Goal: Task Accomplishment & Management: Use online tool/utility

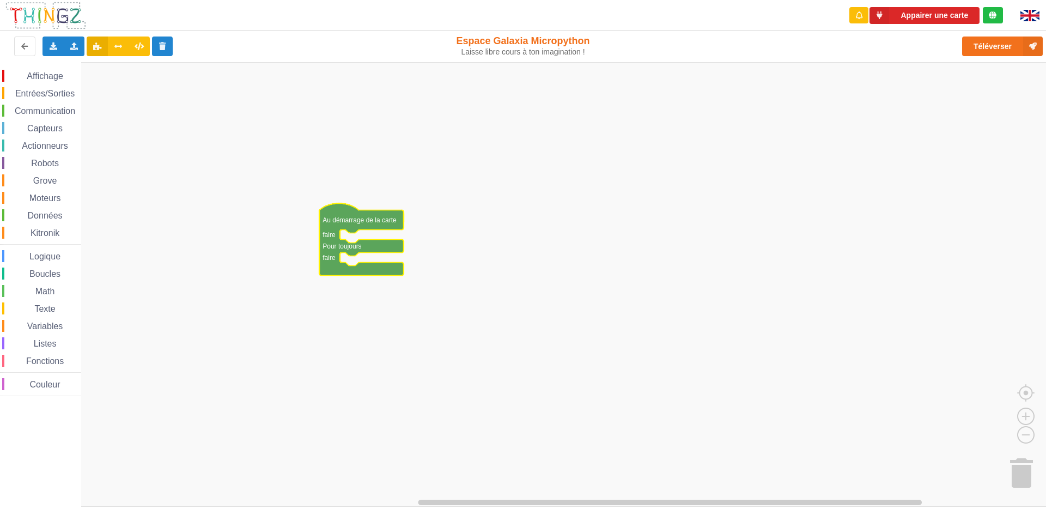
click at [474, 212] on rect "Espace de travail de Blocky" at bounding box center [527, 284] width 1054 height 445
click at [27, 72] on span "Affichage" at bounding box center [44, 75] width 39 height 9
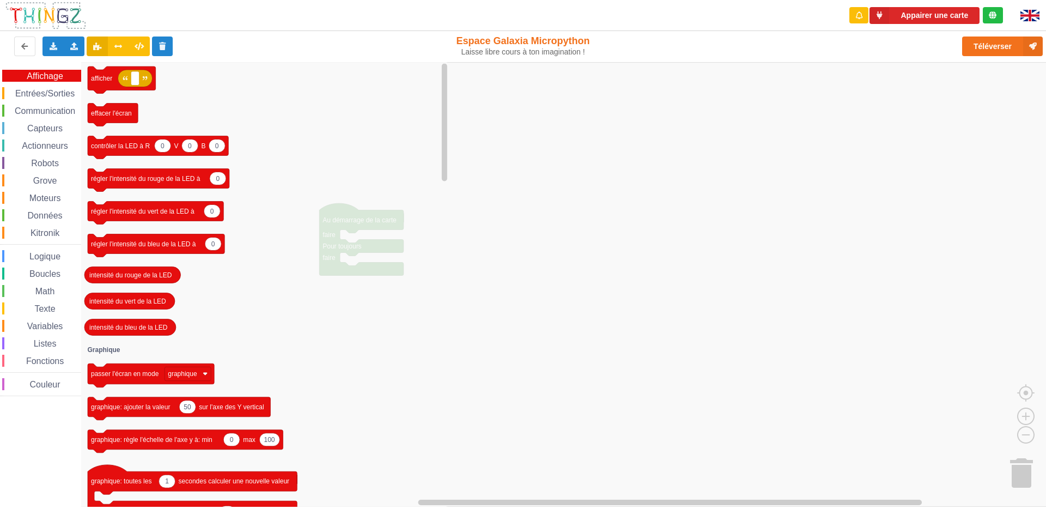
click at [32, 74] on span "Affichage" at bounding box center [44, 75] width 39 height 9
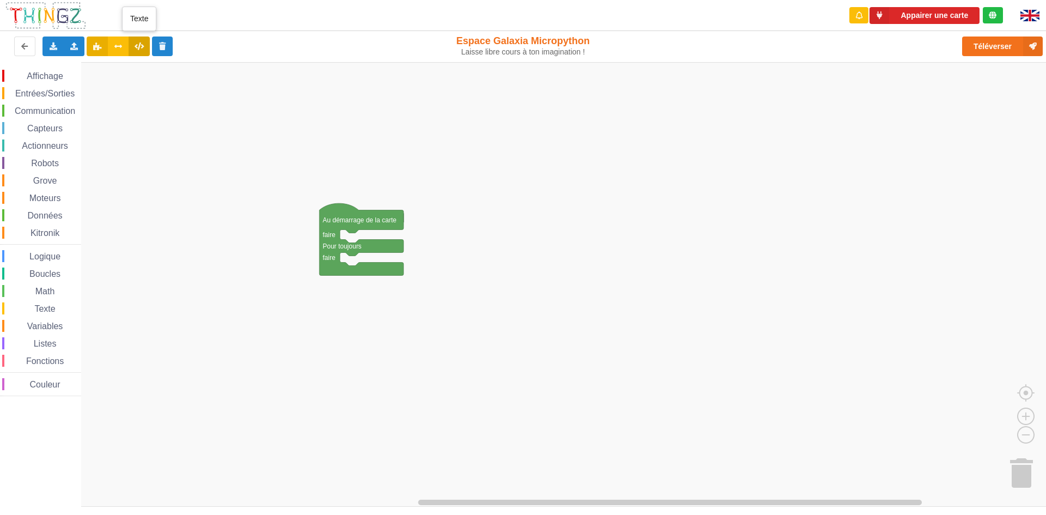
click at [132, 52] on button at bounding box center [139, 47] width 21 height 20
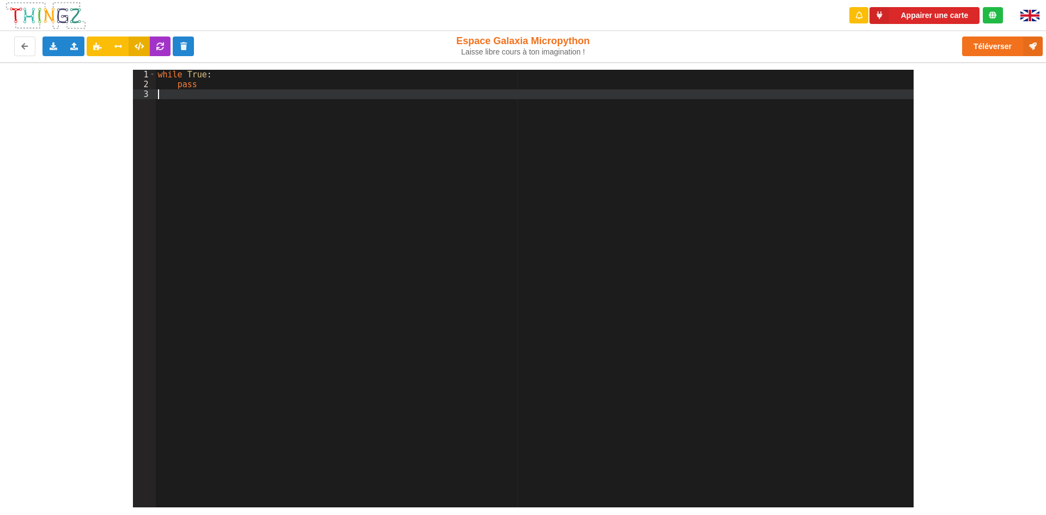
click at [196, 99] on div "while True : pass" at bounding box center [535, 298] width 758 height 457
click at [303, 92] on div "while True : pass led . set_colors ( 255 , 255 , 255 )" at bounding box center [535, 298] width 758 height 457
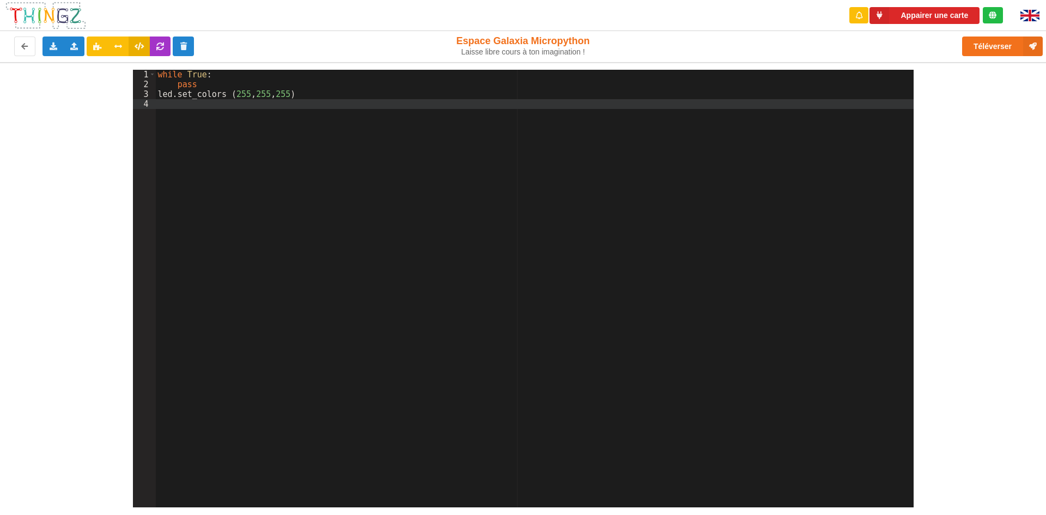
click at [995, 180] on div "1 2 3 4 while True : pass led . set_colors ( 255 , 255 , 255 ) XXXXXXXXXXXXXXXX…" at bounding box center [523, 284] width 1062 height 445
click at [136, 44] on icon at bounding box center [139, 46] width 9 height 7
click at [116, 45] on icon at bounding box center [118, 46] width 9 height 7
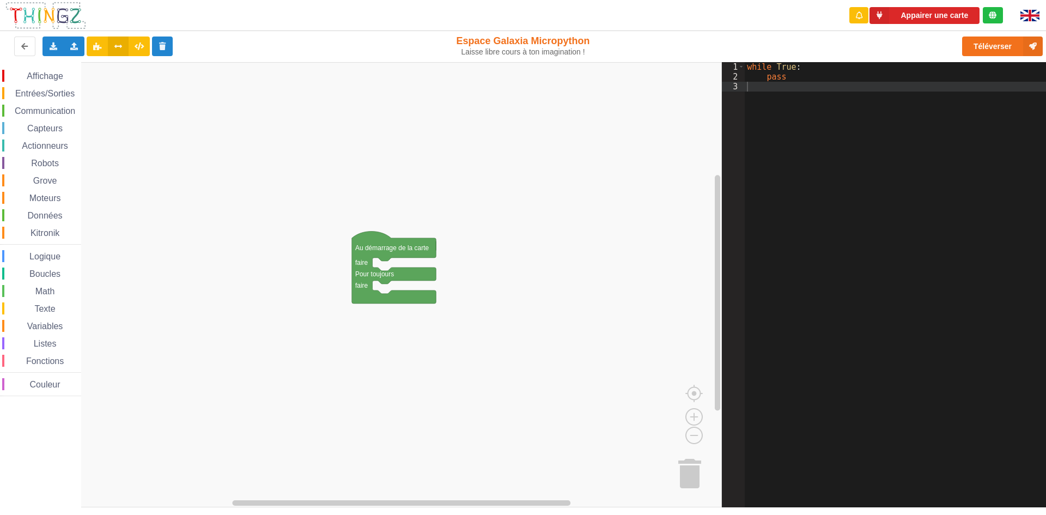
click at [410, 234] on rect "Espace de travail de Blocky" at bounding box center [361, 284] width 722 height 445
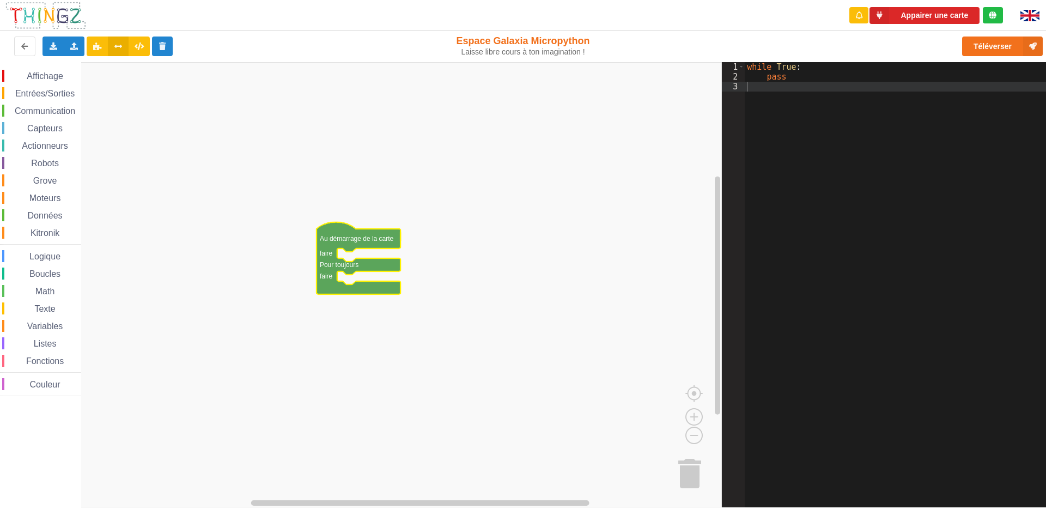
click at [206, 123] on rect "Espace de travail de Blocky" at bounding box center [361, 284] width 722 height 445
click at [52, 100] on div "Affichage Entrées/Sorties Communication Capteurs Actionneurs Robots Grove Moteu…" at bounding box center [40, 233] width 81 height 326
click at [52, 94] on span "Entrées/Sorties" at bounding box center [45, 93] width 63 height 9
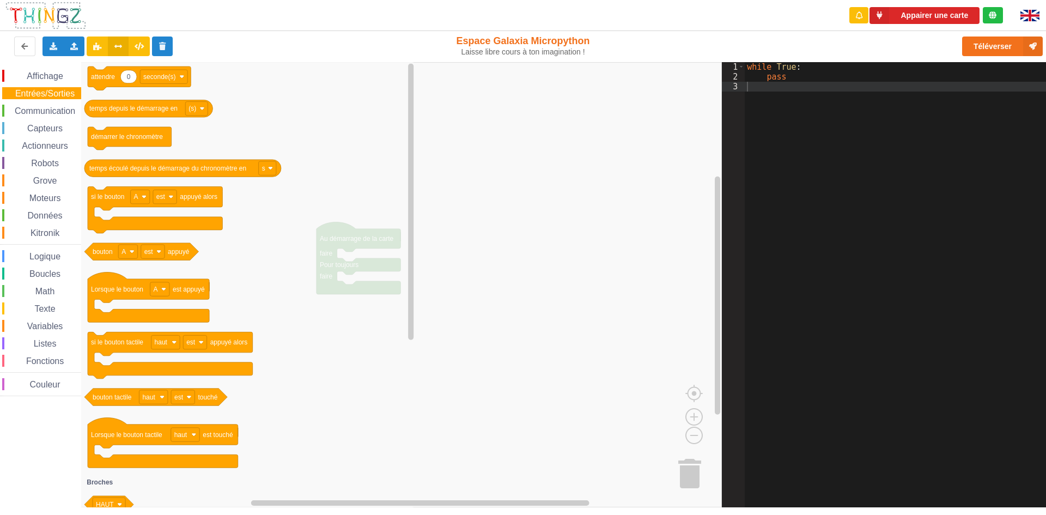
click at [47, 105] on div "Communication" at bounding box center [41, 111] width 79 height 12
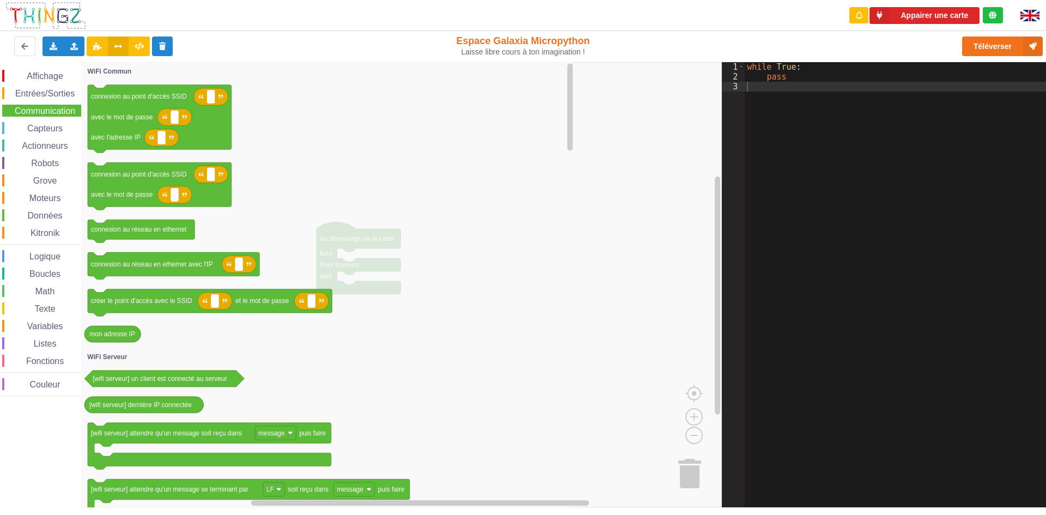
click at [39, 136] on div "Affichage Entrées/Sorties Communication Capteurs Actionneurs Robots Grove Moteu…" at bounding box center [40, 233] width 81 height 326
click at [43, 126] on span "Capteurs" at bounding box center [45, 128] width 39 height 9
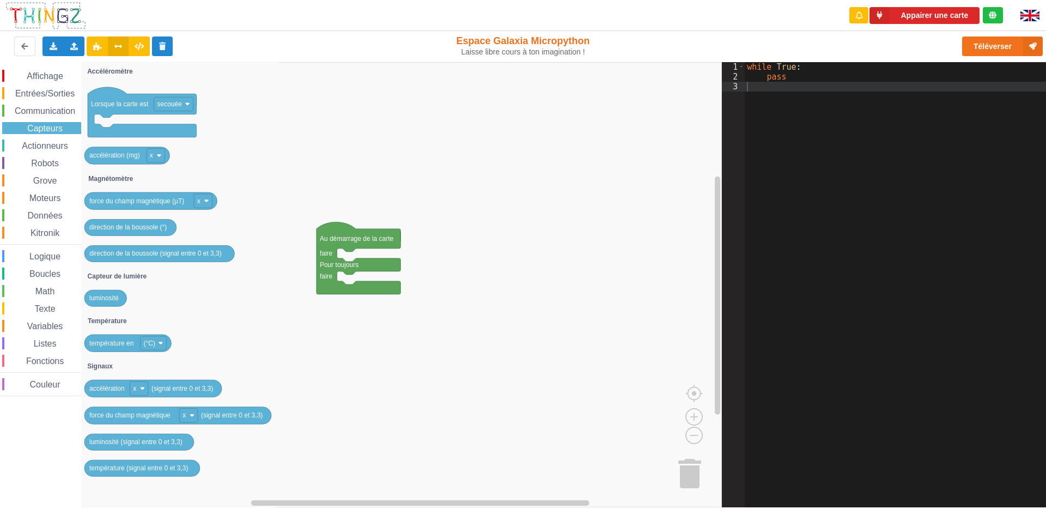
click at [45, 138] on div "Affichage Entrées/Sorties Communication Capteurs Actionneurs Robots Grove Moteu…" at bounding box center [40, 233] width 81 height 326
click at [45, 143] on span "Actionneurs" at bounding box center [45, 145] width 50 height 9
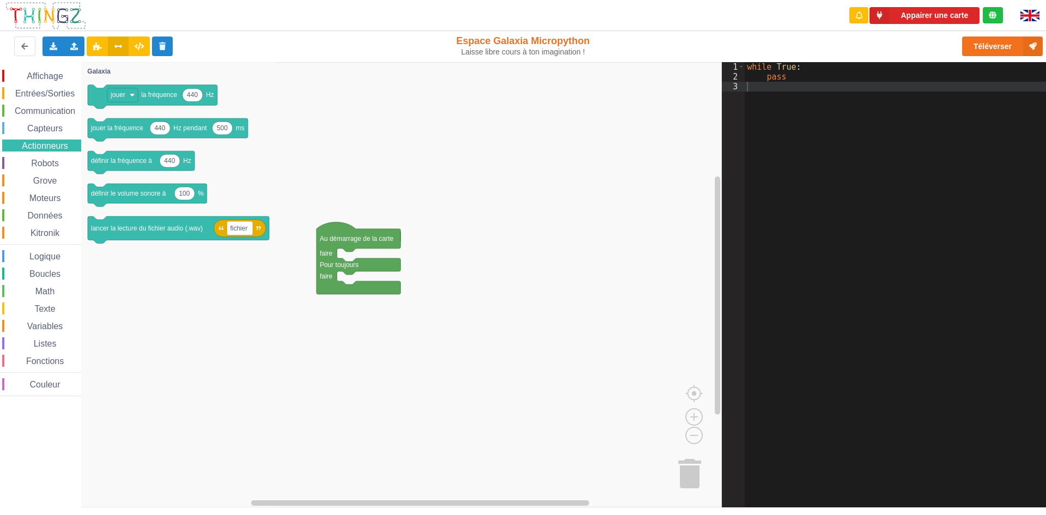
click at [37, 159] on span "Robots" at bounding box center [44, 163] width 31 height 9
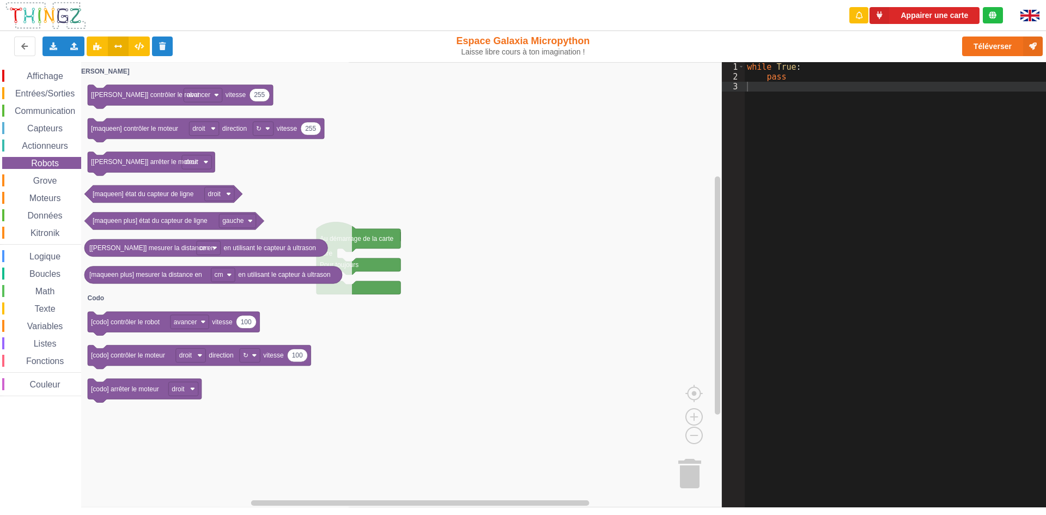
click at [51, 179] on span "Grove" at bounding box center [45, 180] width 27 height 9
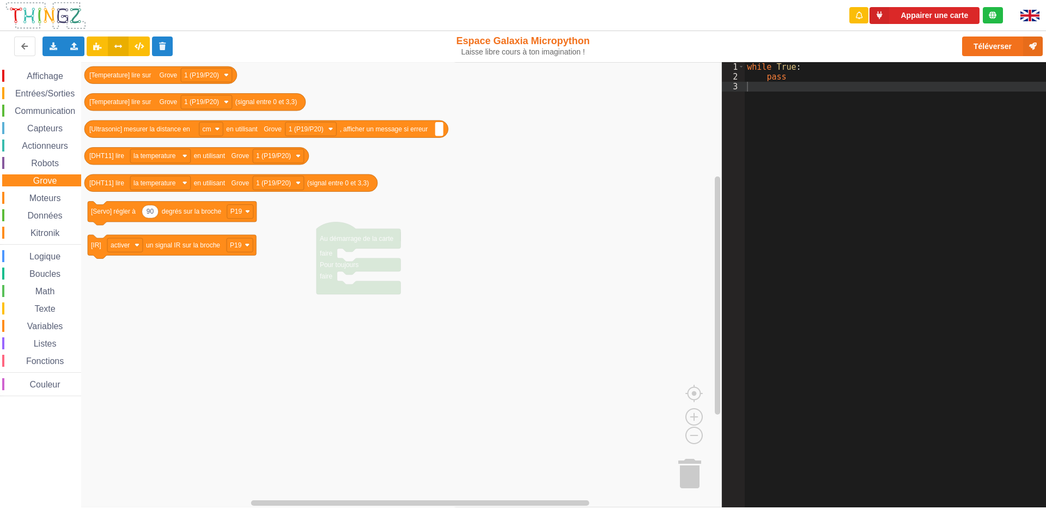
click at [52, 192] on div "Moteurs" at bounding box center [41, 198] width 79 height 12
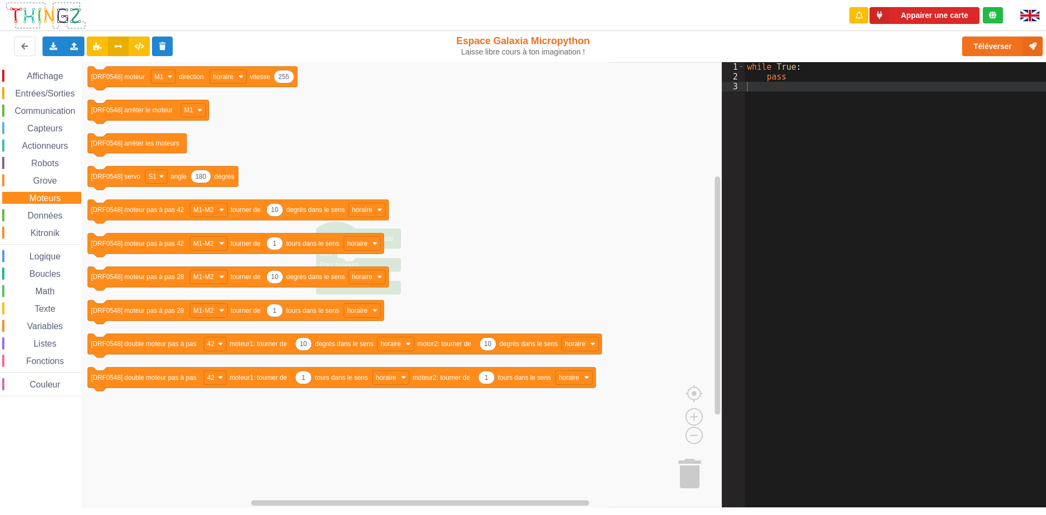
click at [44, 211] on span "Données" at bounding box center [45, 215] width 38 height 9
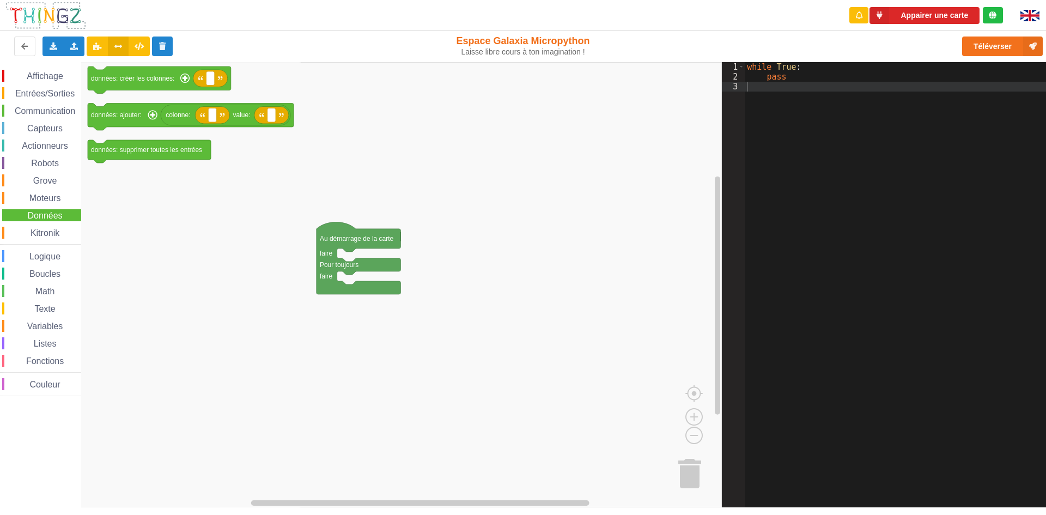
click at [17, 227] on div "Kitronik" at bounding box center [41, 233] width 79 height 12
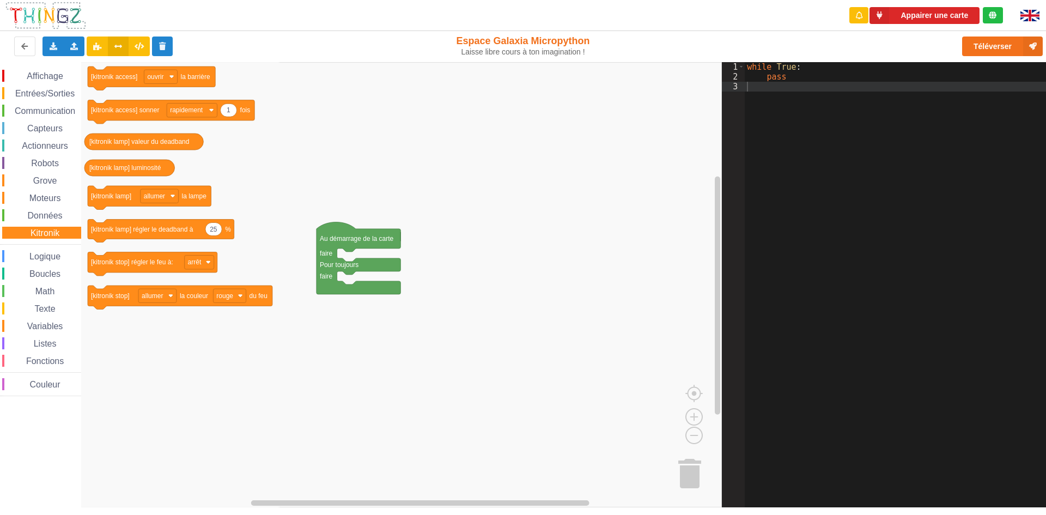
click at [46, 148] on div "Affichage Entrées/Sorties Communication Capteurs Actionneurs Robots Grove Moteu…" at bounding box center [40, 233] width 81 height 326
click at [46, 148] on span "Actionneurs" at bounding box center [45, 145] width 50 height 9
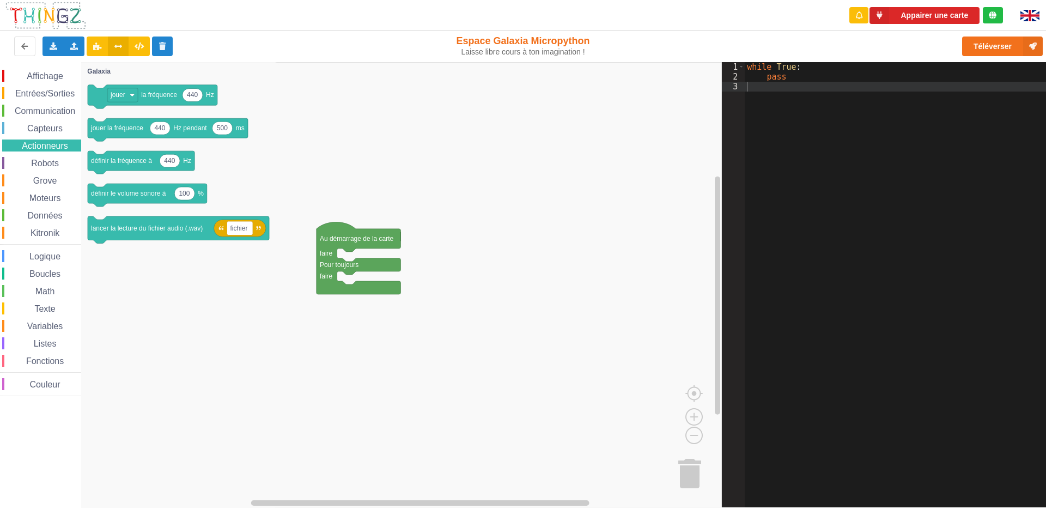
click at [41, 156] on div "Affichage Entrées/Sorties Communication Capteurs Actionneurs Robots Grove Moteu…" at bounding box center [40, 233] width 81 height 326
click at [41, 157] on div "Robots" at bounding box center [41, 163] width 79 height 12
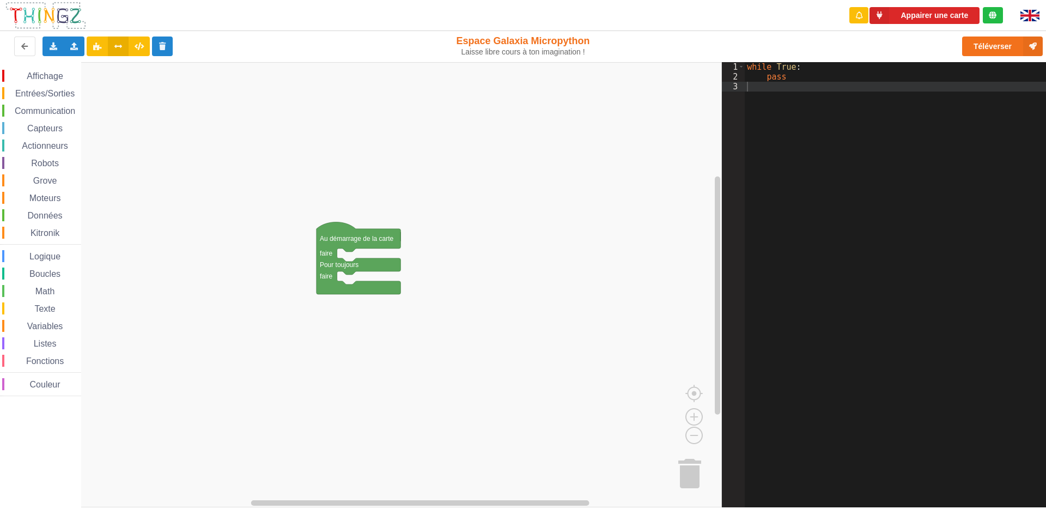
click at [543, 161] on rect "Espace de travail de Blocky" at bounding box center [361, 284] width 722 height 445
click at [865, 148] on div "while True : pass" at bounding box center [899, 294] width 309 height 465
click at [760, 86] on div "while True : pass" at bounding box center [899, 294] width 309 height 465
click at [836, 167] on div "while True : pass" at bounding box center [899, 294] width 309 height 465
click at [328, 124] on rect "Espace de travail de Blocky" at bounding box center [361, 284] width 722 height 445
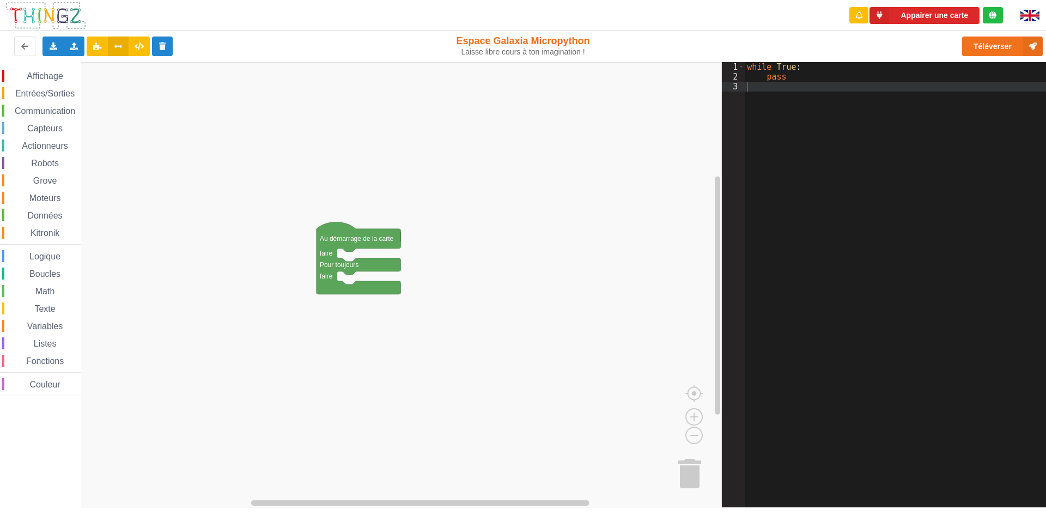
click at [801, 88] on div "while True : pass" at bounding box center [899, 294] width 309 height 465
click at [785, 74] on div "while True : pass" at bounding box center [899, 294] width 309 height 465
click at [122, 47] on icon at bounding box center [118, 46] width 9 height 7
click at [142, 47] on icon at bounding box center [139, 46] width 9 height 7
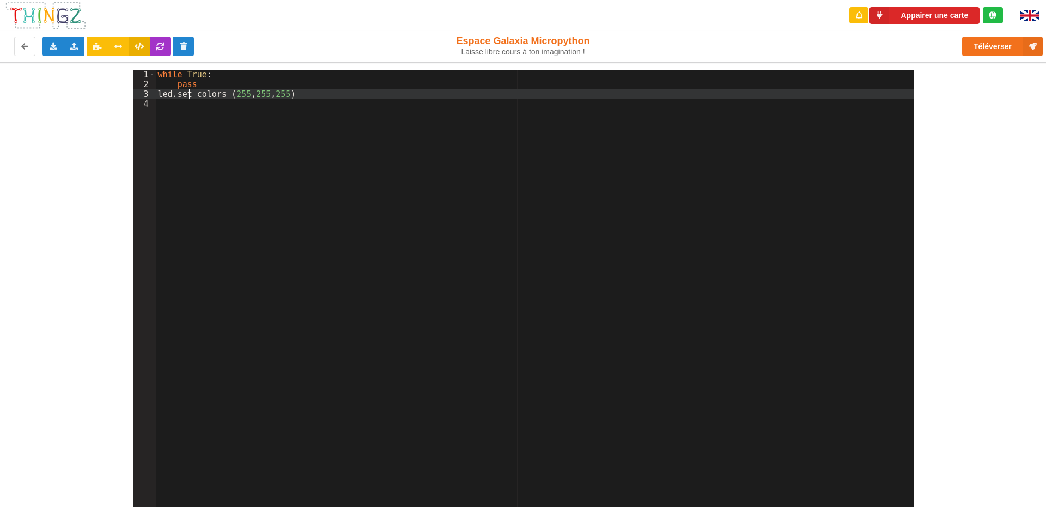
click at [190, 90] on div "while True : pass led . set_colors ( 255 , 255 , 255 )" at bounding box center [535, 298] width 758 height 457
click at [300, 89] on div "while True : pass led . set_colors ( 255 , 255 , 255 )" at bounding box center [535, 298] width 758 height 457
drag, startPoint x: 300, startPoint y: 89, endPoint x: 286, endPoint y: 90, distance: 14.7
click at [286, 90] on div "while True : pass led . set_colors ( 255 , 255 , 255 )" at bounding box center [535, 298] width 758 height 457
click at [164, 44] on icon at bounding box center [160, 46] width 9 height 7
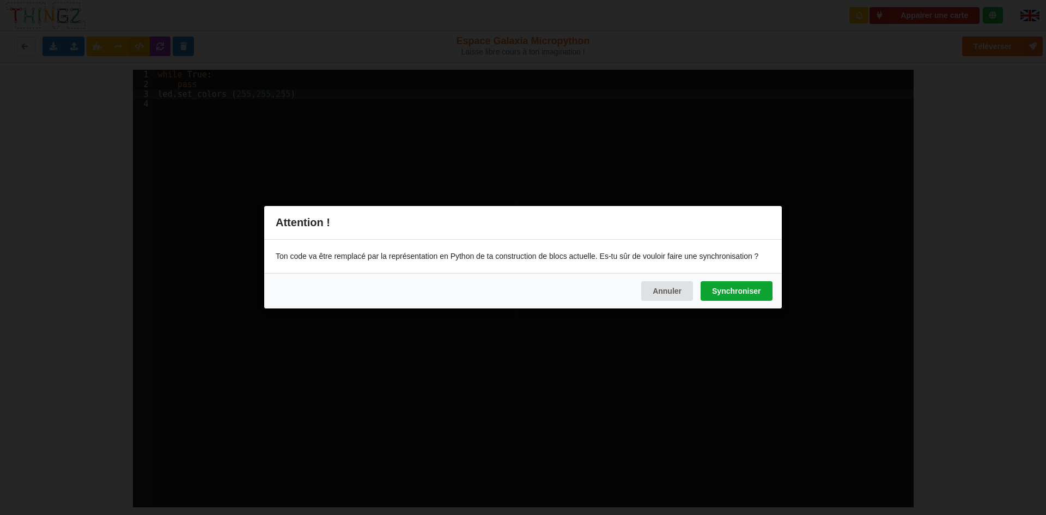
click at [741, 285] on button "Synchroniser" at bounding box center [736, 292] width 71 height 20
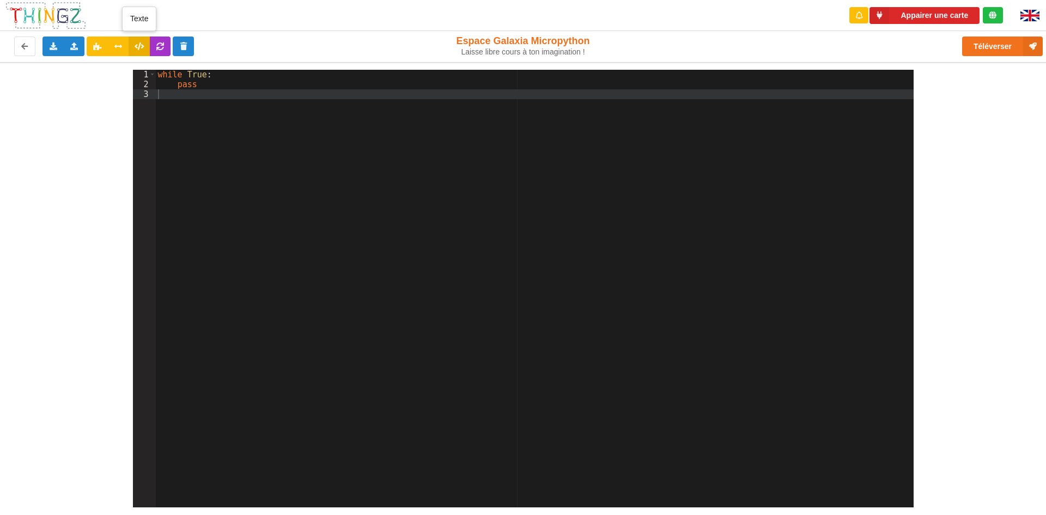
click at [142, 41] on button at bounding box center [139, 47] width 21 height 20
click at [93, 44] on icon at bounding box center [97, 46] width 9 height 7
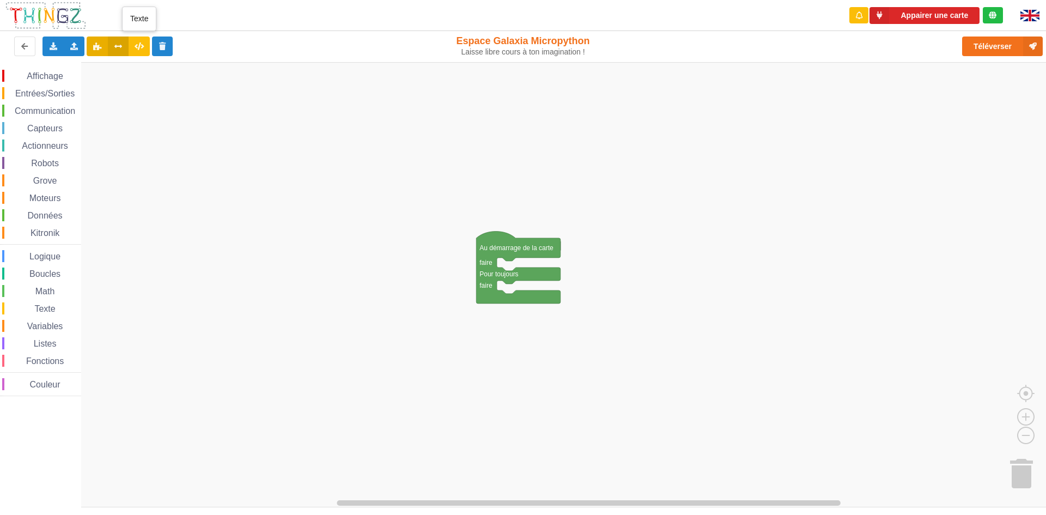
click at [123, 51] on button at bounding box center [118, 47] width 21 height 20
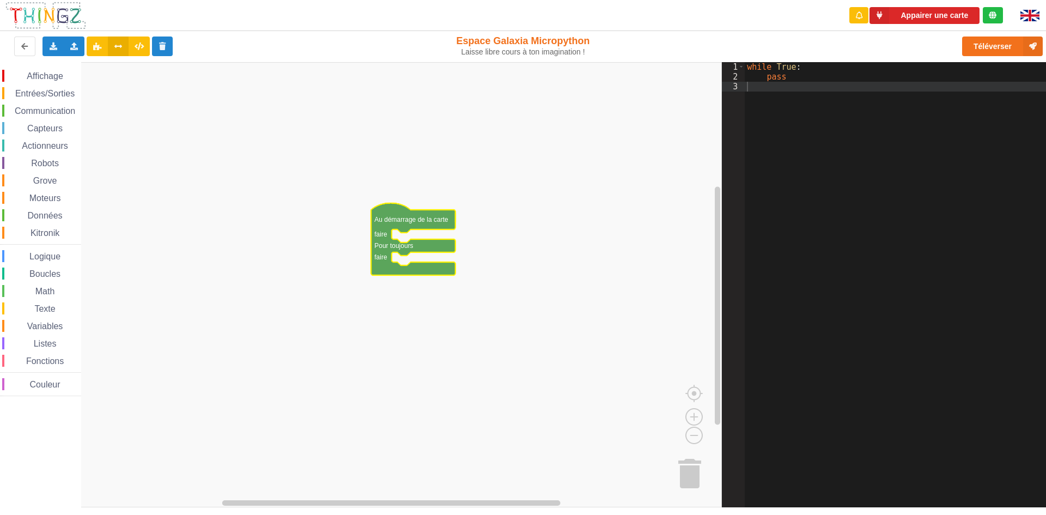
click at [61, 171] on div "Affichage Entrées/Sorties Communication Capteurs Actionneurs Robots Grove Moteu…" at bounding box center [40, 233] width 81 height 326
click at [51, 161] on span "Robots" at bounding box center [44, 163] width 31 height 9
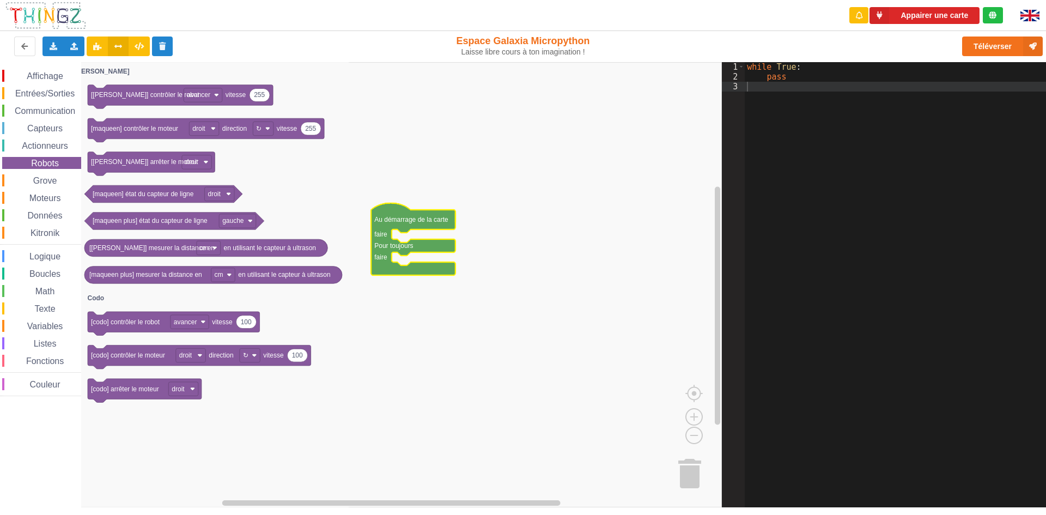
click at [39, 173] on div "Affichage Entrées/Sorties Communication Capteurs Actionneurs Robots Grove Moteu…" at bounding box center [40, 233] width 81 height 326
click at [38, 177] on span "Grove" at bounding box center [45, 180] width 27 height 9
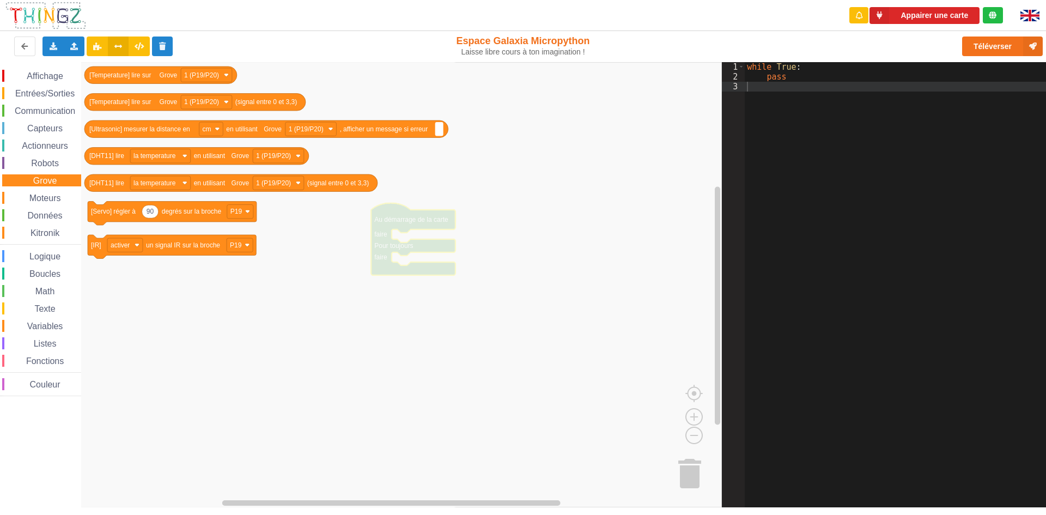
click at [37, 187] on div "Affichage Entrées/Sorties Communication Capteurs Actionneurs Robots Grove Moteu…" at bounding box center [40, 233] width 81 height 326
click at [32, 199] on span "Moteurs" at bounding box center [45, 197] width 35 height 9
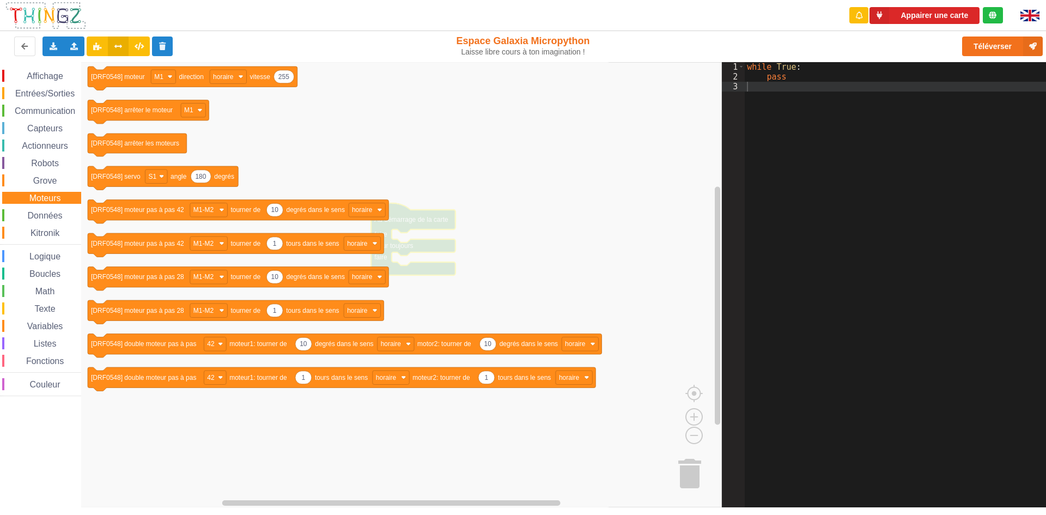
click at [32, 208] on div "Affichage Entrées/Sorties Communication Capteurs Actionneurs Robots Grove Moteu…" at bounding box center [40, 233] width 81 height 326
click at [34, 211] on span "Données" at bounding box center [45, 215] width 38 height 9
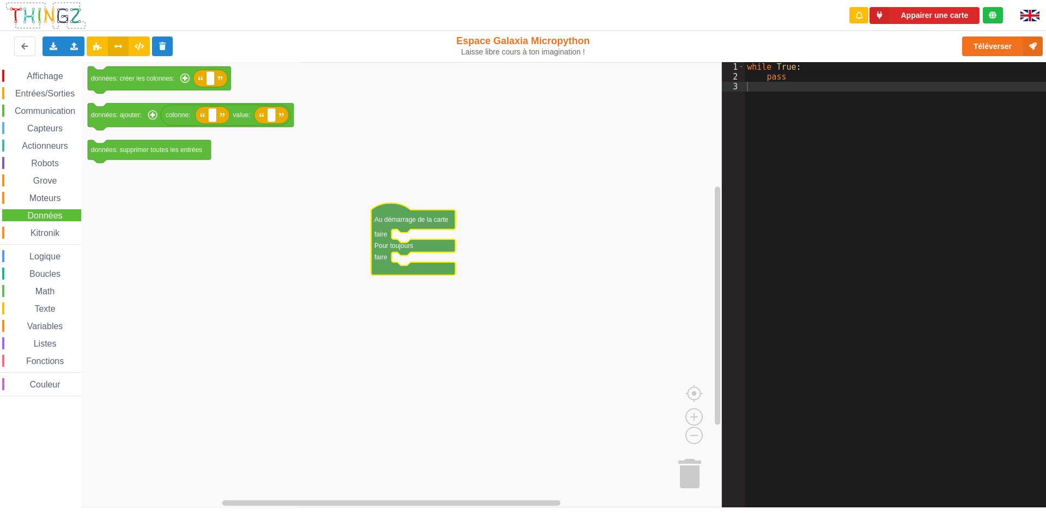
click at [42, 229] on span "Kitronik" at bounding box center [45, 232] width 32 height 9
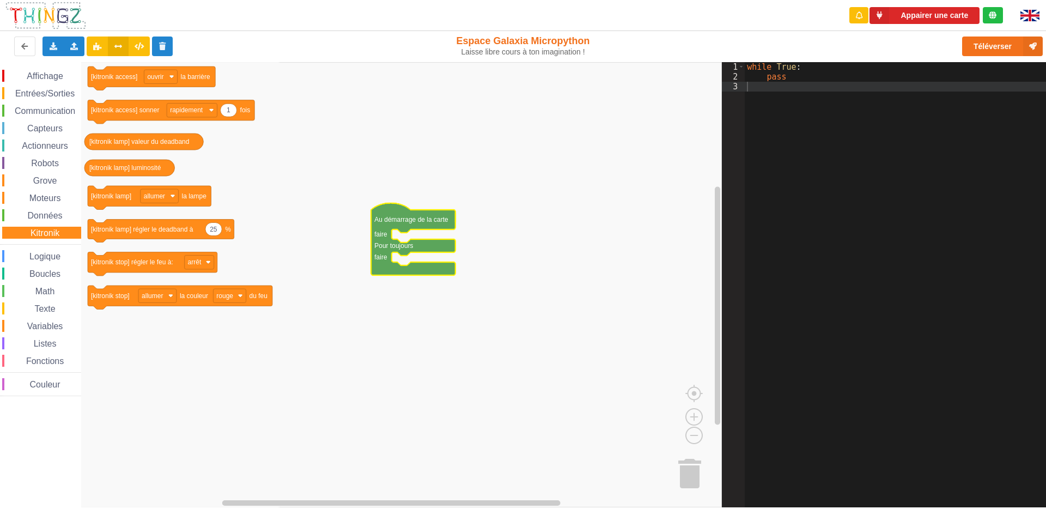
click at [548, 141] on rect "Espace de travail de Blocky" at bounding box center [361, 284] width 722 height 445
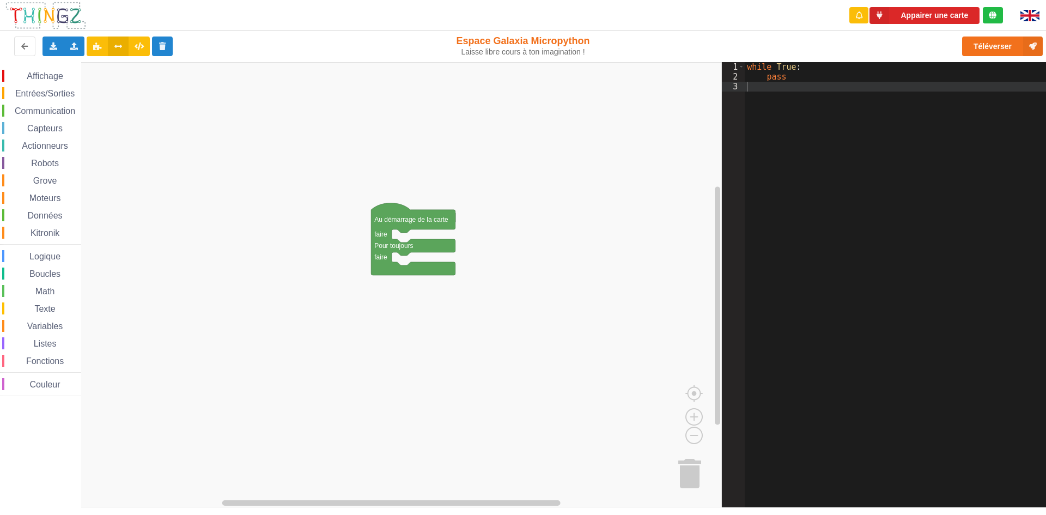
click at [39, 258] on span "Logique" at bounding box center [45, 256] width 34 height 9
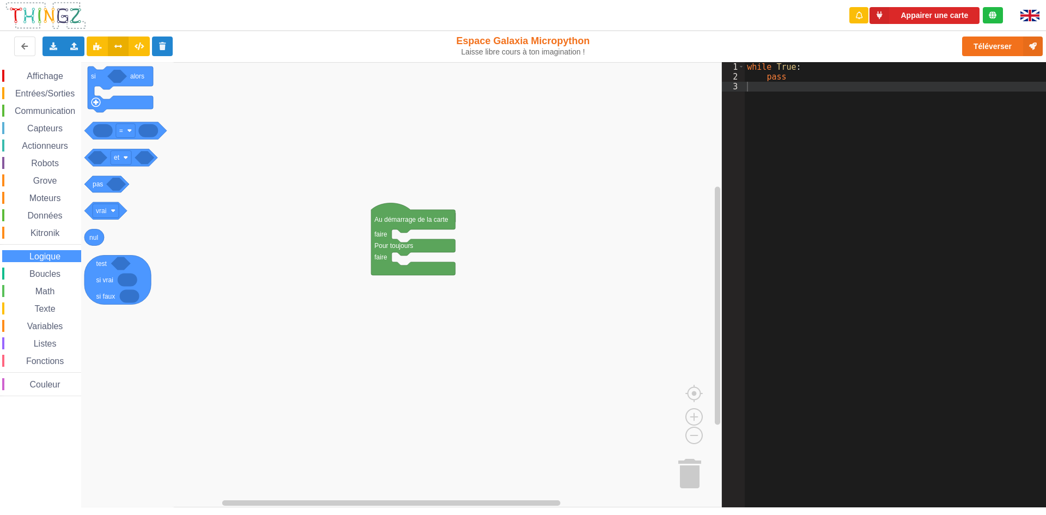
click at [52, 343] on span "Listes" at bounding box center [45, 343] width 26 height 9
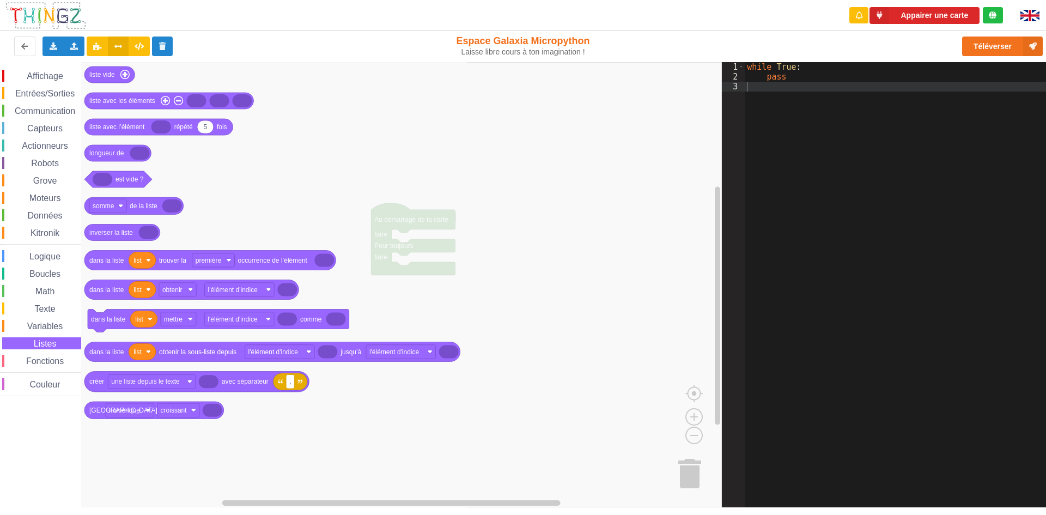
click at [55, 327] on span "Variables" at bounding box center [45, 326] width 39 height 9
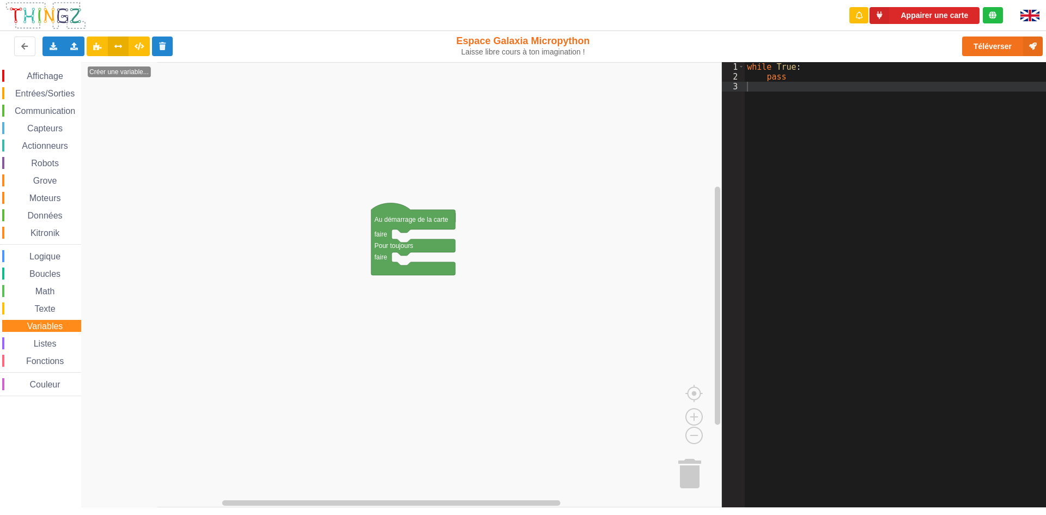
click at [55, 299] on div "Affichage Entrées/Sorties Communication Capteurs Actionneurs Robots Grove Moteu…" at bounding box center [40, 233] width 81 height 326
click at [52, 155] on div "Affichage Entrées/Sorties Communication Capteurs Actionneurs Robots Grove Moteu…" at bounding box center [40, 233] width 81 height 326
click at [138, 39] on button at bounding box center [139, 47] width 21 height 20
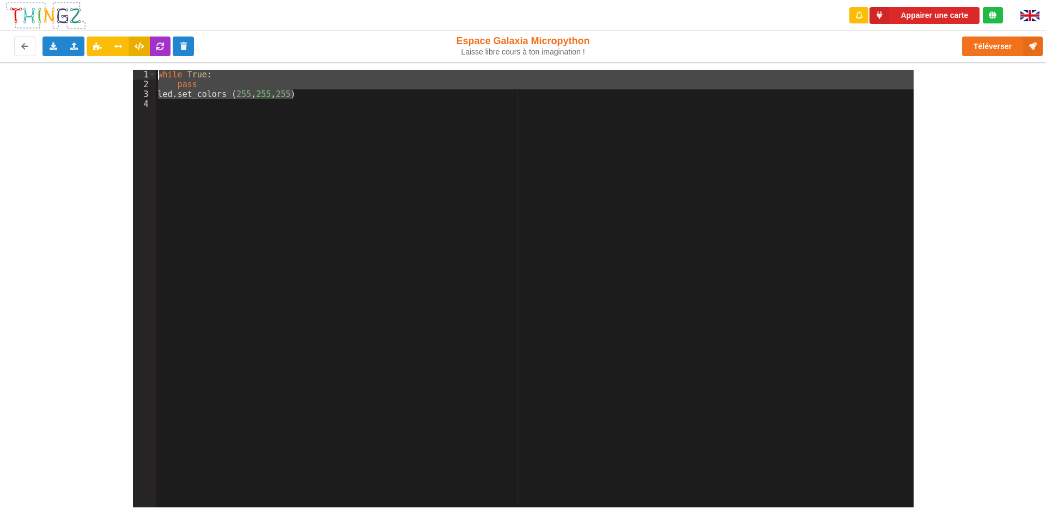
drag, startPoint x: 304, startPoint y: 96, endPoint x: 151, endPoint y: 67, distance: 155.3
click at [151, 67] on div "1 2 3 4 while True : pass led . set_colors ( 255 , 255 , 255 ) XXXXXXXXXXXXXXXX…" at bounding box center [523, 284] width 1062 height 445
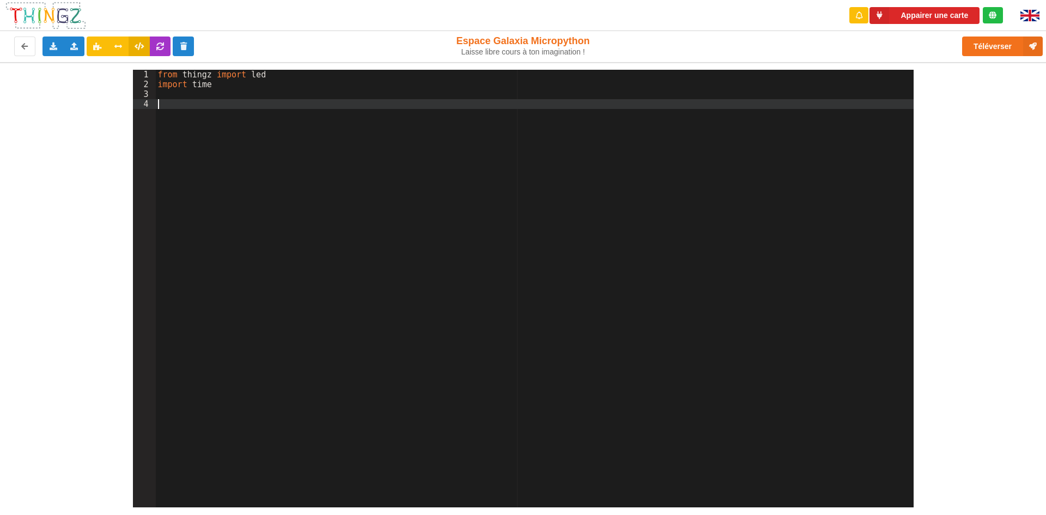
click at [187, 102] on div "from thingz import led import time" at bounding box center [535, 298] width 758 height 457
click at [305, 102] on div "from thingz import led import time led . set_colors ( 255 , 255 , 255 )" at bounding box center [535, 298] width 758 height 457
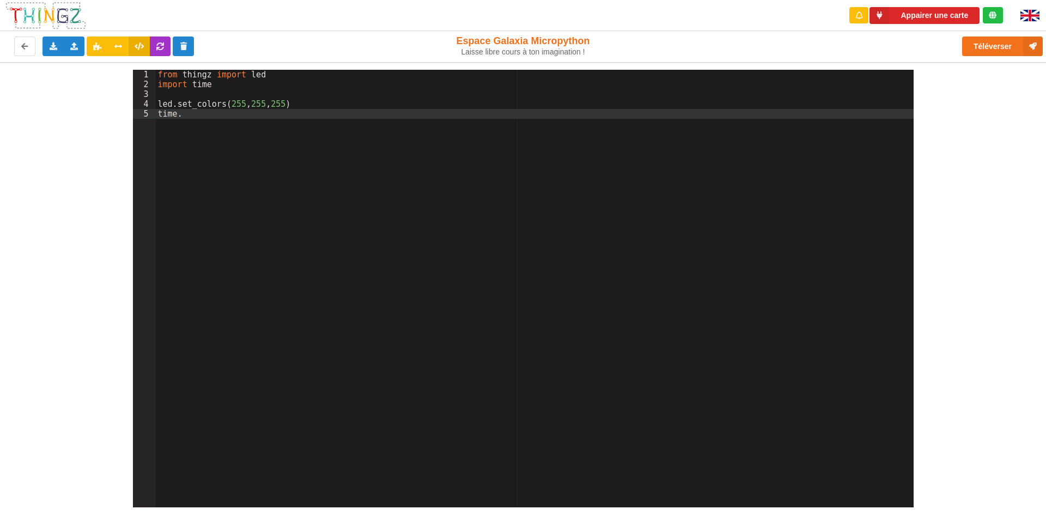
click at [182, 101] on div "from thingz import led import time led . set_colors ( 255 , 255 , 255 ) time ." at bounding box center [535, 298] width 758 height 457
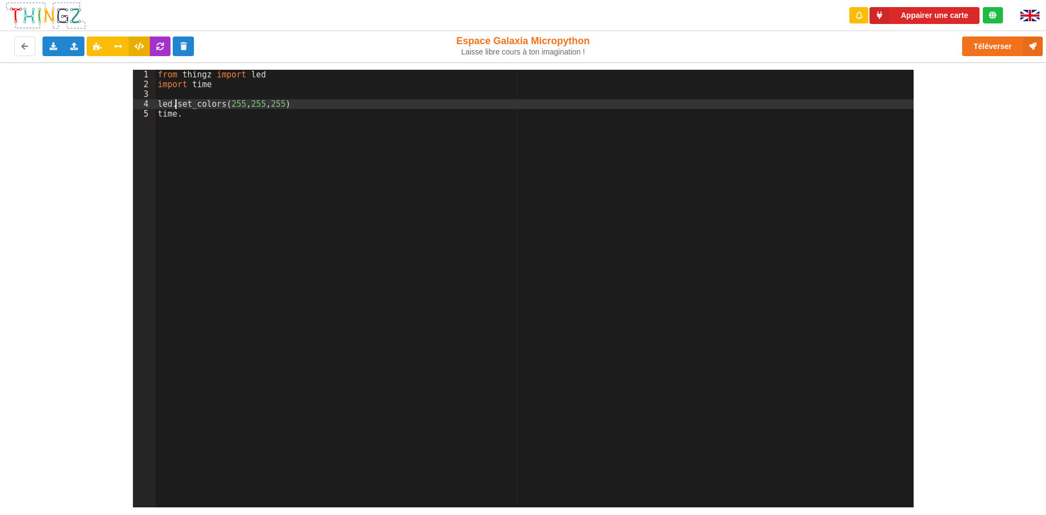
click at [197, 120] on div "from thingz import led import time led . set_colors ( 255 , 255 , 255 ) time ." at bounding box center [535, 298] width 758 height 457
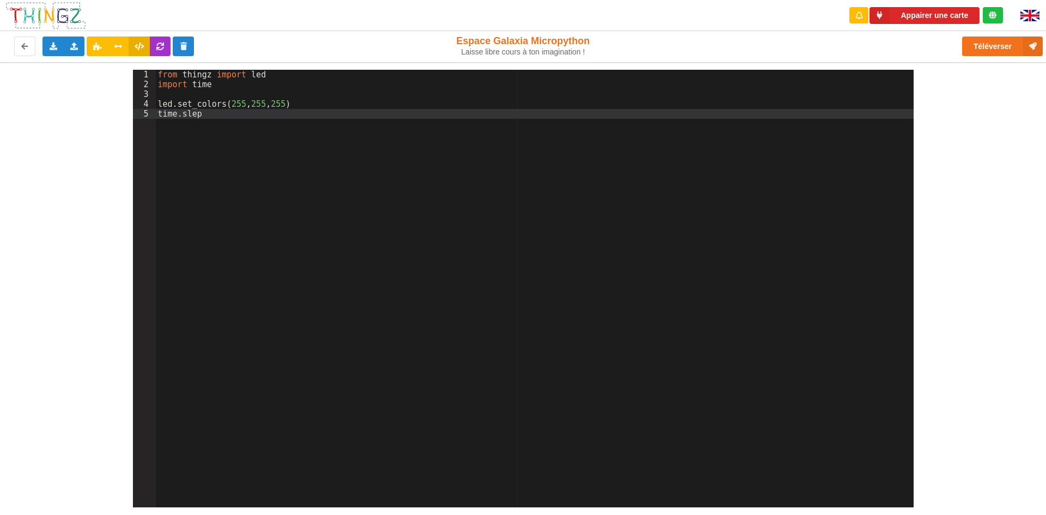
click at [190, 111] on div "from thingz import led import time led . set_colors ( 255 , 255 , 255 ) time . …" at bounding box center [535, 298] width 758 height 457
click at [226, 116] on div "from thingz import led import time led . set_colors ( 255 , 255 , 255 ) time . …" at bounding box center [535, 298] width 758 height 457
click at [220, 113] on div "from thingz import led import time led . set_colors ( 255 , 255 , 255 ) time . …" at bounding box center [535, 298] width 758 height 457
click at [206, 113] on div "from thingz import led import time led . set_colors ( 255 , 255 , 255 ) time . …" at bounding box center [535, 298] width 758 height 457
click at [225, 112] on div "from thingz import led import time led . set_colors ( 255 , 255 , 255 ) time . …" at bounding box center [535, 298] width 758 height 457
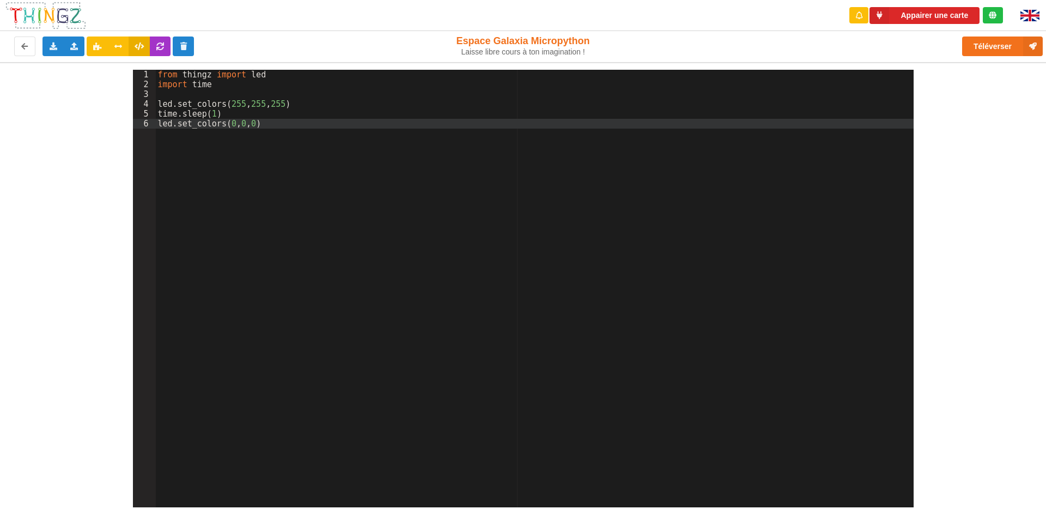
click at [276, 127] on div "from thingz import led import time led . set_colors ( 255 , 255 , 255 ) time . …" at bounding box center [535, 298] width 758 height 457
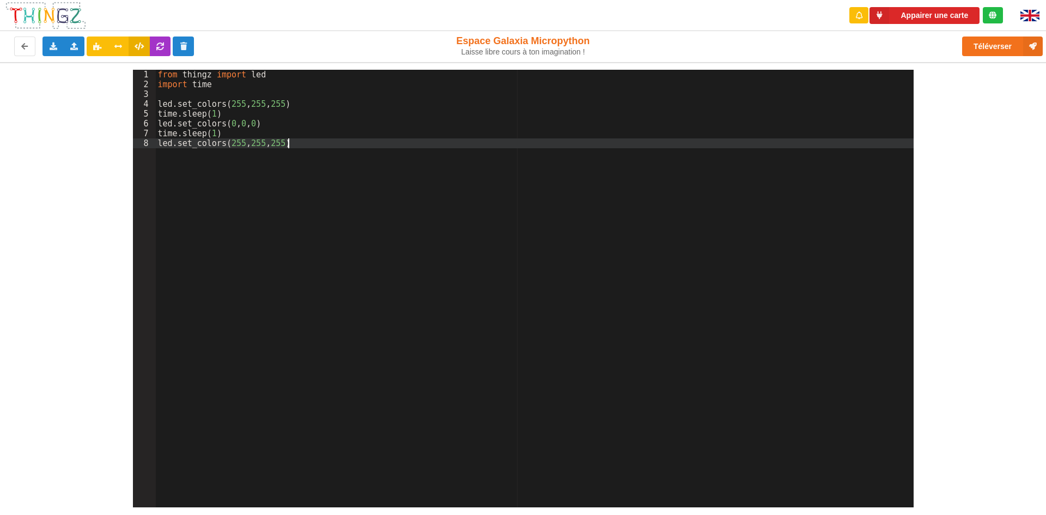
click at [298, 142] on div "from thingz import led import time led . set_colors ( 255 , 255 , 255 ) time . …" at bounding box center [535, 298] width 758 height 457
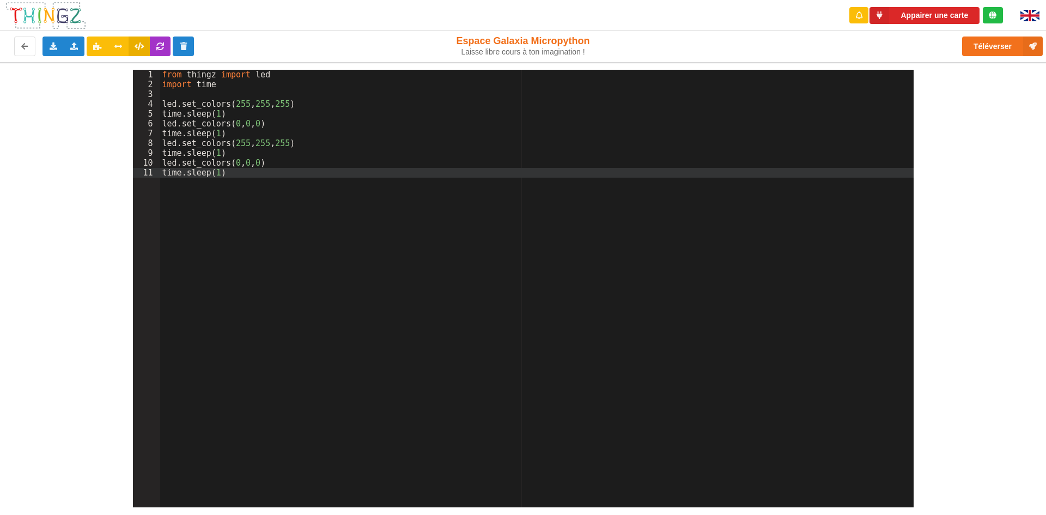
click at [282, 179] on div "from thingz import led import time led . set_colors ( 255 , 255 , 255 ) time . …" at bounding box center [537, 298] width 754 height 457
click at [1046, 270] on div "1 2 3 4 5 6 7 8 9 10 11 from thingz import led import time led . set_colors ( 2…" at bounding box center [523, 284] width 1062 height 445
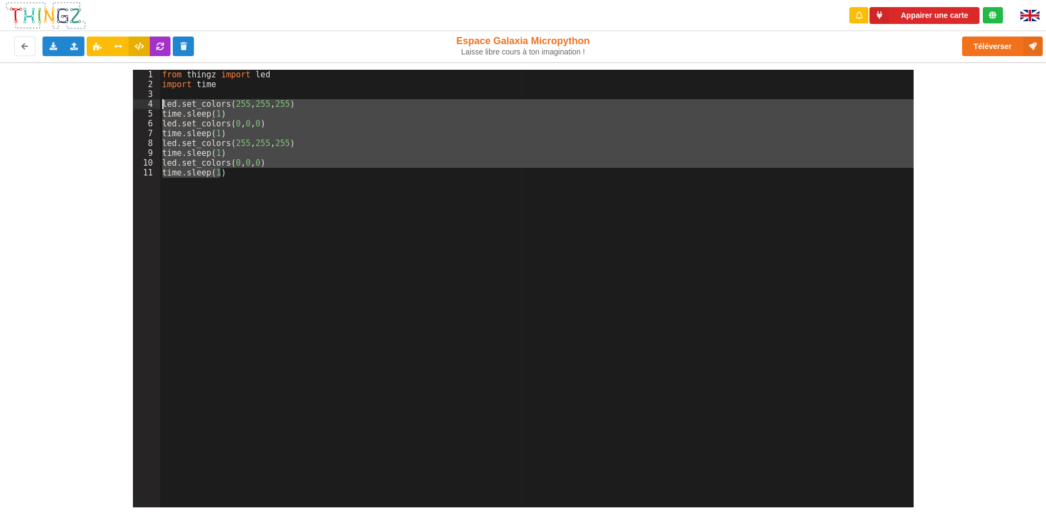
drag, startPoint x: 241, startPoint y: 172, endPoint x: 158, endPoint y: 102, distance: 109.1
click at [158, 102] on div "1 2 3 4 5 6 7 8 9 10 11 from thingz import led import time led . set_colors ( 2…" at bounding box center [523, 289] width 781 height 438
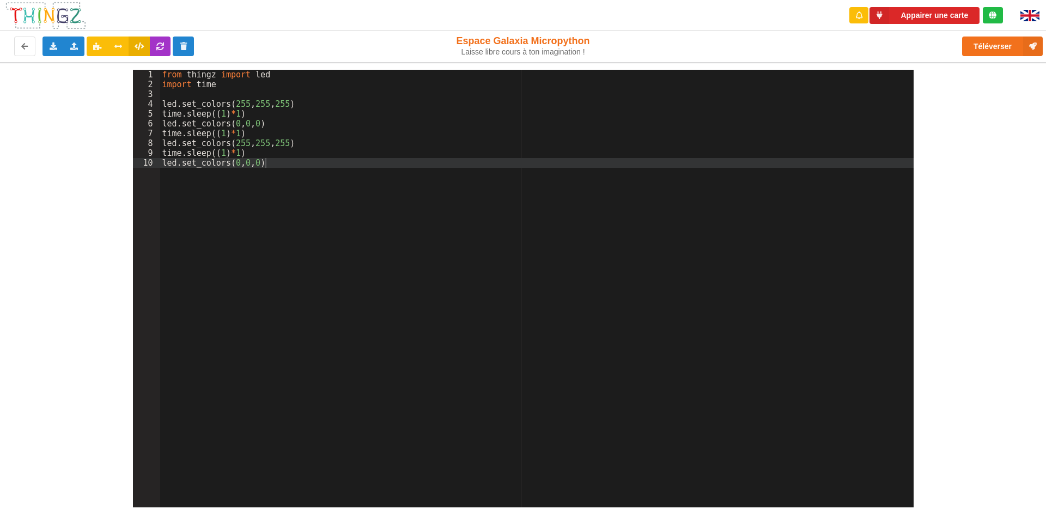
click at [990, 158] on div "1 2 3 4 5 6 7 8 9 10 from thingz import led import time led . set_colors ( 255 …" at bounding box center [523, 284] width 1062 height 445
click at [280, 160] on div "from thingz import led import time led . set_colors ( 255 , 255 , 255 ) time . …" at bounding box center [537, 298] width 754 height 457
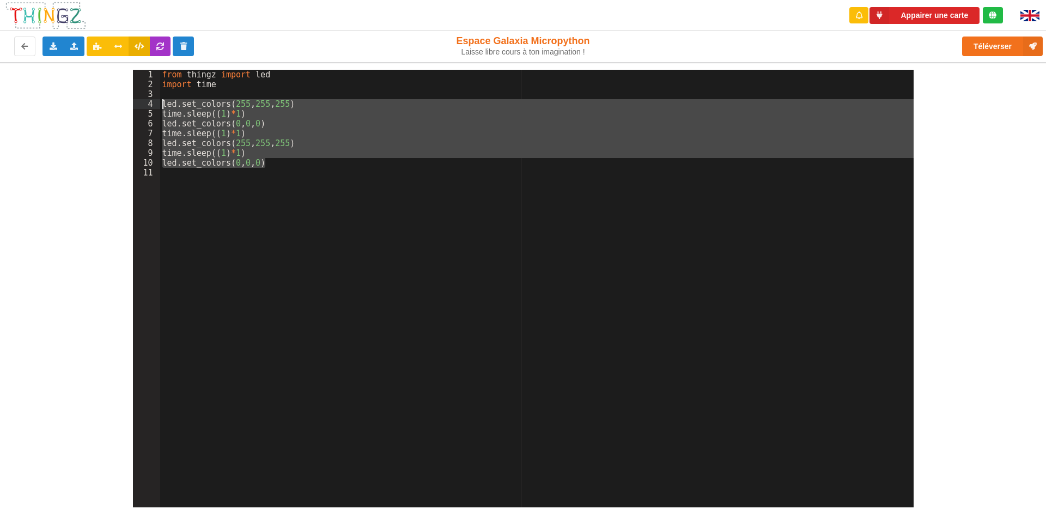
drag, startPoint x: 280, startPoint y: 166, endPoint x: 158, endPoint y: 102, distance: 137.2
click at [158, 102] on div "1 2 3 4 5 6 7 8 9 10 11 from thingz import led import time led . set_colors ( 2…" at bounding box center [523, 289] width 781 height 438
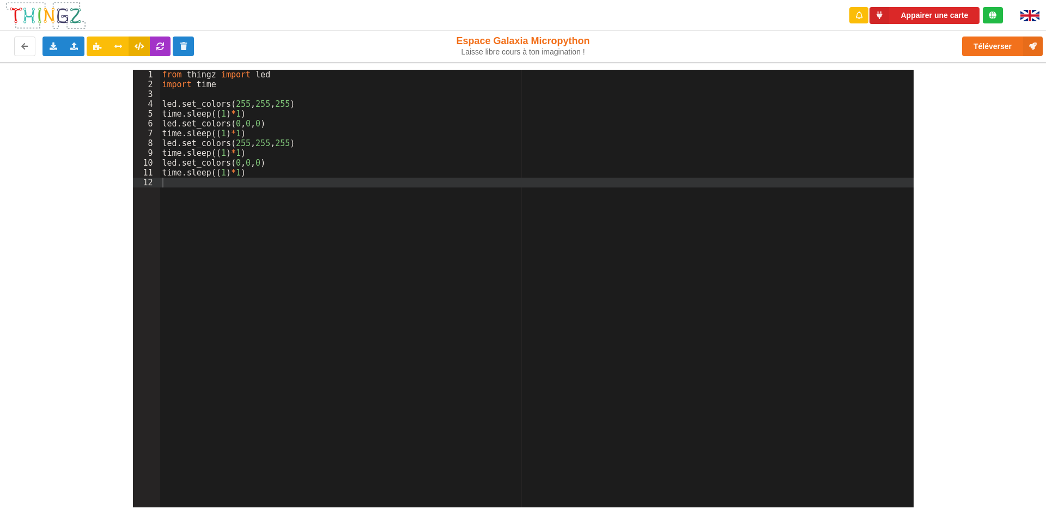
click at [1046, 143] on div "1 2 3 4 5 6 7 8 9 10 11 12 from thingz import led import time led . set_colors …" at bounding box center [523, 284] width 1062 height 445
click at [1029, 159] on div "1 2 3 4 5 6 7 8 9 10 11 12 from thingz import led import time led . set_colors …" at bounding box center [523, 284] width 1062 height 445
click at [111, 45] on button at bounding box center [118, 47] width 21 height 20
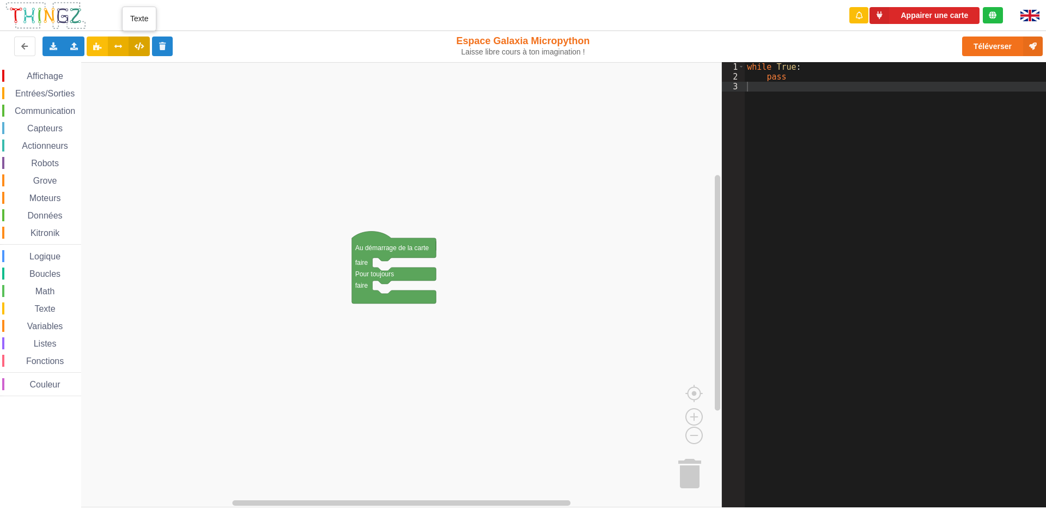
click at [136, 45] on icon at bounding box center [139, 46] width 9 height 7
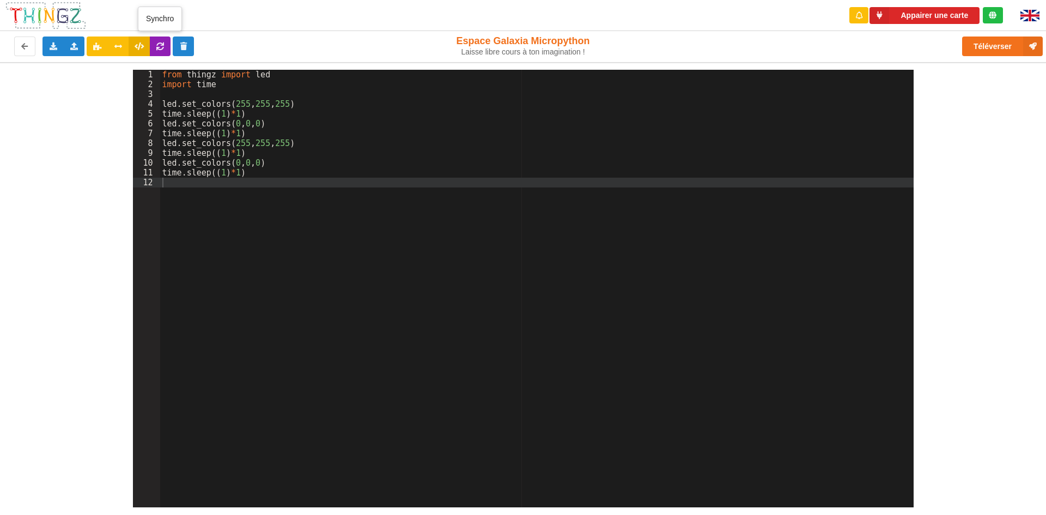
click at [157, 47] on icon at bounding box center [160, 46] width 9 height 7
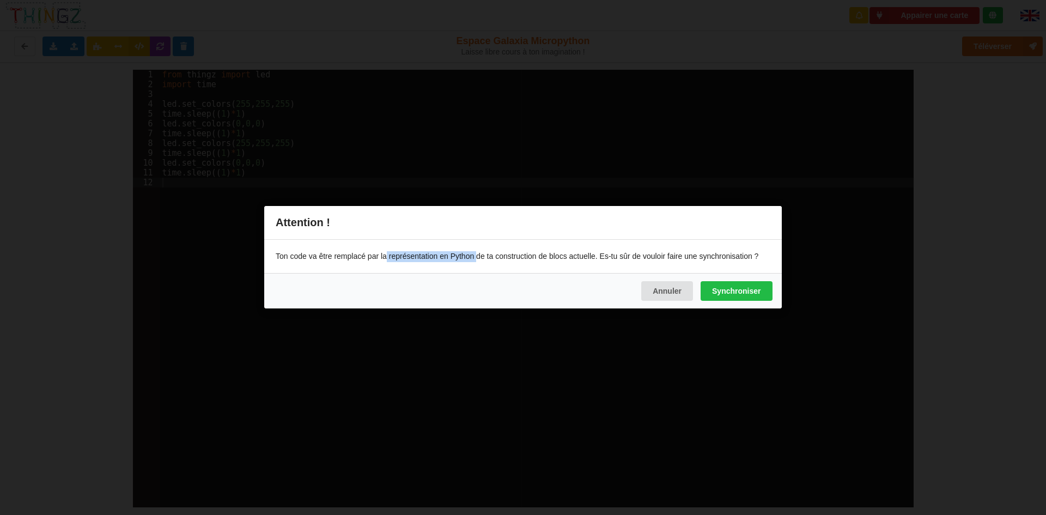
drag, startPoint x: 386, startPoint y: 255, endPoint x: 476, endPoint y: 254, distance: 89.4
click at [476, 254] on div "Ton code va être remplacé par la représentation en Python de ta construction de…" at bounding box center [523, 257] width 518 height 34
click at [698, 287] on div "Annuler Synchroniser" at bounding box center [523, 291] width 518 height 35
click at [655, 286] on button "Annuler" at bounding box center [667, 292] width 52 height 20
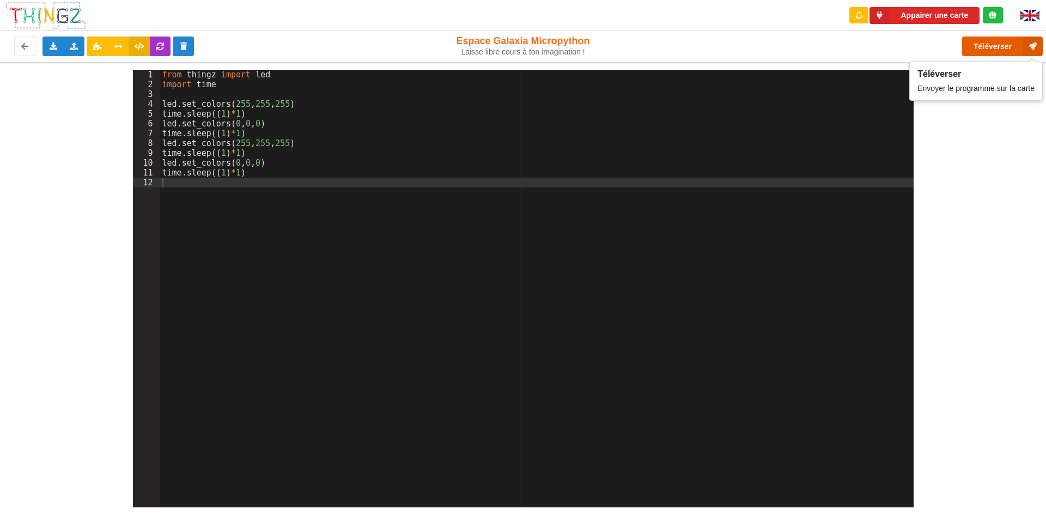
click at [1004, 50] on button "Téléverser" at bounding box center [1002, 47] width 81 height 20
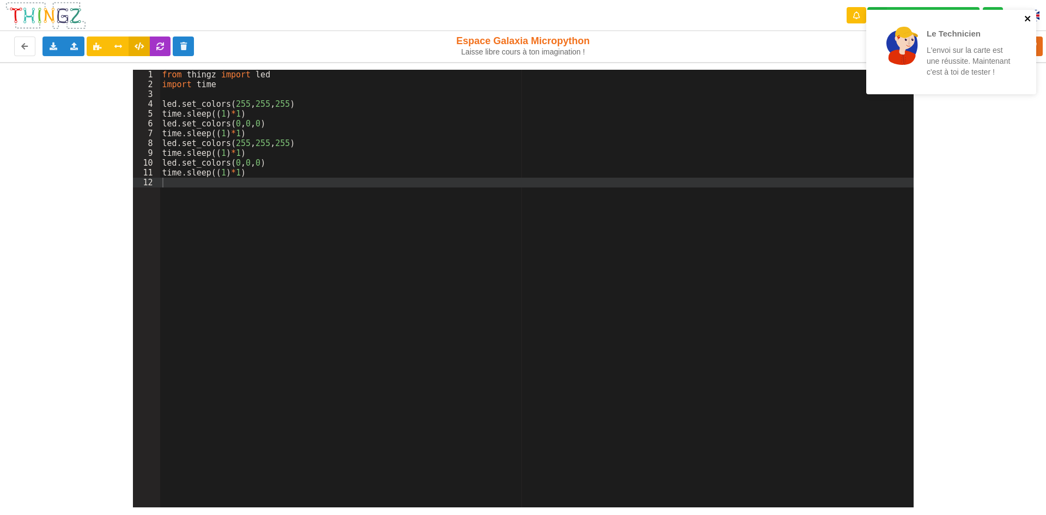
click at [1027, 20] on icon "close" at bounding box center [1029, 18] width 8 height 9
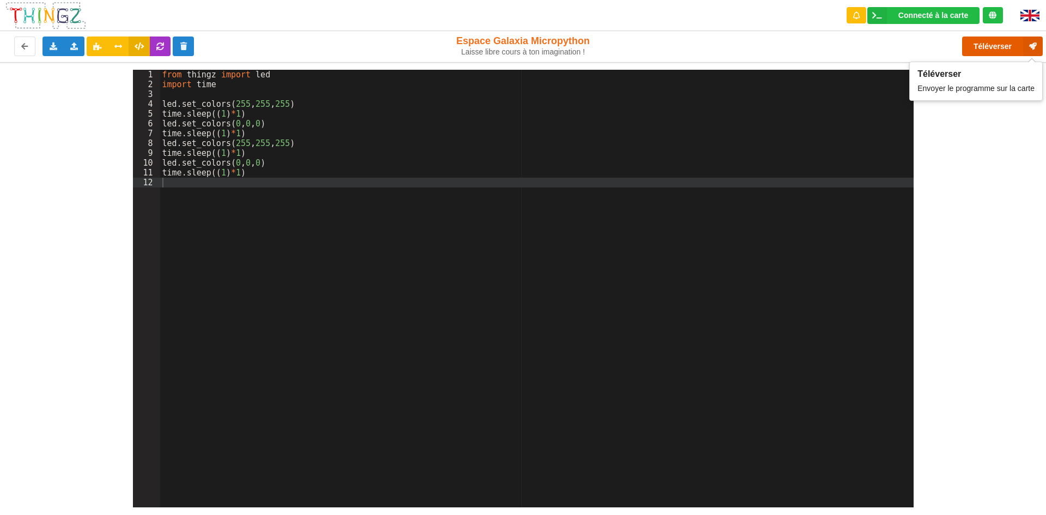
click at [991, 51] on button "Téléverser" at bounding box center [1002, 47] width 81 height 20
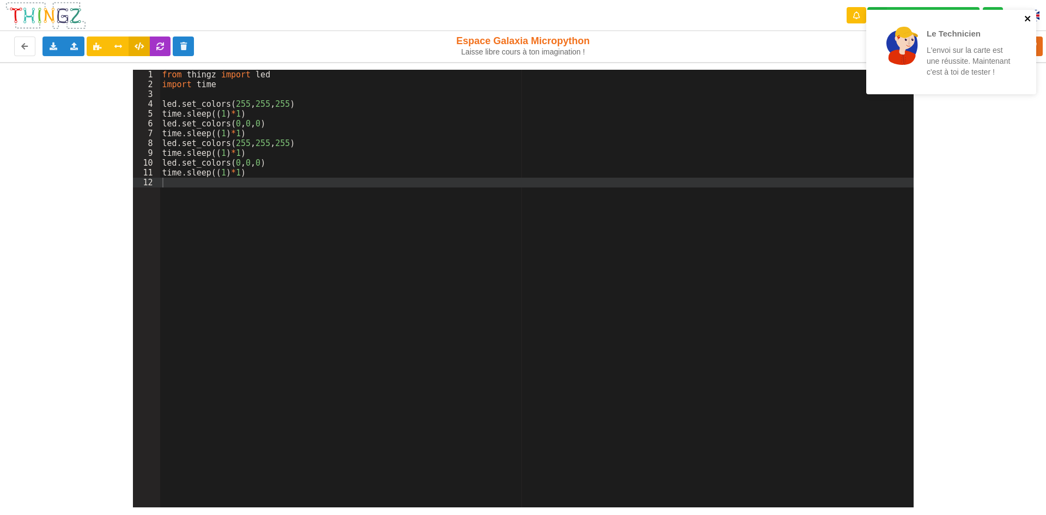
click at [1030, 16] on icon "close" at bounding box center [1029, 18] width 8 height 9
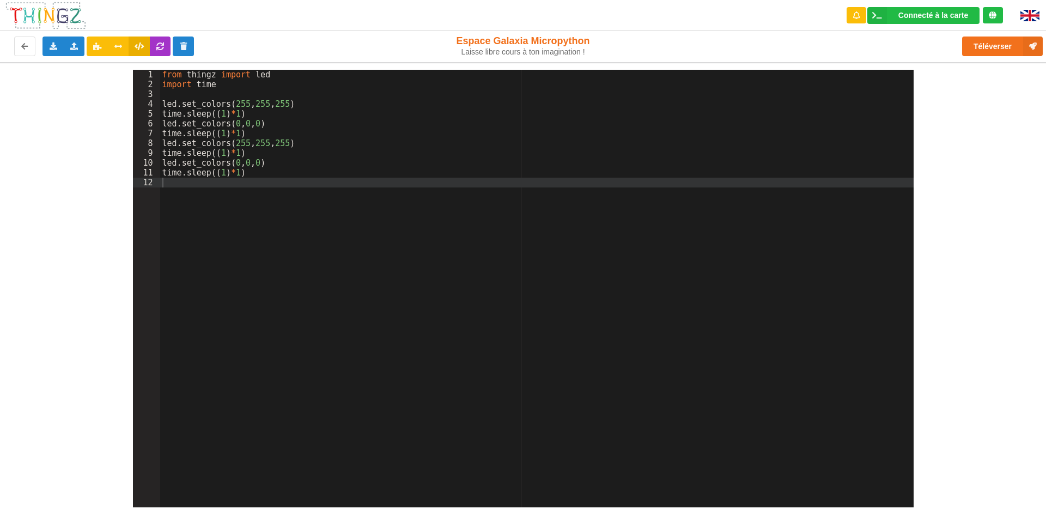
click at [999, 12] on div "Le Technicien L'envoi sur la carte est une réussite. Maintenant c'est à toi de …" at bounding box center [951, 10] width 174 height 4
click at [999, 46] on button "Téléverser" at bounding box center [1002, 47] width 81 height 20
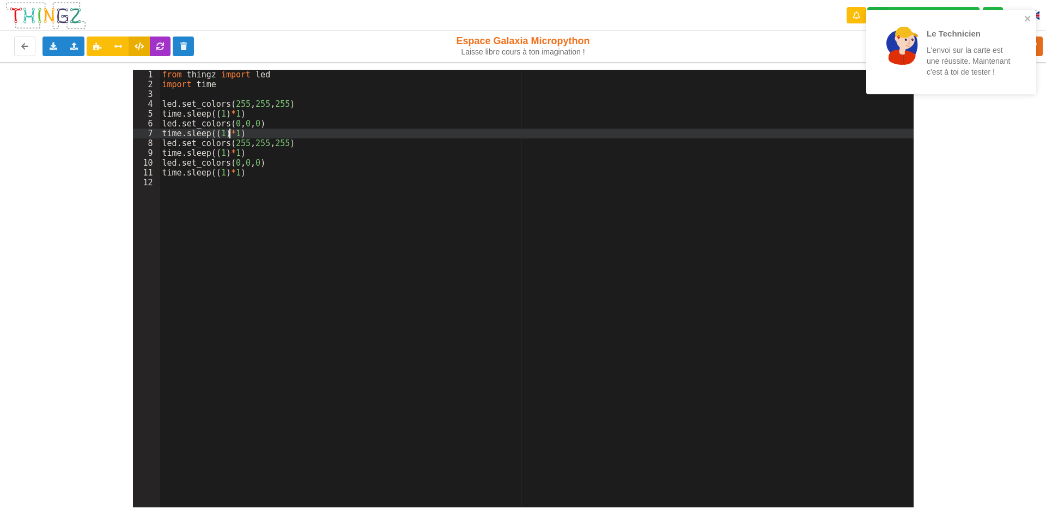
click at [229, 131] on div "from thingz import led import time led . set_colors ( 255 , 255 , 255 ) time . …" at bounding box center [537, 298] width 754 height 457
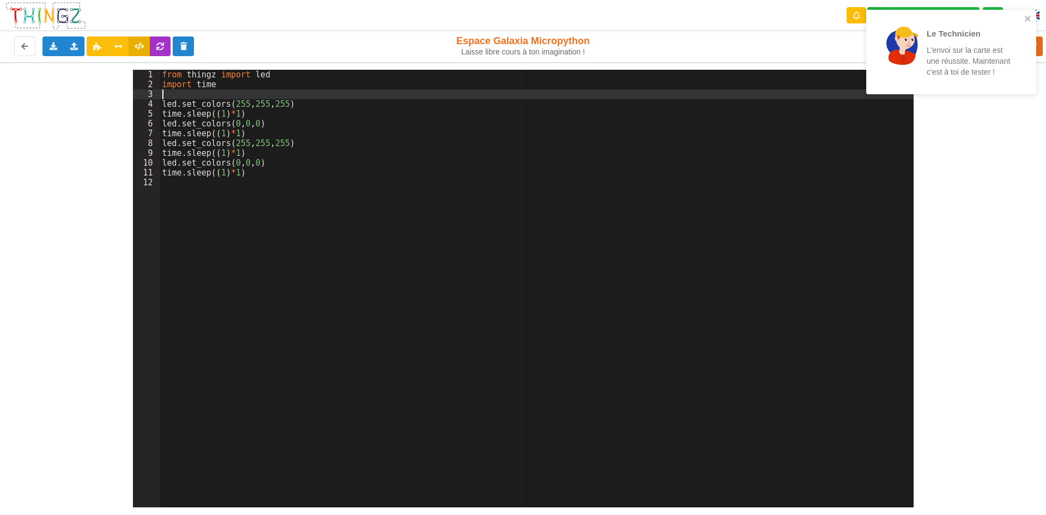
click at [230, 92] on div "from thingz import led import time led . set_colors ( 255 , 255 , 255 ) time . …" at bounding box center [537, 298] width 754 height 457
click at [268, 112] on div "from thingz import led import time led . set_colors ( 255 , 255 , 255 ) time . …" at bounding box center [537, 298] width 754 height 457
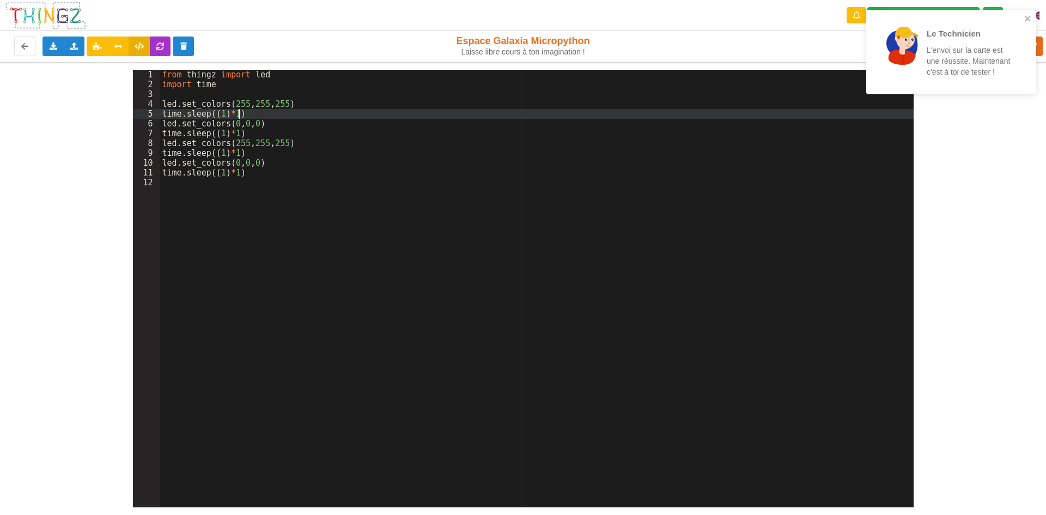
click at [242, 102] on div "from thingz import led import time led . set_colors ( 255 , 255 , 255 ) time . …" at bounding box center [537, 298] width 754 height 457
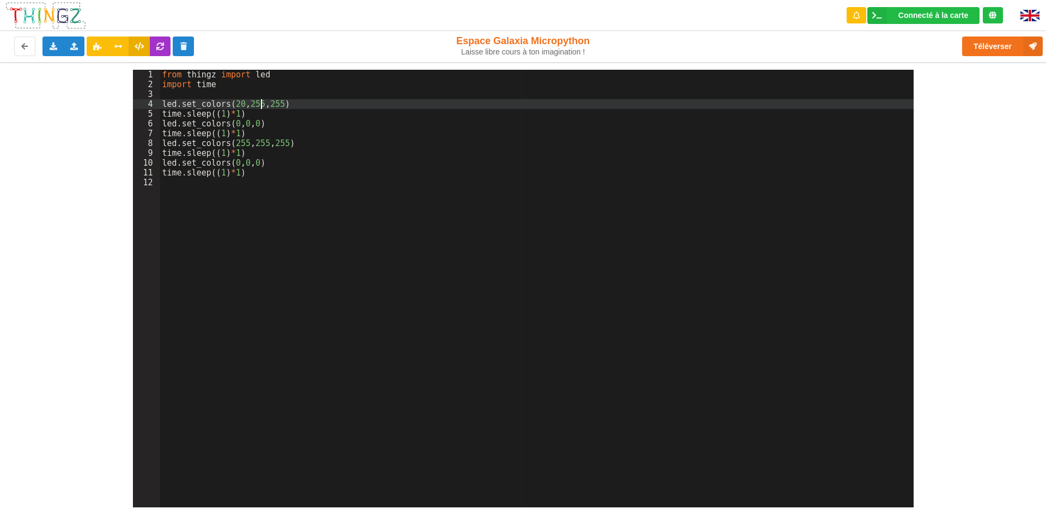
click at [259, 101] on div "from thingz import led import time led . set_colors ( 20 , 255 , 255 ) time . s…" at bounding box center [537, 298] width 754 height 457
click at [278, 106] on div "from thingz import led import time led . set_colors ( 20 , 35 , 255 ) time . sl…" at bounding box center [537, 298] width 754 height 457
click at [268, 107] on div "from thingz import led import time led . set_colors ( 20 , 35 , 55 ) time . sle…" at bounding box center [537, 298] width 754 height 457
click at [266, 107] on div "from thingz import led import time led . set_colors ( 20 , 35 , 55 ) time . sle…" at bounding box center [537, 298] width 754 height 457
click at [248, 104] on div "from thingz import led import time led . set_colors ( 20 , 35 , 055 ) time . sl…" at bounding box center [537, 298] width 754 height 457
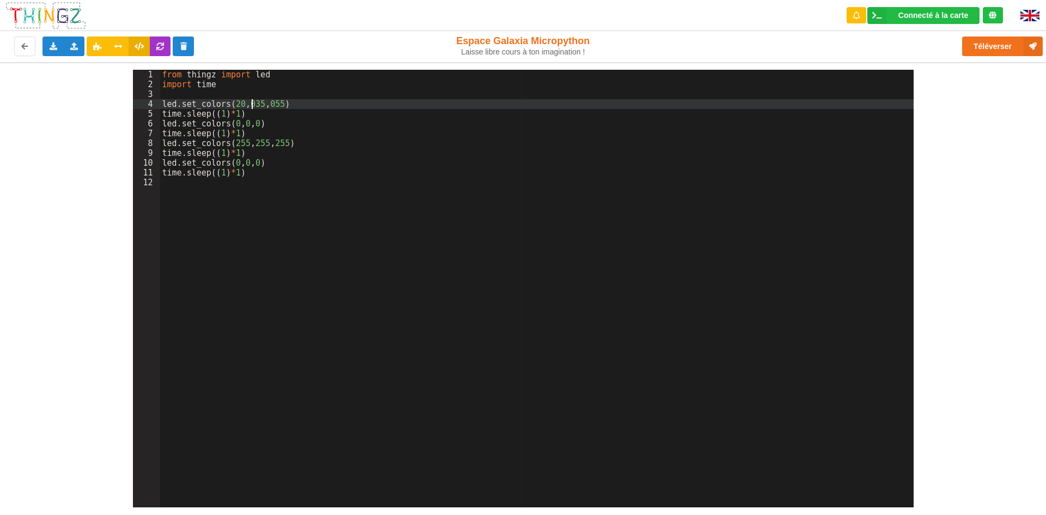
click at [231, 102] on div "from thingz import led import time led . set_colors ( 20 , 035 , 055 ) time . s…" at bounding box center [537, 298] width 754 height 457
click at [1002, 46] on button "Téléverser" at bounding box center [1002, 47] width 81 height 20
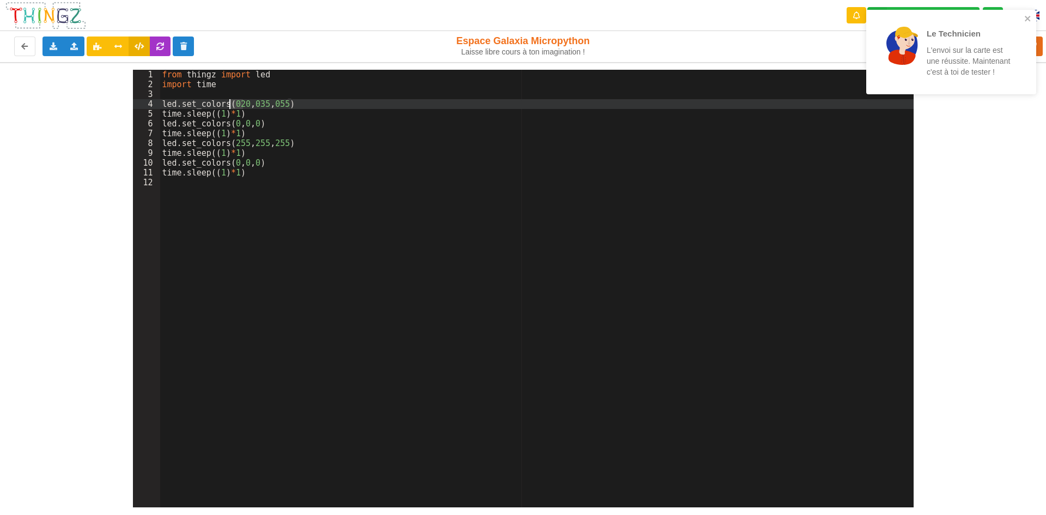
drag, startPoint x: 245, startPoint y: 104, endPoint x: 231, endPoint y: 104, distance: 14.2
click at [231, 104] on div "from thingz import led import time led . set_colors ( 020 , 035 , 055 ) time . …" at bounding box center [537, 298] width 754 height 457
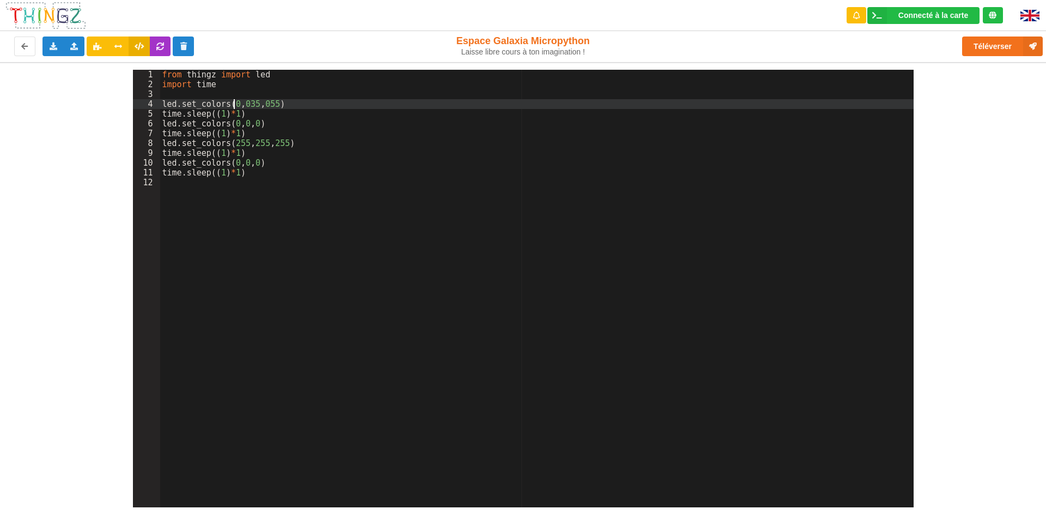
click at [256, 102] on div "from thingz import led import time led . set_colors ( 0 , 035 , 055 ) time . sl…" at bounding box center [537, 298] width 754 height 457
click at [269, 99] on div "from thingz import led import time led . set_colors ( 0 , 255 , 055 ) time . sl…" at bounding box center [537, 298] width 754 height 457
click at [1018, 44] on button "Téléverser" at bounding box center [1002, 47] width 81 height 20
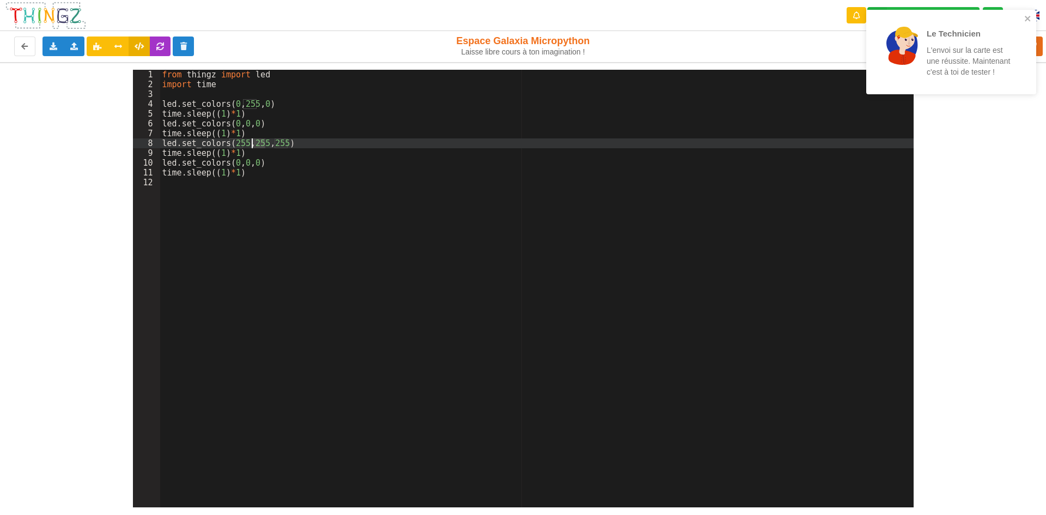
drag, startPoint x: 265, startPoint y: 142, endPoint x: 253, endPoint y: 146, distance: 12.1
click at [253, 146] on div "from thingz import led import time led . set_colors ( 0 , 255 , 0 ) time . slee…" at bounding box center [537, 298] width 754 height 457
drag, startPoint x: 278, startPoint y: 144, endPoint x: 266, endPoint y: 146, distance: 12.1
click at [266, 146] on div "from thingz import led import time led . set_colors ( 0 , 255 , 0 ) time . slee…" at bounding box center [537, 298] width 754 height 457
drag, startPoint x: 162, startPoint y: 141, endPoint x: 276, endPoint y: 138, distance: 113.9
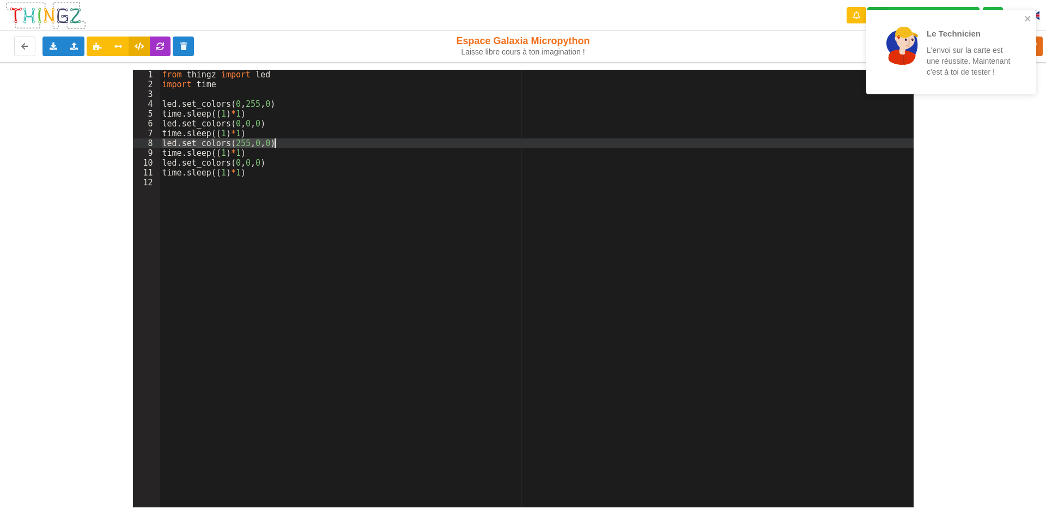
click at [276, 138] on div "from thingz import led import time led . set_colors ( 0 , 255 , 0 ) time . slee…" at bounding box center [537, 298] width 754 height 457
click at [211, 187] on div "from thingz import led import time led . set_colors ( 0 , 255 , 0 ) time . slee…" at bounding box center [537, 298] width 754 height 457
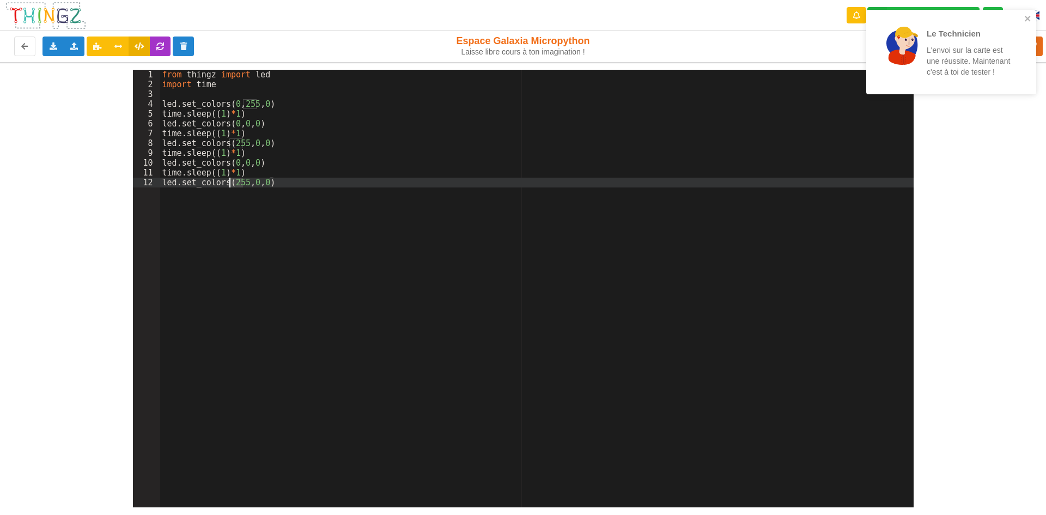
drag, startPoint x: 242, startPoint y: 180, endPoint x: 228, endPoint y: 183, distance: 14.5
click at [228, 183] on div "from thingz import led import time led . set_colors ( 0 , 255 , 0 ) time . slee…" at bounding box center [537, 298] width 754 height 457
click at [260, 183] on div "from thingz import led import time led . set_colors ( 0 , 255 , 0 ) time . slee…" at bounding box center [537, 298] width 754 height 457
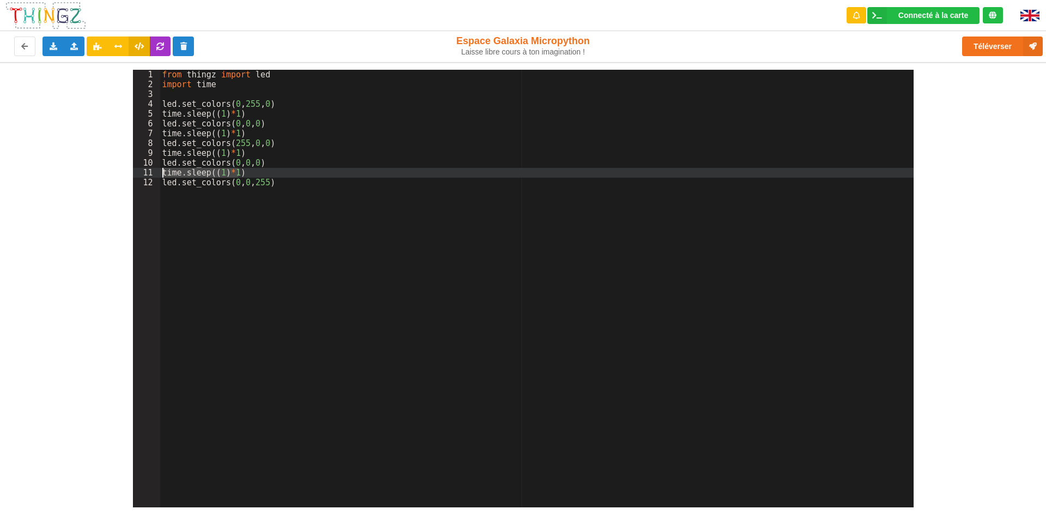
drag, startPoint x: 238, startPoint y: 171, endPoint x: 159, endPoint y: 172, distance: 79.0
click at [159, 172] on div "1 2 3 4 5 6 7 8 9 10 11 12 from thingz import led import time led . set_colors …" at bounding box center [523, 289] width 781 height 438
click at [219, 215] on div "from thingz import led import time led . set_colors ( 0 , 255 , 0 ) time . slee…" at bounding box center [537, 298] width 754 height 457
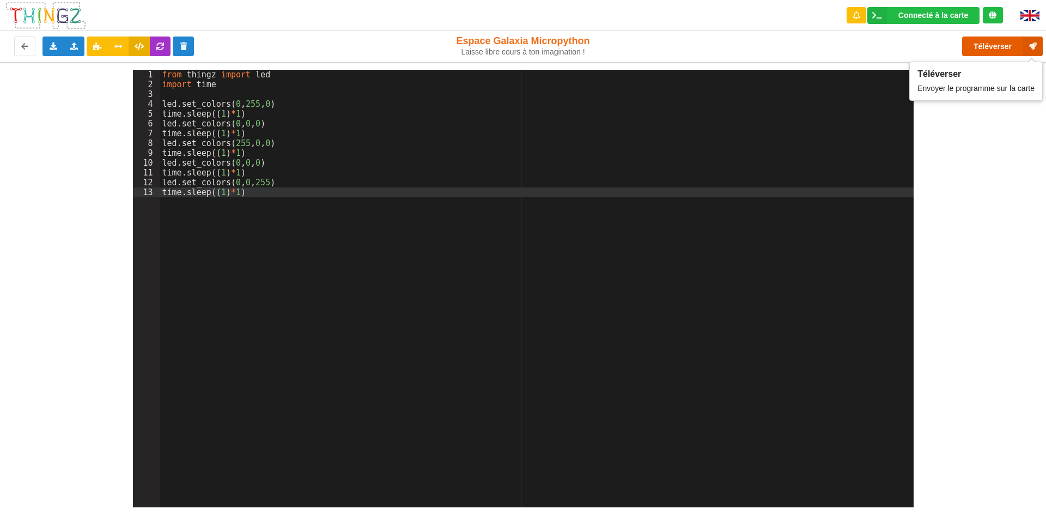
click at [1009, 45] on button "Téléverser" at bounding box center [1002, 47] width 81 height 20
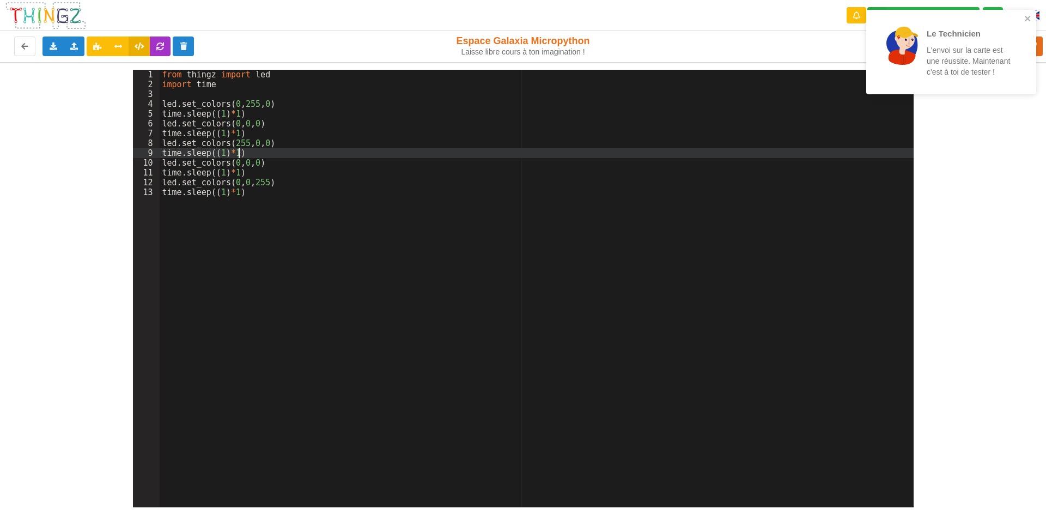
click at [272, 158] on div "from thingz import led import time led . set_colors ( 0 , 255 , 0 ) time . slee…" at bounding box center [537, 298] width 754 height 457
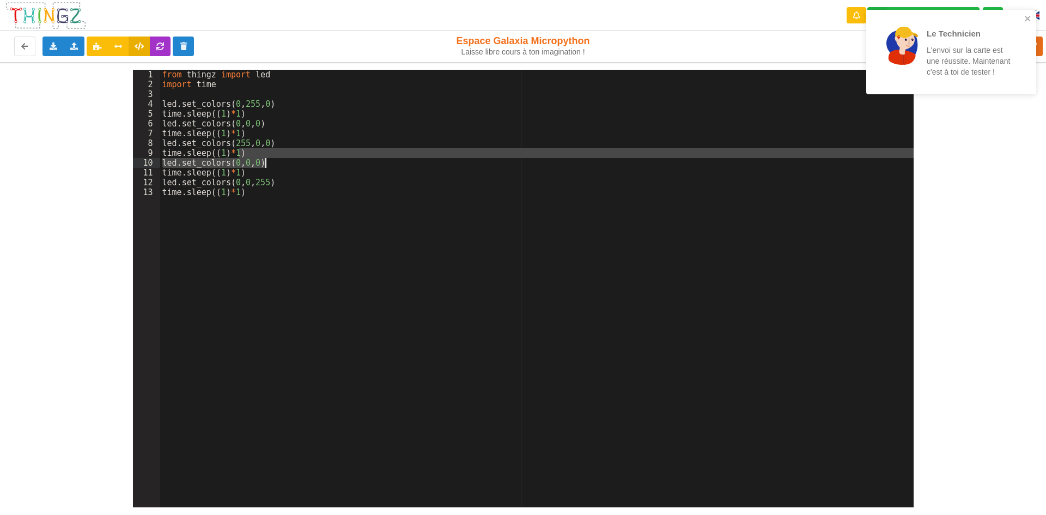
click at [276, 160] on div "from thingz import led import time led . set_colors ( 0 , 255 , 0 ) time . slee…" at bounding box center [537, 289] width 754 height 438
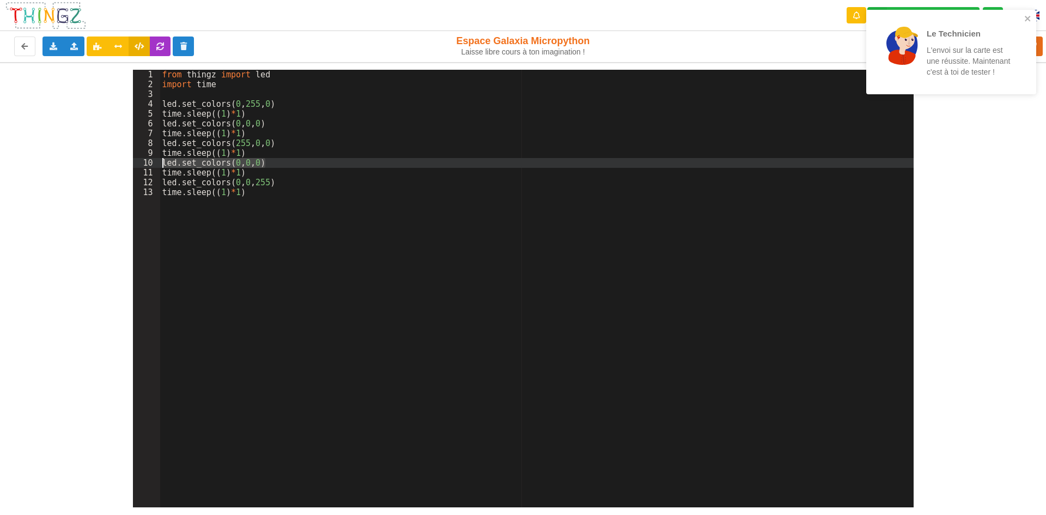
drag, startPoint x: 276, startPoint y: 160, endPoint x: 157, endPoint y: 163, distance: 118.3
click at [157, 163] on div "1 2 3 4 5 6 7 8 9 10 11 12 13 from thingz import led import time led . set_colo…" at bounding box center [523, 289] width 781 height 438
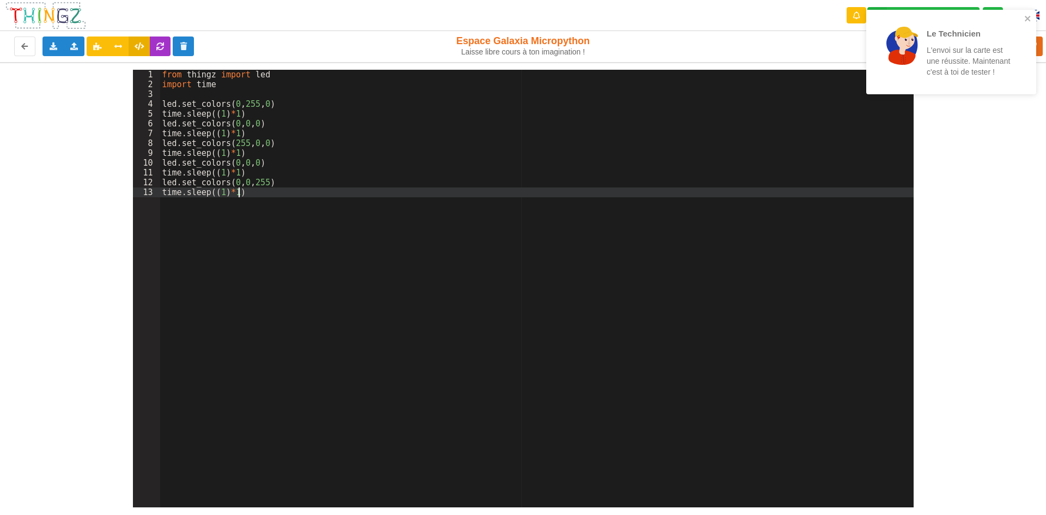
click at [267, 197] on div "from thingz import led import time led . set_colors ( 0 , 255 , 0 ) time . slee…" at bounding box center [537, 298] width 754 height 457
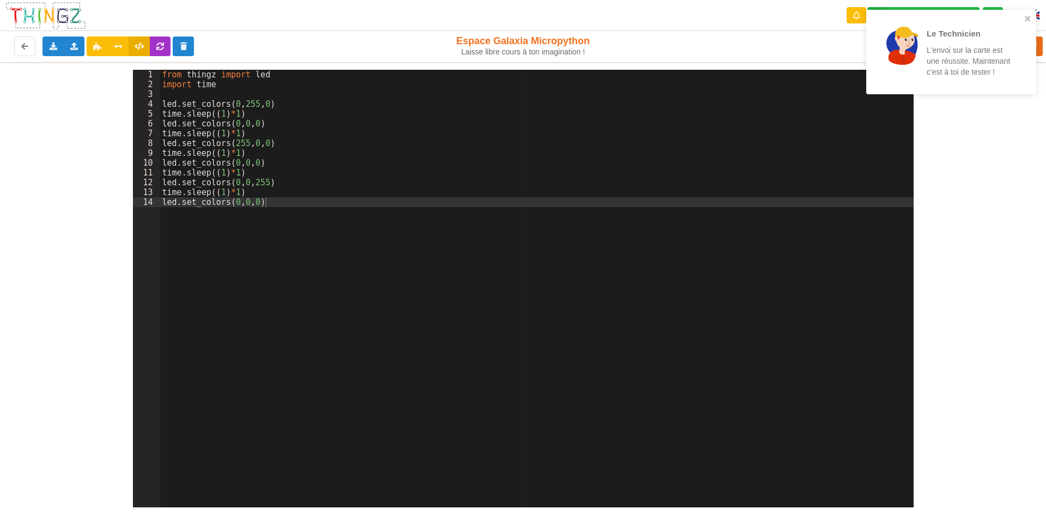
click at [1046, 228] on div "1 2 3 4 5 6 7 8 9 10 11 12 13 14 from thingz import led import time led . set_c…" at bounding box center [523, 284] width 1062 height 445
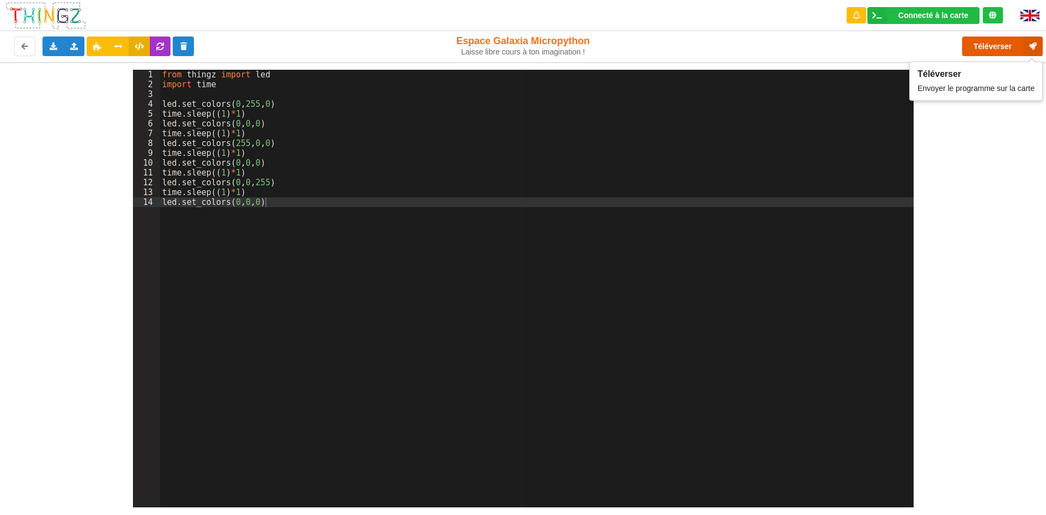
click at [996, 40] on button "Téléverser" at bounding box center [1002, 47] width 81 height 20
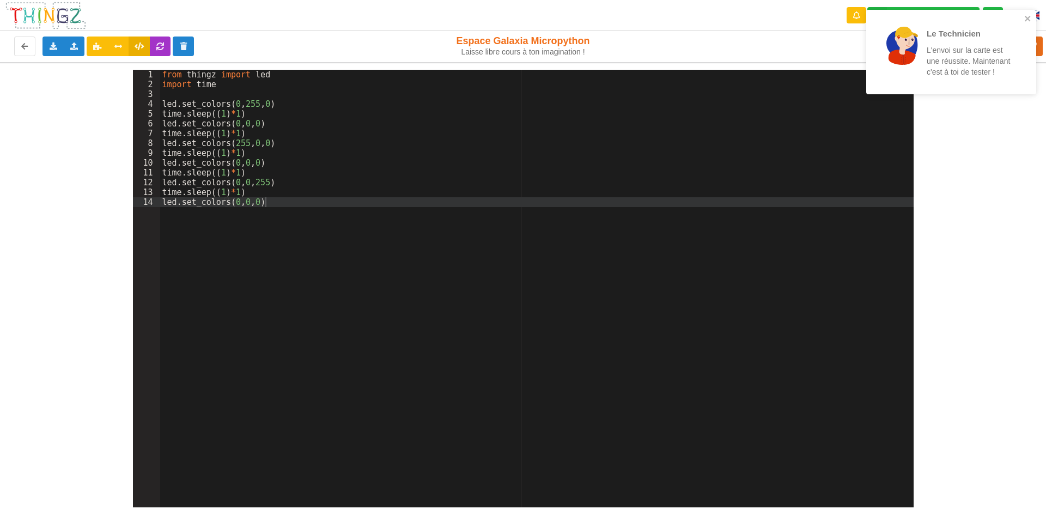
drag, startPoint x: 1046, startPoint y: 307, endPoint x: 1046, endPoint y: 270, distance: 36.5
click at [1046, 307] on div "1 2 3 4 5 6 7 8 9 10 11 12 13 14 from thingz import led import time led . set_c…" at bounding box center [523, 284] width 1062 height 445
click at [1025, 16] on icon "close" at bounding box center [1029, 18] width 8 height 9
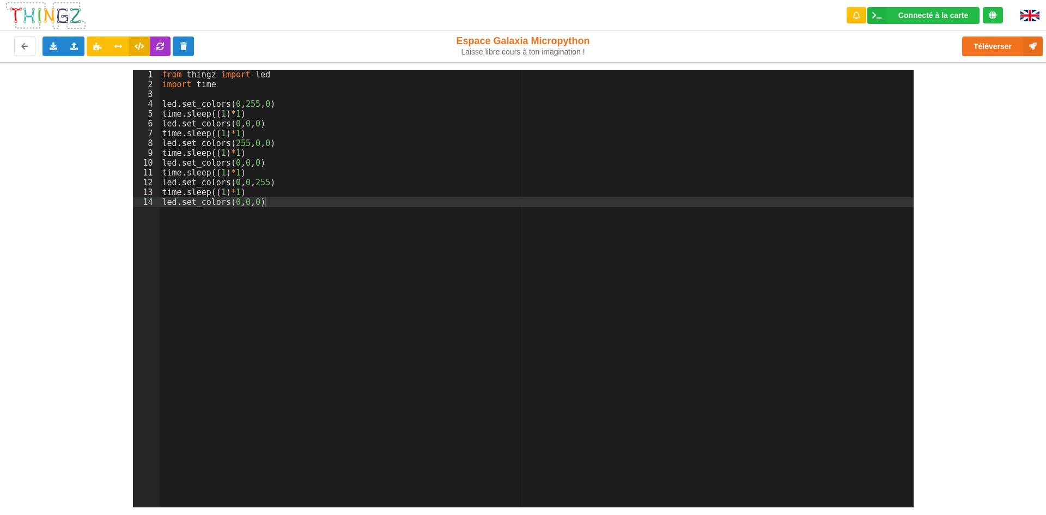
click at [411, 31] on div "Exporter l'assemblage de blocs Exporter le code Python Importer un assemblage d…" at bounding box center [210, 46] width 429 height 35
click at [289, 208] on div "from thingz import led import time led . set_colors ( 0 , 255 , 0 ) time . slee…" at bounding box center [537, 298] width 754 height 457
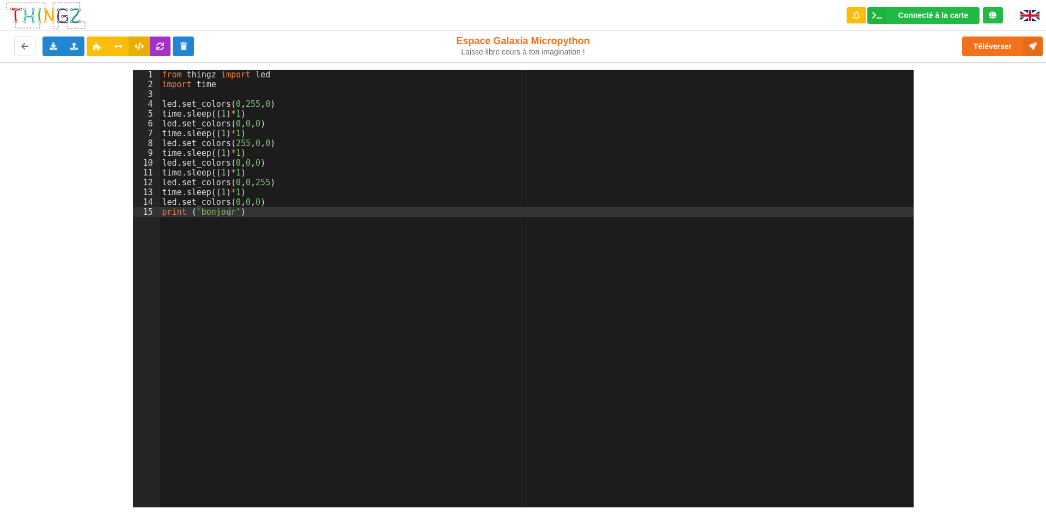
click at [917, 174] on div "1 2 3 4 5 6 7 8 9 10 11 12 13 14 15 from thingz import led import time led . se…" at bounding box center [523, 289] width 796 height 438
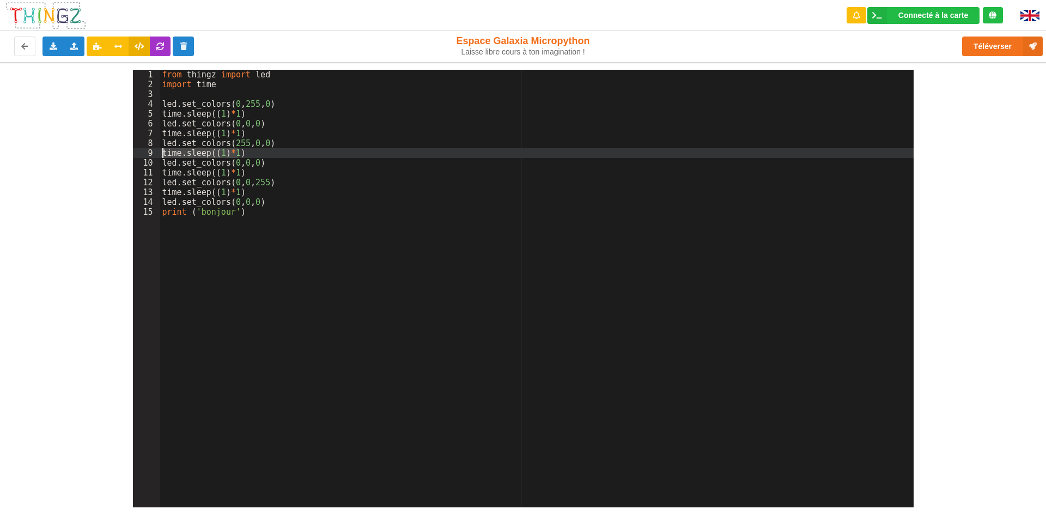
drag, startPoint x: 242, startPoint y: 153, endPoint x: 163, endPoint y: 152, distance: 78.5
click at [163, 152] on div "from thingz import led import time led . set_colors ( 0 , 255 , 0 ) time . slee…" at bounding box center [537, 298] width 754 height 457
click at [254, 219] on div "from thingz import led import time led . set_colors ( 0 , 255 , 0 ) time . slee…" at bounding box center [537, 298] width 754 height 457
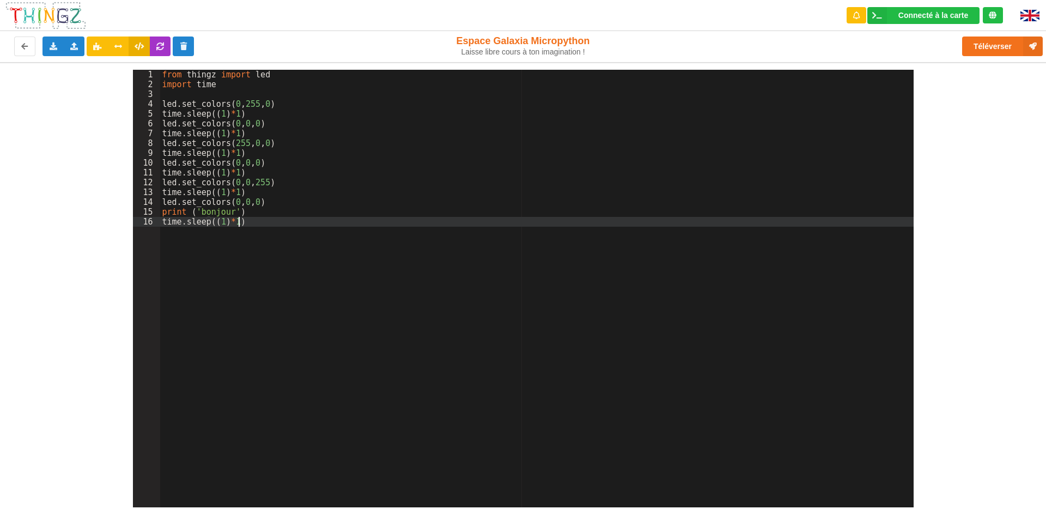
click at [220, 220] on div "from thingz import led import time led . set_colors ( 0 , 255 , 0 ) time . slee…" at bounding box center [537, 298] width 754 height 457
click at [253, 223] on div "from thingz import led import time led . set_colors ( 0 , 255 , 0 ) time . slee…" at bounding box center [537, 298] width 754 height 457
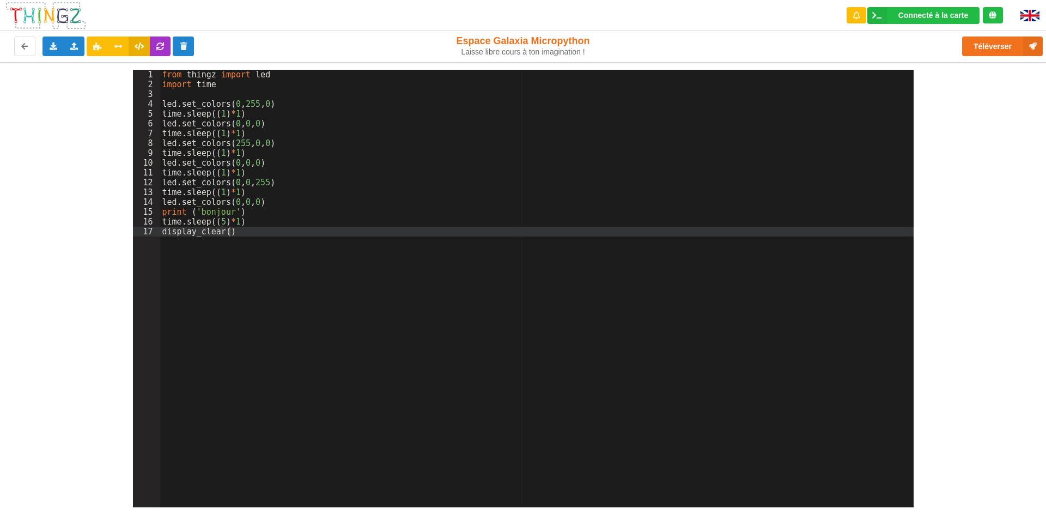
click at [1005, 166] on div "1 2 3 4 5 6 7 8 9 10 11 12 13 14 15 16 17 from thingz import led import time le…" at bounding box center [523, 284] width 1062 height 445
click at [992, 48] on button "Téléverser" at bounding box center [1002, 47] width 81 height 20
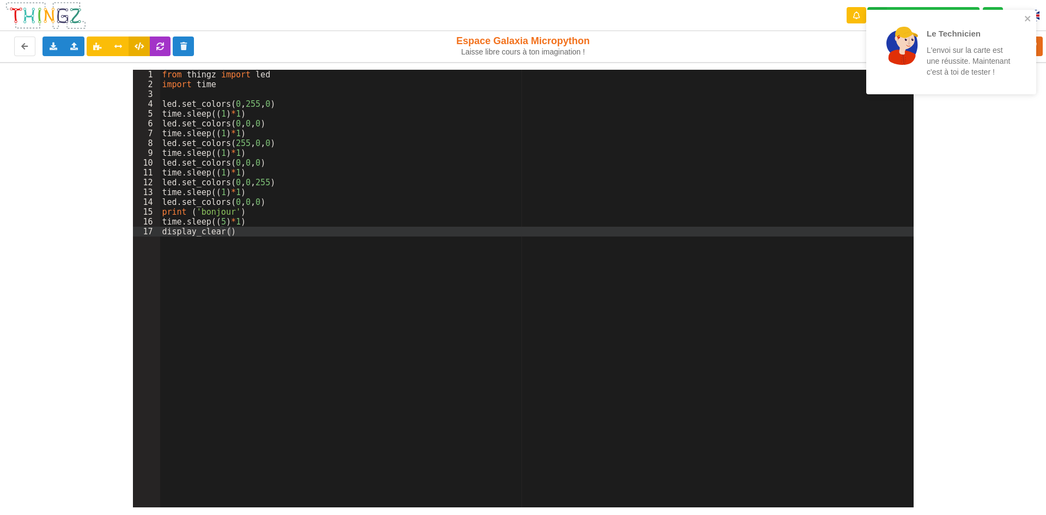
click at [225, 235] on div "from thingz import led import time led . set_colors ( 0 , 255 , 0 ) time . slee…" at bounding box center [537, 298] width 754 height 457
click at [1022, 183] on div "1 2 3 4 5 6 7 8 9 10 11 12 13 14 15 16 17 from thingz import led import time le…" at bounding box center [523, 284] width 1062 height 445
click at [1026, 17] on icon "close" at bounding box center [1027, 18] width 5 height 5
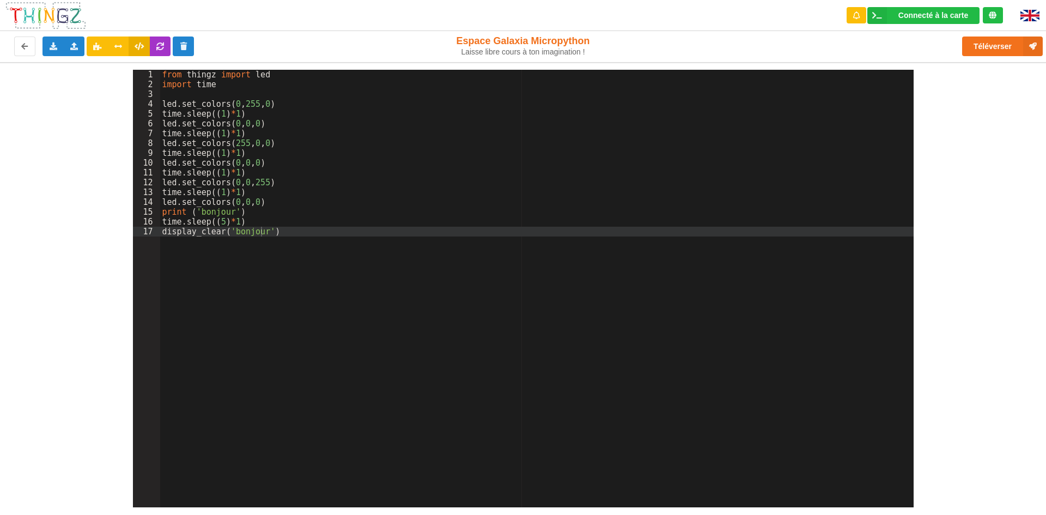
click at [1021, 44] on div "Le Technicien L'envoi sur la carte est une réussite. Maintenant c'est à toi de …" at bounding box center [951, 56] width 174 height 96
click at [1006, 48] on button "Téléverser" at bounding box center [1002, 47] width 81 height 20
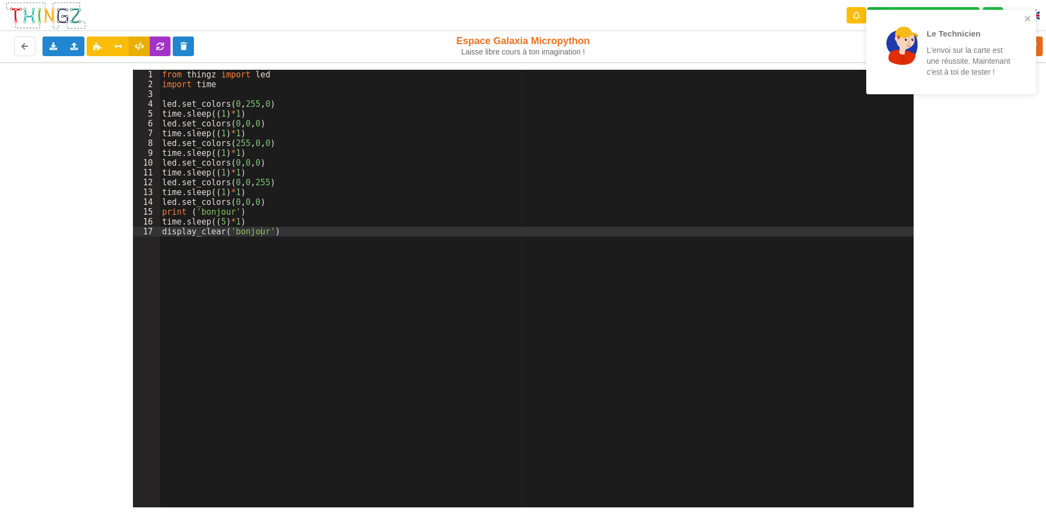
click at [918, 157] on div "1 2 3 4 5 6 7 8 9 10 11 12 13 14 15 16 17 from thingz import led import time le…" at bounding box center [523, 289] width 796 height 438
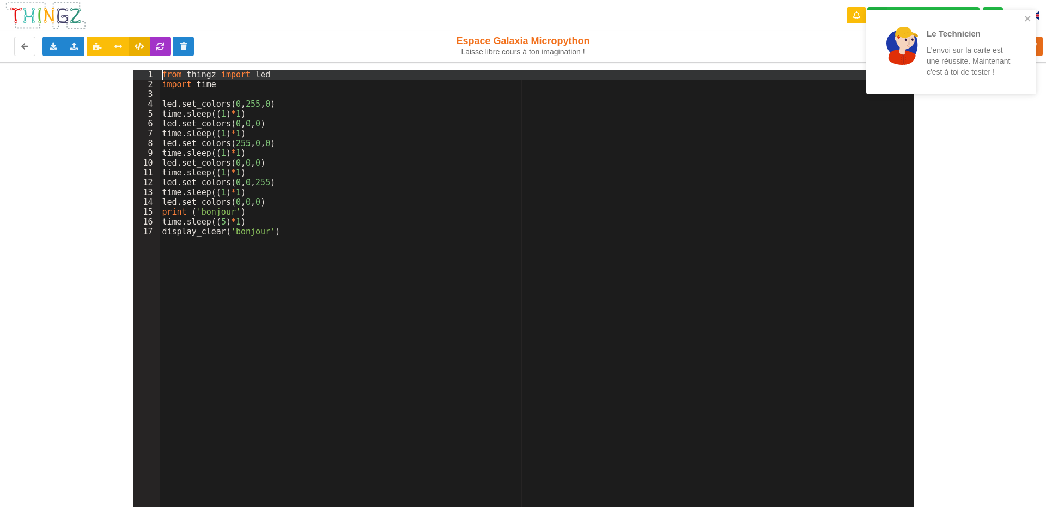
click at [161, 73] on div "from thingz import led import time led . set_colors ( 0 , 255 , 0 ) time . slee…" at bounding box center [537, 298] width 754 height 457
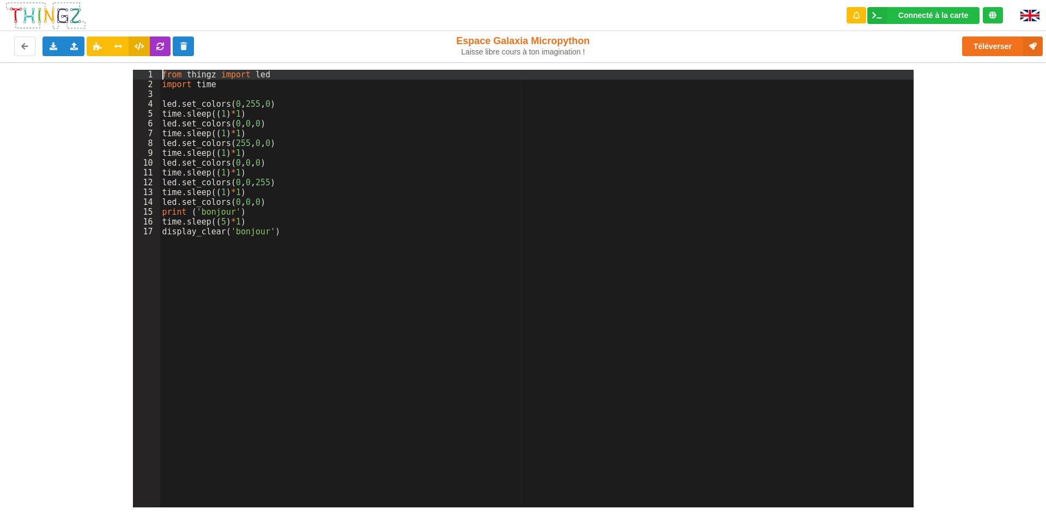
click at [168, 91] on div "from thingz import led import time led . set_colors ( 0 , 255 , 0 ) time . slee…" at bounding box center [537, 298] width 754 height 457
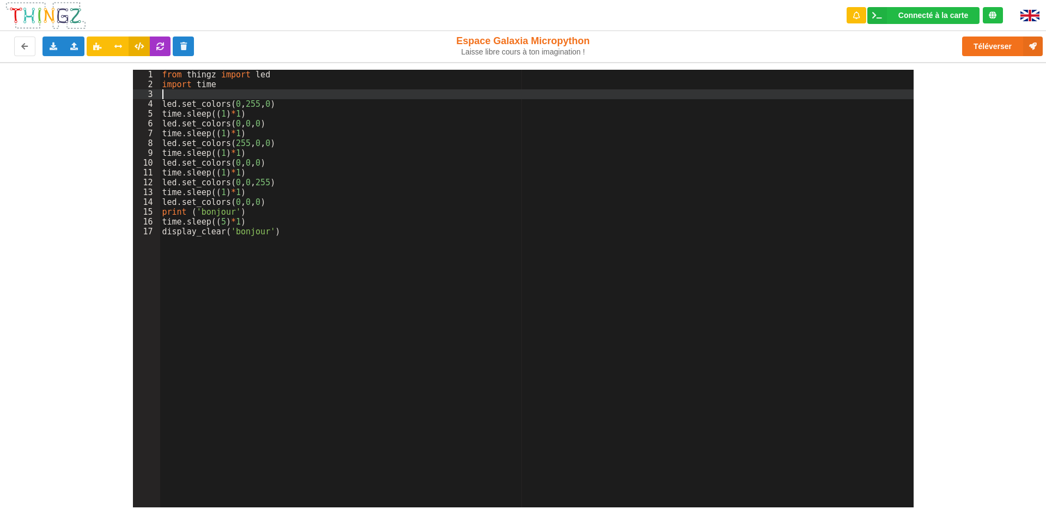
paste textarea
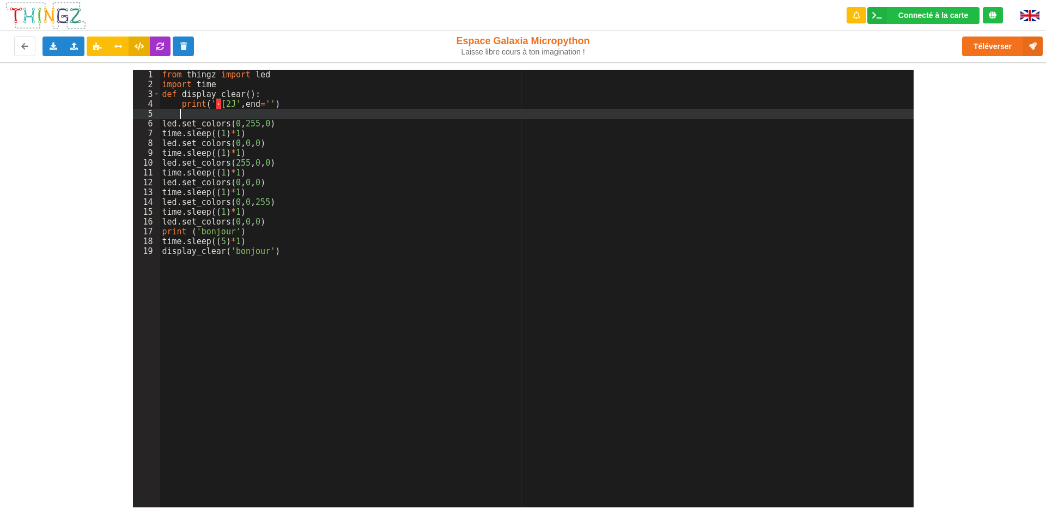
click at [453, 50] on div "Laisse libre cours à ton imagination !" at bounding box center [523, 51] width 183 height 9
click at [1003, 41] on button "Téléverser" at bounding box center [1002, 47] width 81 height 20
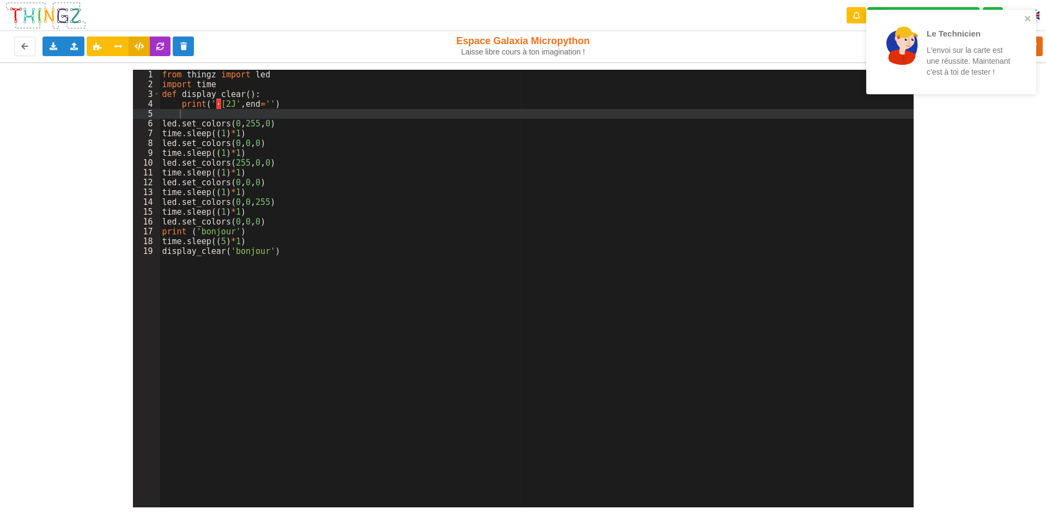
click at [241, 95] on div "from thingz import led import time def display_clear ( ) : print ( ' · [2J' , e…" at bounding box center [537, 298] width 754 height 457
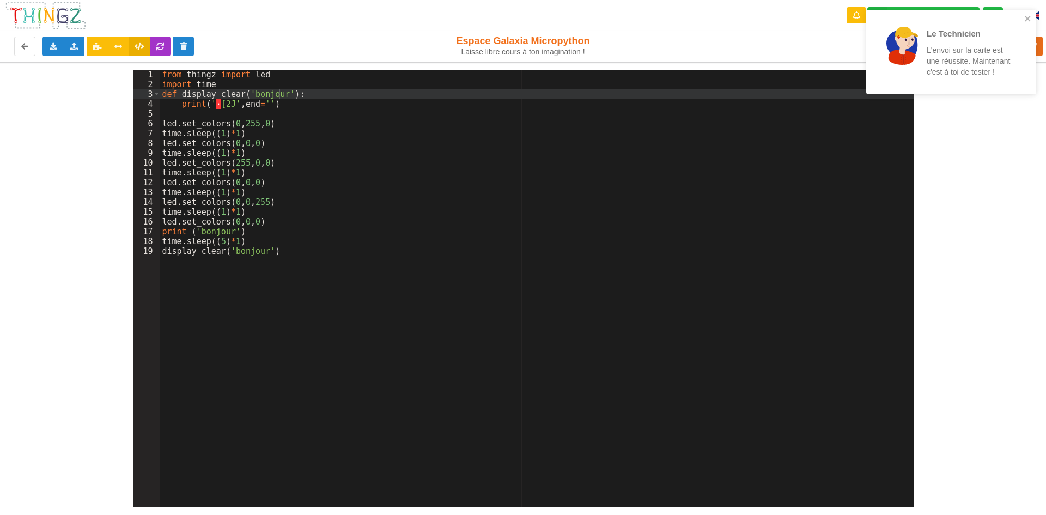
click at [1014, 213] on div "1 2 3 4 5 6 7 8 9 10 11 12 13 14 15 16 17 18 19 from thingz import led import t…" at bounding box center [523, 284] width 1062 height 445
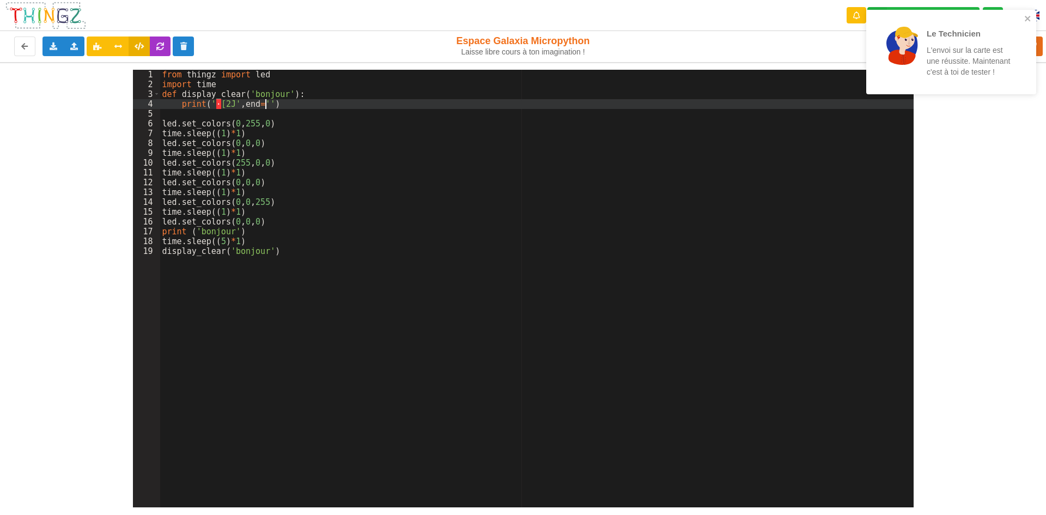
click at [265, 102] on div "from thingz import led import time def display_clear ( 'bonjour' ) : print ( ' …" at bounding box center [537, 298] width 754 height 457
click at [928, 203] on div "1 2 3 4 5 6 7 8 9 10 11 12 13 14 15 16 17 18 19 from thingz import led import t…" at bounding box center [523, 284] width 1062 height 445
click at [1020, 14] on div "Le Technicien L'envoi sur la carte est une réussite. Maintenant c'est à toi de …" at bounding box center [951, 52] width 170 height 84
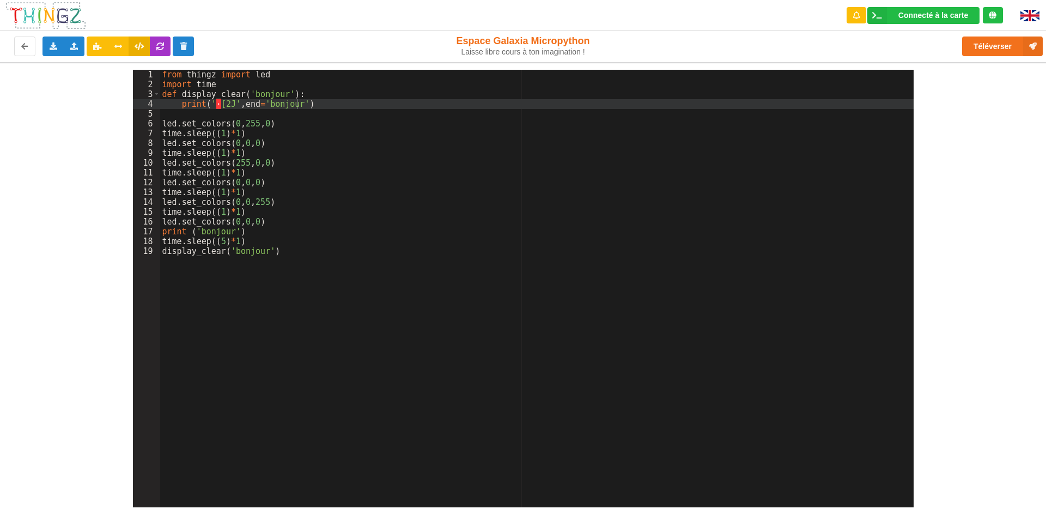
click at [1025, 42] on div "Le Technicien L'envoi sur la carte est une réussite. Maintenant c'est à toi de …" at bounding box center [951, 56] width 174 height 96
click at [1023, 44] on button "Téléverser" at bounding box center [1002, 47] width 81 height 20
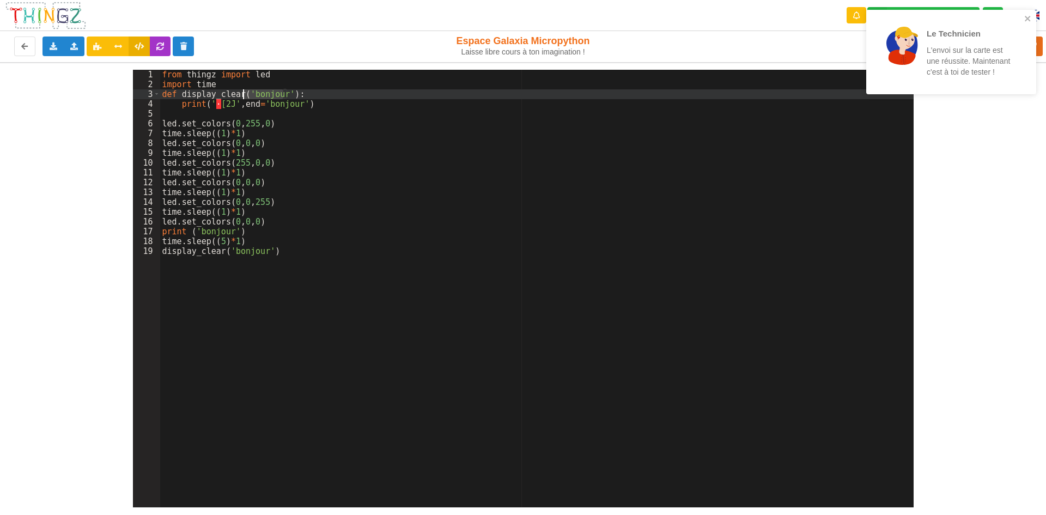
drag, startPoint x: 283, startPoint y: 93, endPoint x: 245, endPoint y: 97, distance: 37.8
click at [245, 97] on div "from thingz import led import time def display_clear ( 'bonjour' ) : print ( ' …" at bounding box center [537, 298] width 754 height 457
click at [1026, 235] on div "1 2 3 4 5 6 7 8 9 10 11 12 13 14 15 16 17 18 19 from thingz import led import t…" at bounding box center [523, 284] width 1062 height 445
click at [1025, 24] on button "close" at bounding box center [1029, 19] width 8 height 10
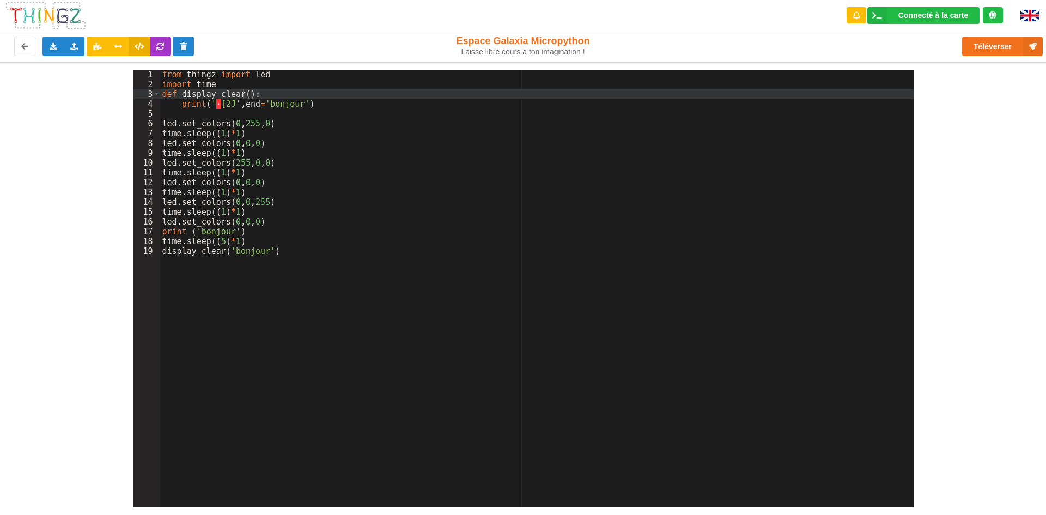
click at [994, 45] on div "Le Technicien L'envoi sur la carte est une réussite. Maintenant c'est à toi de …" at bounding box center [951, 56] width 174 height 96
click at [994, 45] on button "Téléverser" at bounding box center [1002, 47] width 81 height 20
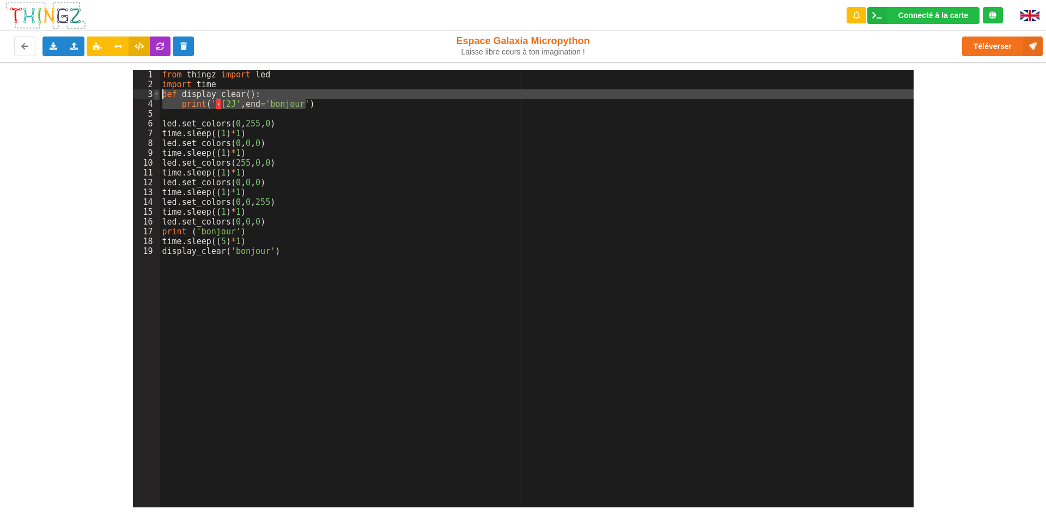
drag, startPoint x: 328, startPoint y: 107, endPoint x: 154, endPoint y: 94, distance: 173.8
click at [154, 94] on div "1 2 3 4 5 6 7 8 9 10 11 12 13 14 15 16 17 18 19 from thingz import led import t…" at bounding box center [523, 289] width 781 height 438
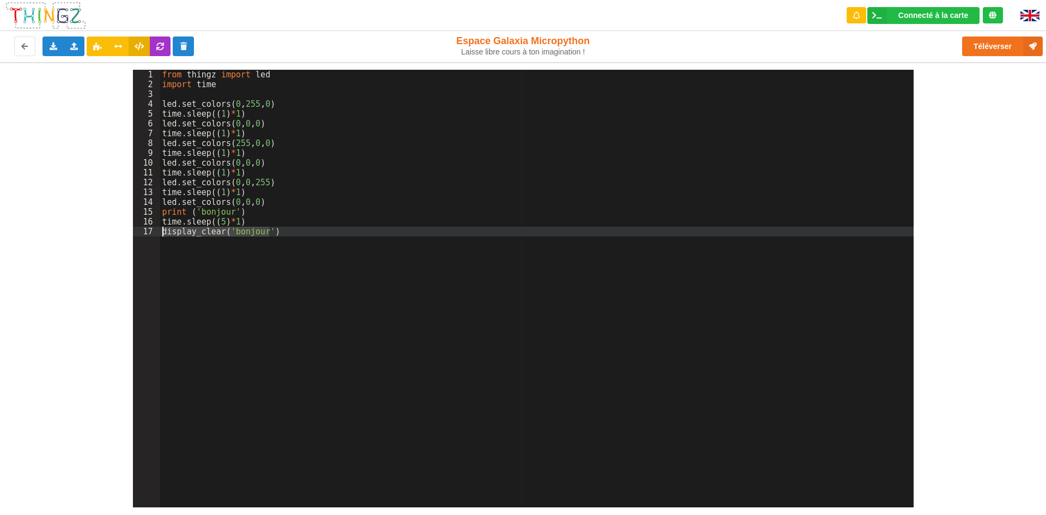
drag, startPoint x: 271, startPoint y: 232, endPoint x: 155, endPoint y: 234, distance: 115.6
click at [155, 234] on div "1 2 3 4 5 6 7 8 9 10 11 12 13 14 15 16 17 from thingz import led import time le…" at bounding box center [523, 289] width 781 height 438
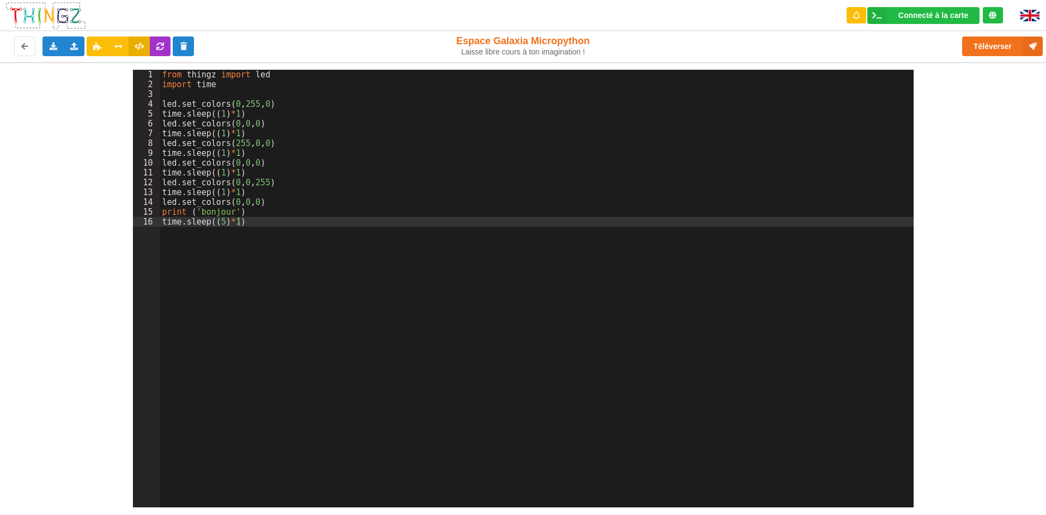
click at [962, 196] on div "1 2 3 4 5 6 7 8 9 10 11 12 13 14 15 16 from thingz import led import time led .…" at bounding box center [523, 284] width 1062 height 445
click at [926, 8] on div "Connecté à la carte Réglages Ouvrir le moniteur automatiquement Connexion autom…" at bounding box center [924, 15] width 112 height 17
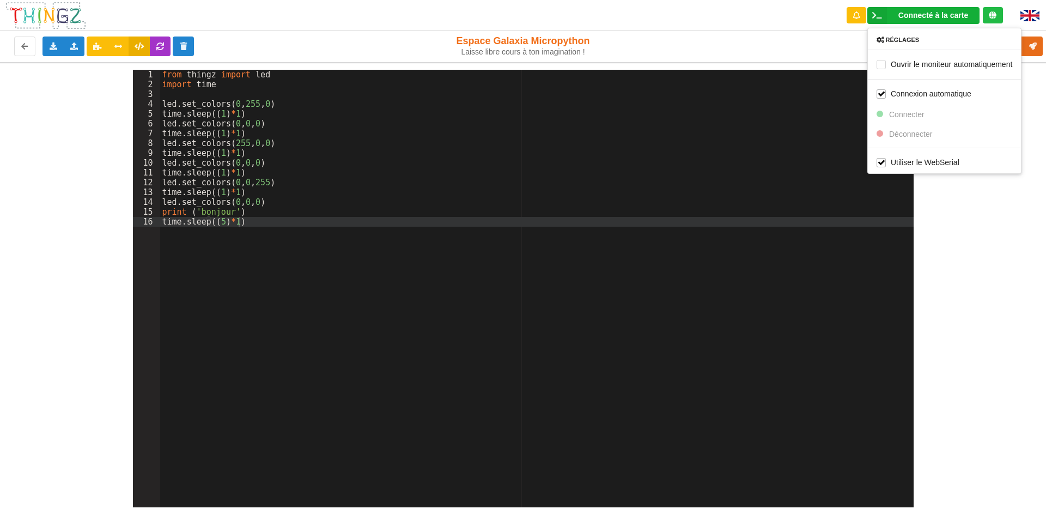
click at [1043, 72] on div "1 2 3 4 5 6 7 8 9 10 11 12 13 14 15 16 from thingz import led import time led .…" at bounding box center [523, 284] width 1062 height 445
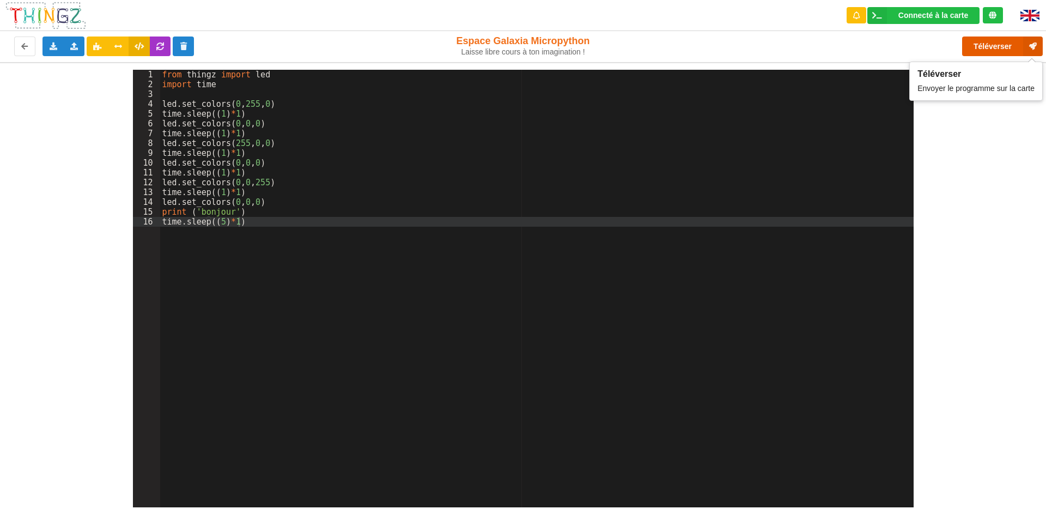
click at [1008, 41] on button "Téléverser" at bounding box center [1002, 47] width 81 height 20
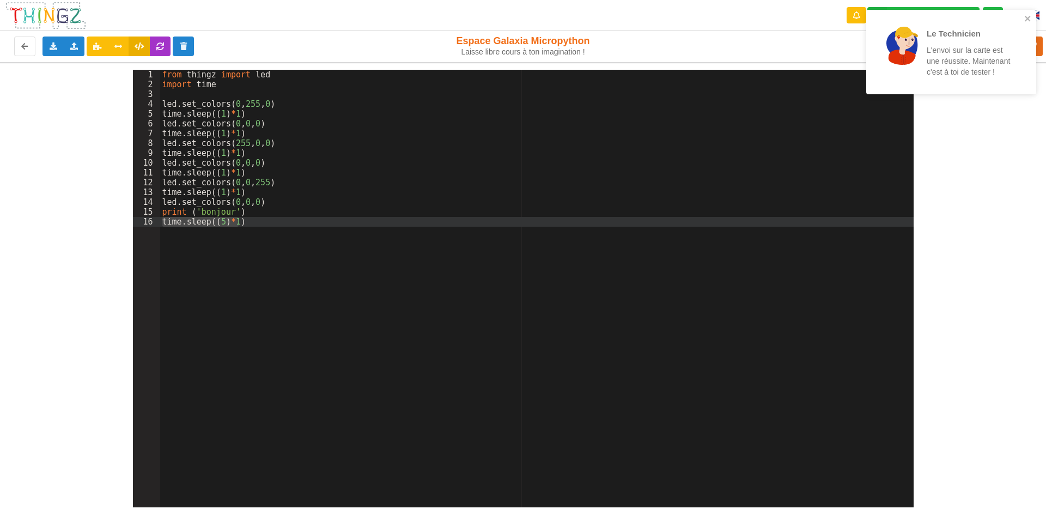
drag, startPoint x: 229, startPoint y: 224, endPoint x: 154, endPoint y: 218, distance: 74.9
click at [154, 218] on div "1 2 3 4 5 6 7 8 9 10 11 12 13 14 15 16 from thingz import led import time led .…" at bounding box center [523, 289] width 781 height 438
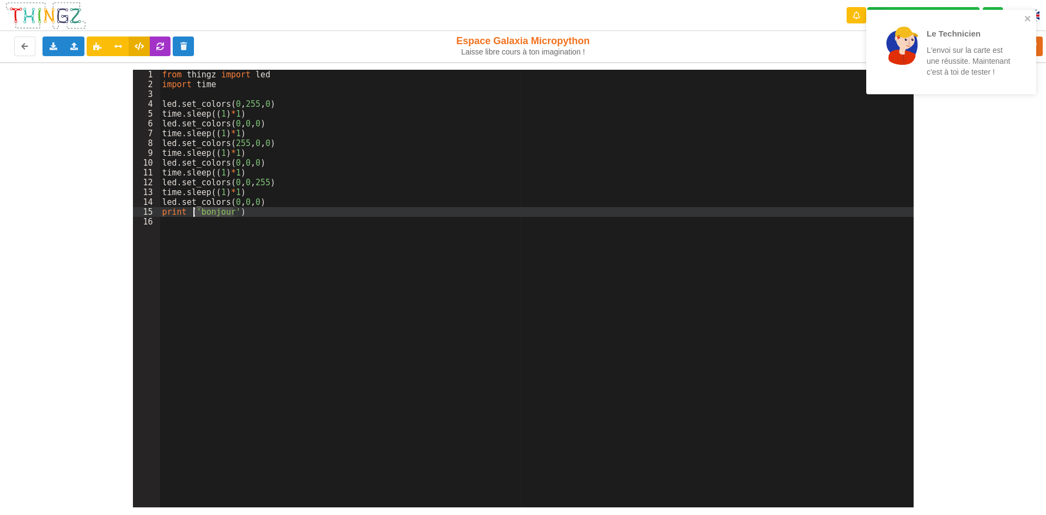
drag, startPoint x: 234, startPoint y: 211, endPoint x: 194, endPoint y: 216, distance: 40.0
click at [194, 216] on div "from thingz import led import time led . set_colors ( 0 , 255 , 0 ) time . slee…" at bounding box center [537, 298] width 754 height 457
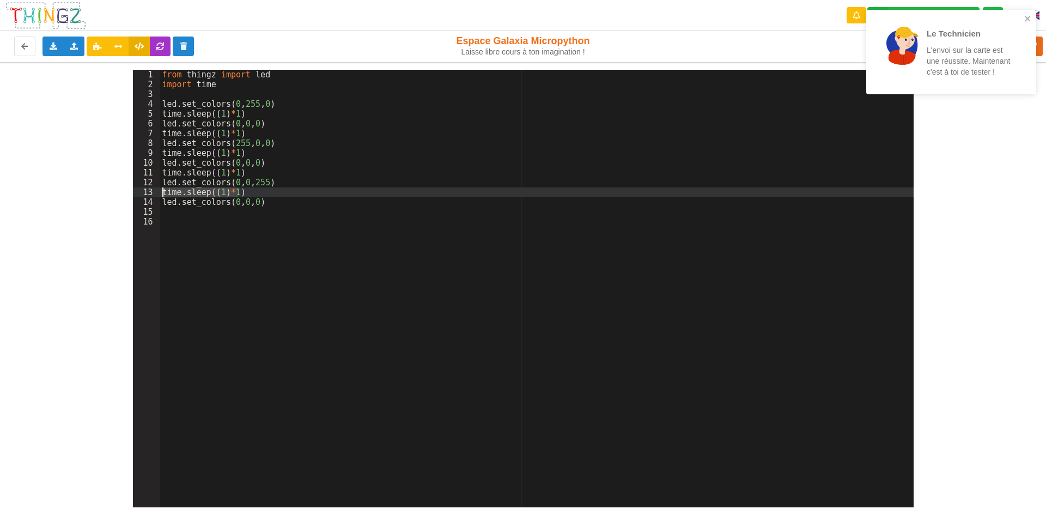
drag, startPoint x: 241, startPoint y: 194, endPoint x: 159, endPoint y: 192, distance: 81.8
click at [159, 192] on div "1 2 3 4 5 6 7 8 9 10 11 12 13 14 15 16 from thingz import led import time led .…" at bounding box center [523, 289] width 781 height 438
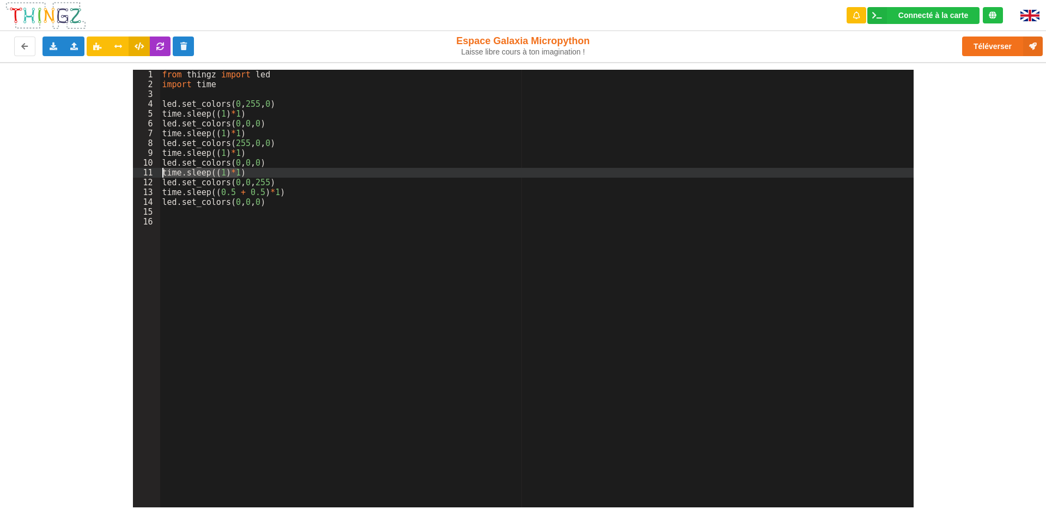
drag, startPoint x: 241, startPoint y: 170, endPoint x: 158, endPoint y: 169, distance: 82.8
click at [158, 169] on div "1 2 3 4 5 6 7 8 9 10 11 12 13 14 15 16 from thingz import led import time led .…" at bounding box center [523, 289] width 781 height 438
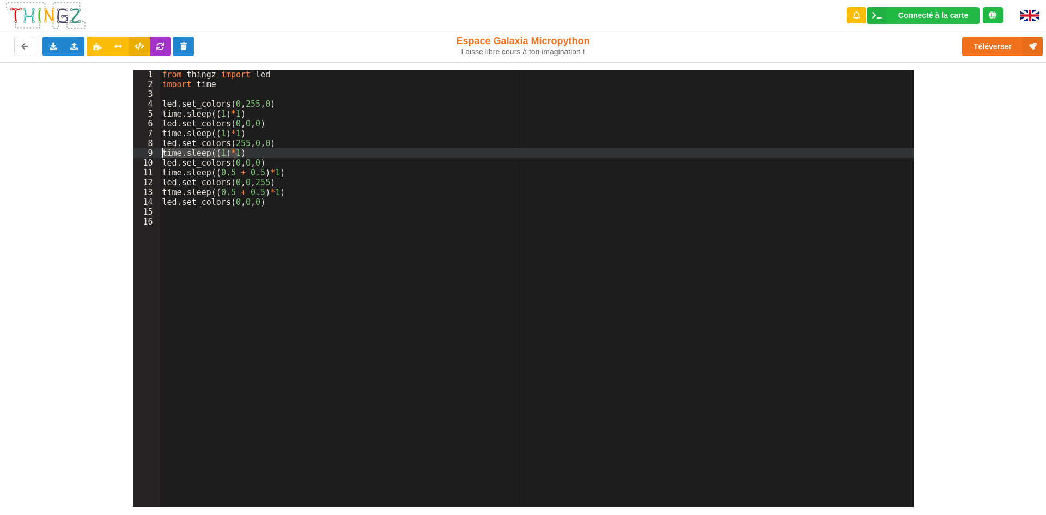
drag, startPoint x: 233, startPoint y: 153, endPoint x: 159, endPoint y: 149, distance: 74.2
click at [159, 149] on div "1 2 3 4 5 6 7 8 9 10 11 12 13 14 15 16 from thingz import led import time led .…" at bounding box center [523, 289] width 781 height 438
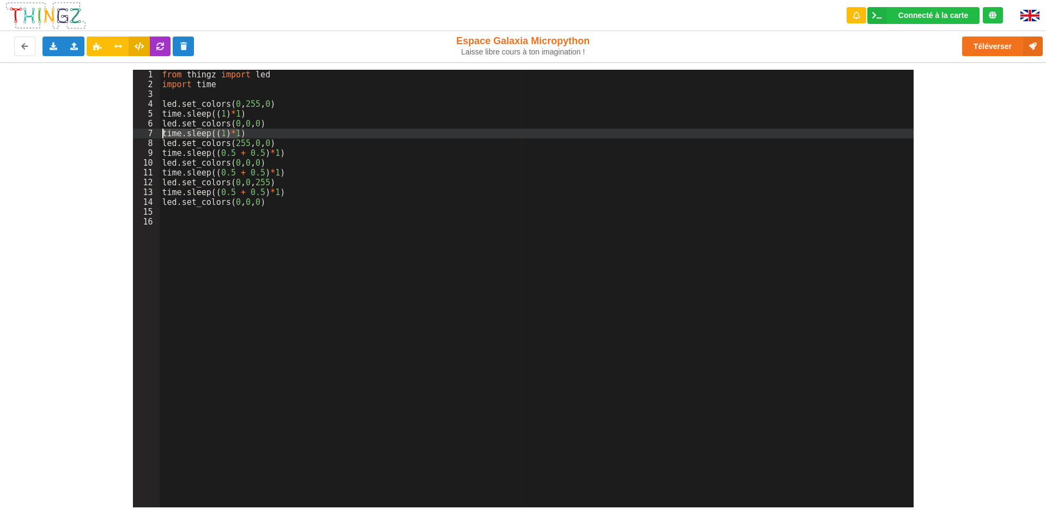
drag, startPoint x: 243, startPoint y: 133, endPoint x: 154, endPoint y: 133, distance: 88.3
click at [154, 133] on div "1 2 3 4 5 6 7 8 9 10 11 12 13 14 15 16 from thingz import led import time led .…" at bounding box center [523, 289] width 781 height 438
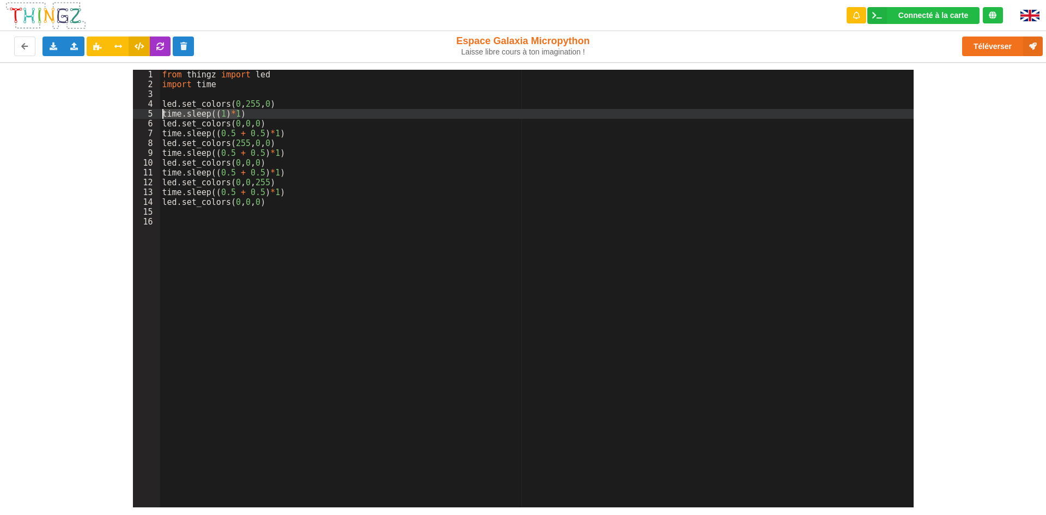
drag, startPoint x: 238, startPoint y: 114, endPoint x: 157, endPoint y: 116, distance: 80.1
click at [157, 116] on div "1 2 3 4 5 6 7 8 9 10 11 12 13 14 15 16 from thingz import led import time led .…" at bounding box center [523, 289] width 781 height 438
click at [1017, 239] on div "1 2 3 4 5 6 7 8 9 10 11 12 13 14 15 16 from thingz import led import time led .…" at bounding box center [523, 284] width 1062 height 445
click at [1004, 50] on button "Téléverser" at bounding box center [1002, 47] width 81 height 20
click at [225, 229] on div "from thingz import led import time led . set_colors ( 0 , 255 , 0 ) time . slee…" at bounding box center [537, 298] width 754 height 457
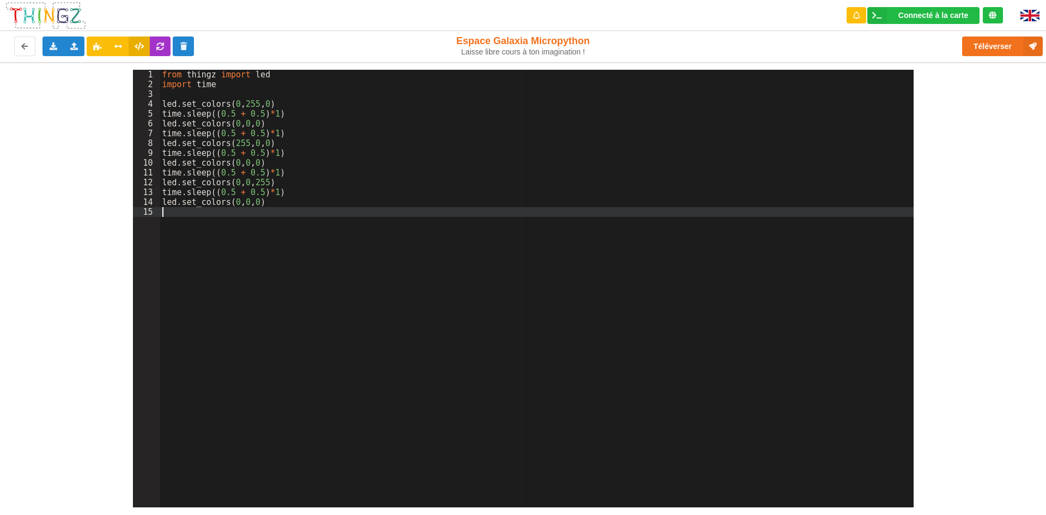
click at [1028, 170] on div "1 2 3 4 5 6 7 8 9 10 11 12 13 14 15 from thingz import led import time led . se…" at bounding box center [523, 284] width 1062 height 445
click at [239, 154] on div "from thingz import led import time led . set_colors ( 0 , 255 , 0 ) time . slee…" at bounding box center [537, 298] width 754 height 457
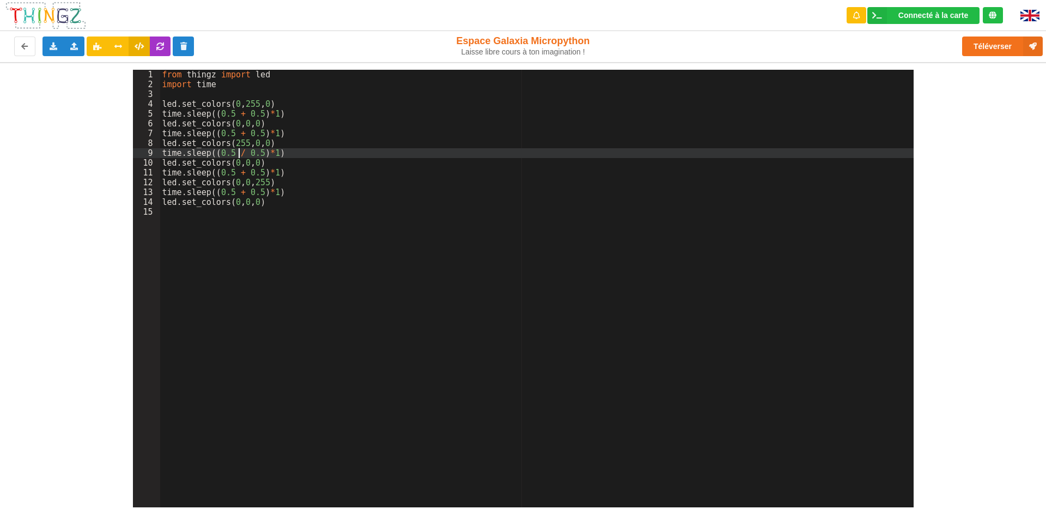
click at [229, 153] on div "from thingz import led import time led . set_colors ( 0 , 255 , 0 ) time . slee…" at bounding box center [537, 298] width 754 height 457
drag, startPoint x: 286, startPoint y: 155, endPoint x: 152, endPoint y: 156, distance: 133.5
click at [152, 156] on div "1 2 3 4 5 6 7 8 9 10 11 12 13 14 15 from thingz import led import time led . se…" at bounding box center [523, 289] width 781 height 438
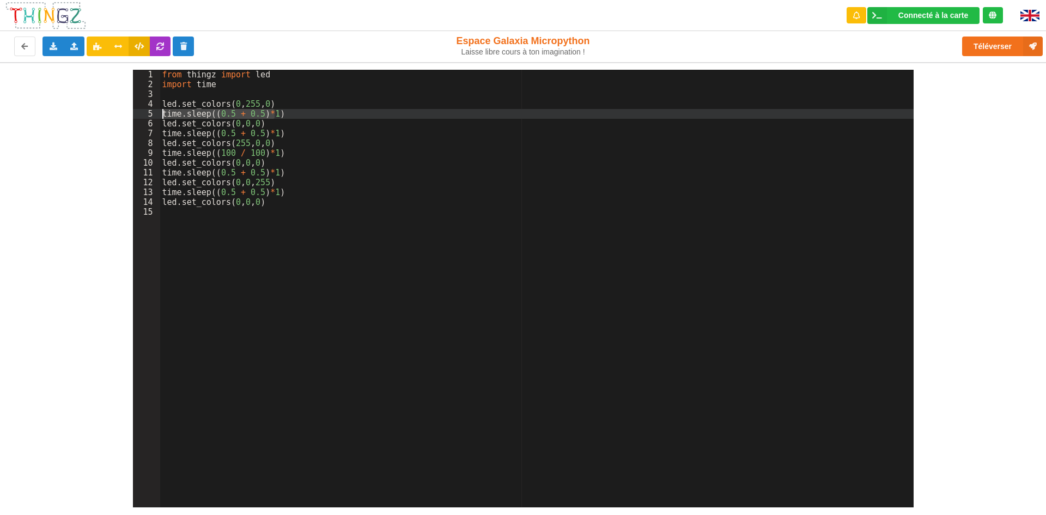
drag, startPoint x: 277, startPoint y: 113, endPoint x: 156, endPoint y: 113, distance: 121.0
click at [156, 113] on div "1 2 3 4 5 6 7 8 9 10 11 12 13 14 15 from thingz import led import time led . se…" at bounding box center [523, 289] width 781 height 438
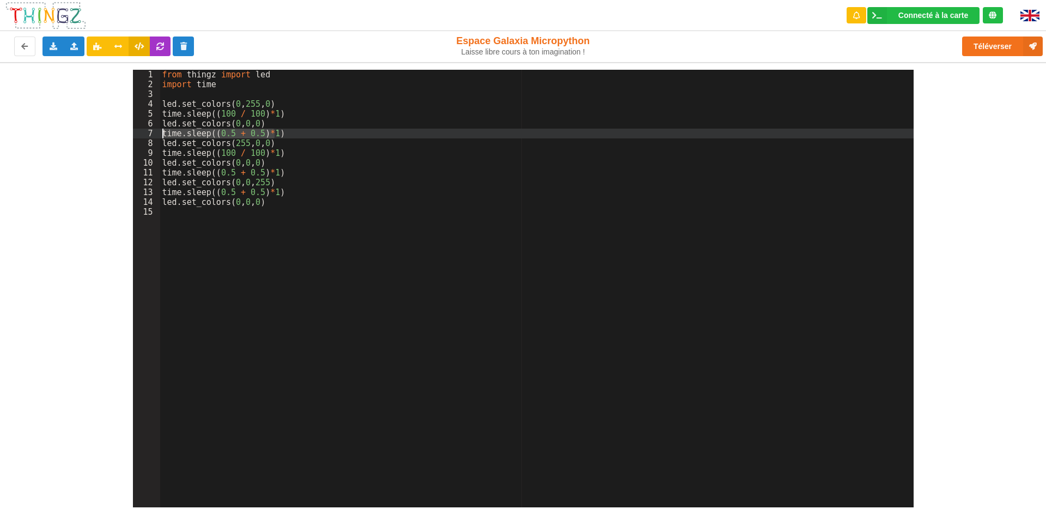
drag, startPoint x: 277, startPoint y: 135, endPoint x: 141, endPoint y: 133, distance: 135.7
click at [141, 133] on div "1 2 3 4 5 6 7 8 9 10 11 12 13 14 15 from thingz import led import time led . se…" at bounding box center [523, 289] width 781 height 438
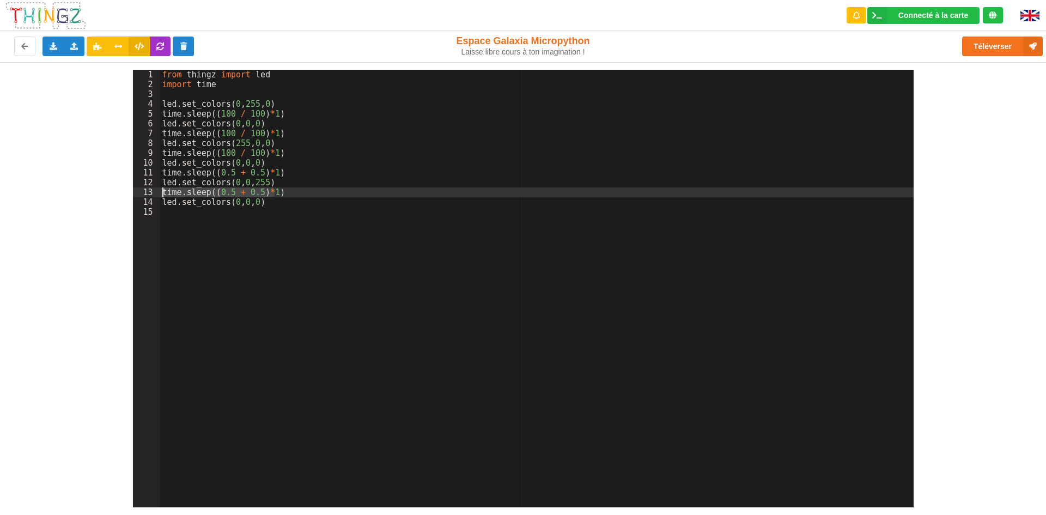
drag, startPoint x: 278, startPoint y: 193, endPoint x: 157, endPoint y: 192, distance: 121.0
click at [157, 192] on div "1 2 3 4 5 6 7 8 9 10 11 12 13 14 15 from thingz import led import time led . se…" at bounding box center [523, 289] width 781 height 438
click at [1005, 43] on button "Téléverser" at bounding box center [1002, 47] width 81 height 20
click at [996, 41] on button "Téléverser" at bounding box center [1002, 47] width 81 height 20
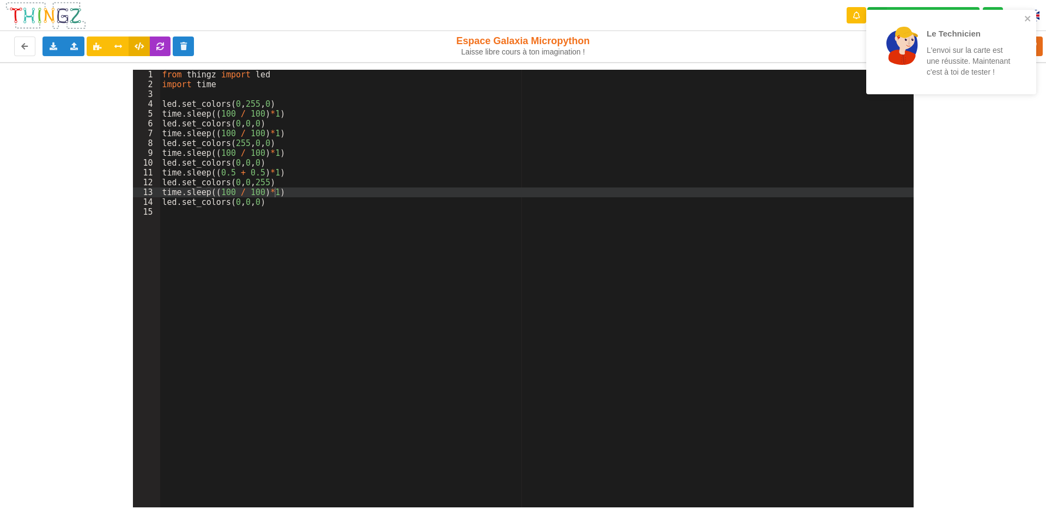
click at [228, 116] on div "from thingz import led import time led . set_colors ( 0 , 255 , 0 ) time . slee…" at bounding box center [537, 298] width 754 height 457
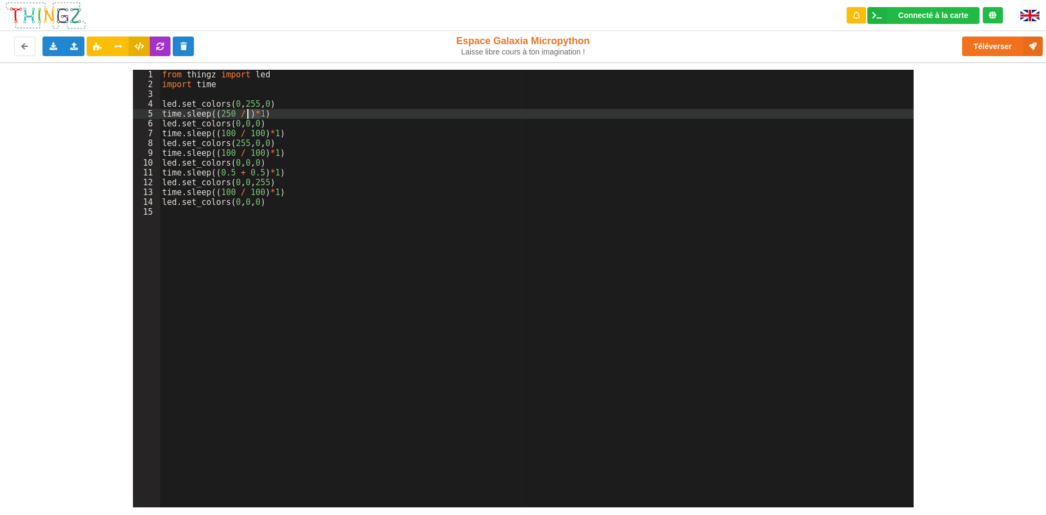
drag, startPoint x: 266, startPoint y: 114, endPoint x: 251, endPoint y: 118, distance: 15.1
click at [251, 118] on div "from thingz import led import time led . set_colors ( 0 , 255 , 0 ) time . slee…" at bounding box center [537, 298] width 754 height 457
click at [239, 116] on div "from thingz import led import time led . set_colors ( 0 , 255 , 0 ) time . slee…" at bounding box center [537, 298] width 754 height 457
drag, startPoint x: 243, startPoint y: 115, endPoint x: 162, endPoint y: 118, distance: 80.7
click at [162, 118] on div "from thingz import led import time led . set_colors ( 0 , 255 , 0 ) time . slee…" at bounding box center [537, 298] width 754 height 457
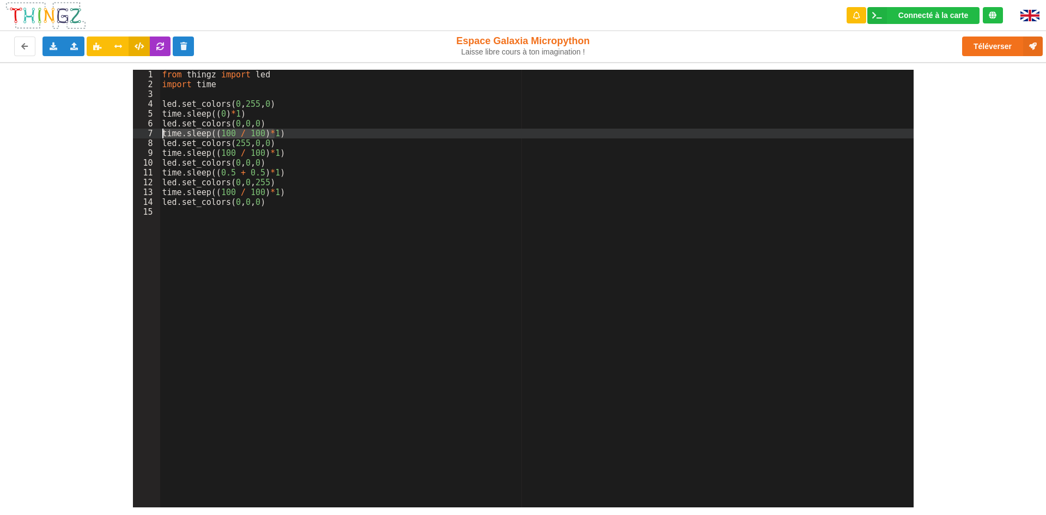
drag, startPoint x: 265, startPoint y: 136, endPoint x: 161, endPoint y: 136, distance: 103.5
click at [161, 136] on div "from thingz import led import time led . set_colors ( 0 , 255 , 0 ) time . slee…" at bounding box center [537, 298] width 754 height 457
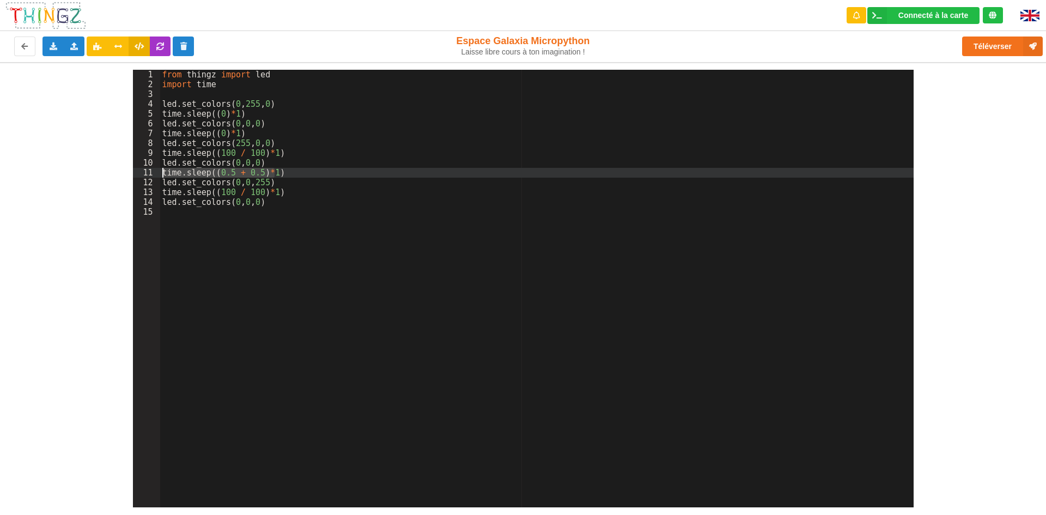
drag, startPoint x: 277, startPoint y: 172, endPoint x: 161, endPoint y: 175, distance: 116.7
click at [161, 175] on div "from thingz import led import time led . set_colors ( 0 , 255 , 0 ) time . slee…" at bounding box center [537, 298] width 754 height 457
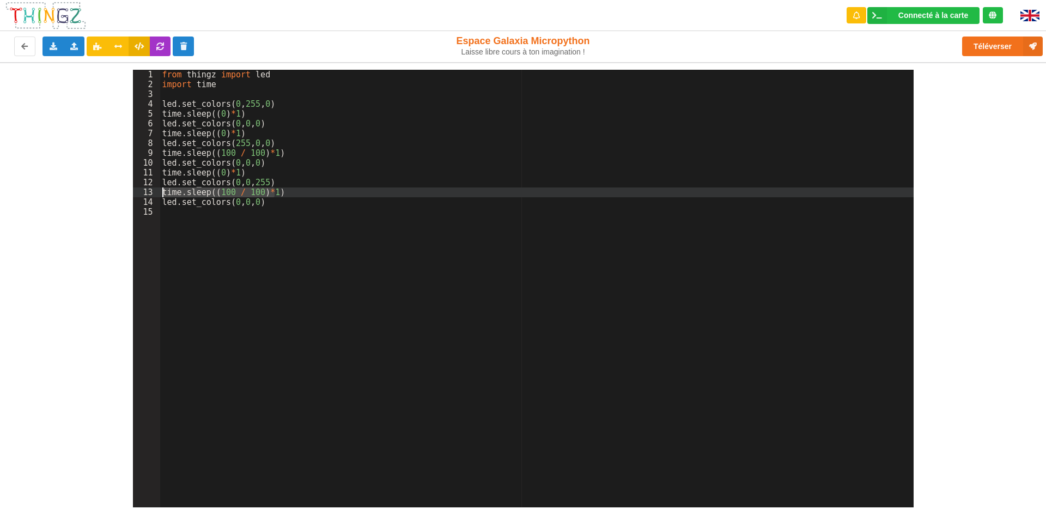
drag, startPoint x: 278, startPoint y: 192, endPoint x: 163, endPoint y: 187, distance: 115.1
click at [163, 187] on div "from thingz import led import time led . set_colors ( 0 , 255 , 0 ) time . slee…" at bounding box center [537, 298] width 754 height 457
click at [376, 40] on div "Exporter l'assemblage de blocs Exporter le code Python Importer un assemblage d…" at bounding box center [210, 46] width 429 height 35
click at [222, 92] on div "from thingz import led import time led . set_colors ( 0 , 255 , 0 ) time . slee…" at bounding box center [537, 298] width 754 height 457
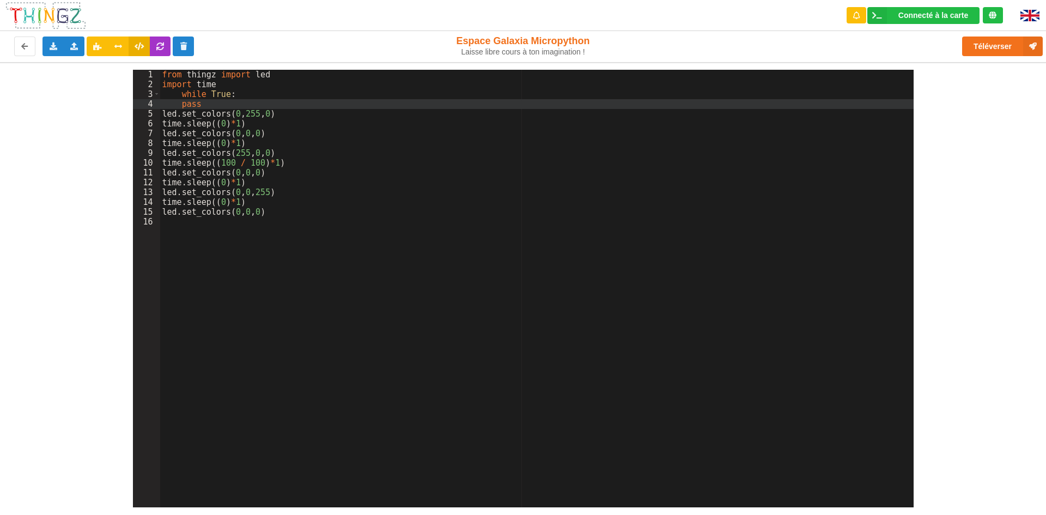
click at [296, 105] on div "from thingz import led import time while True : pass led . set_colors ( 0 , 255…" at bounding box center [537, 298] width 754 height 457
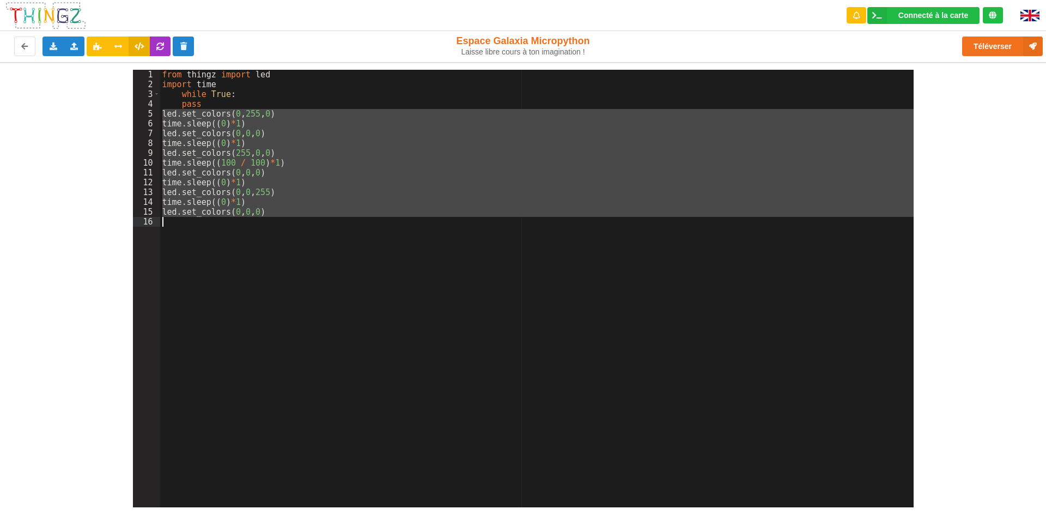
drag, startPoint x: 160, startPoint y: 112, endPoint x: 273, endPoint y: 223, distance: 158.4
click at [273, 223] on div "from thingz import led import time while True : pass led . set_colors ( 0 , 255…" at bounding box center [537, 298] width 754 height 457
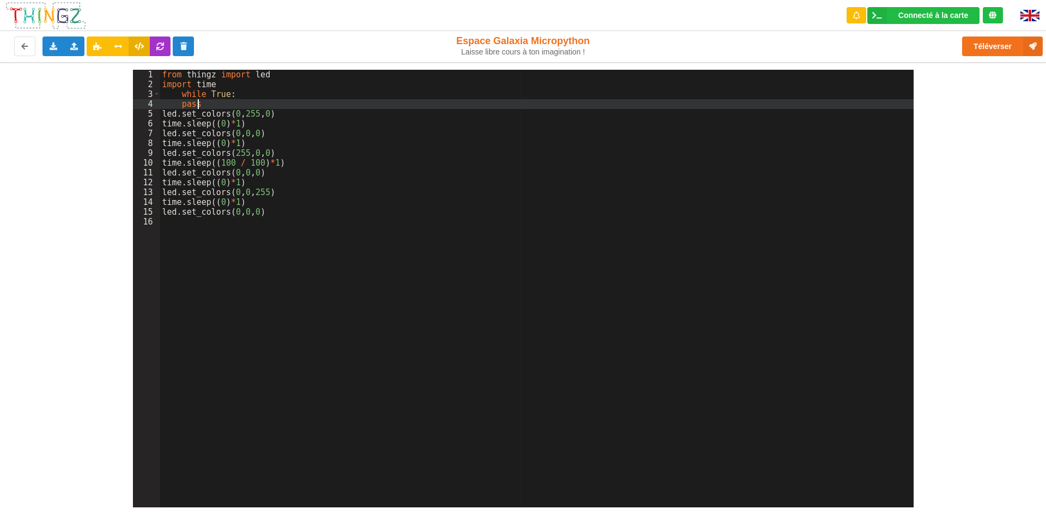
click at [221, 105] on div "from thingz import led import time while True : pass led . set_colors ( 0 , 255…" at bounding box center [537, 298] width 754 height 457
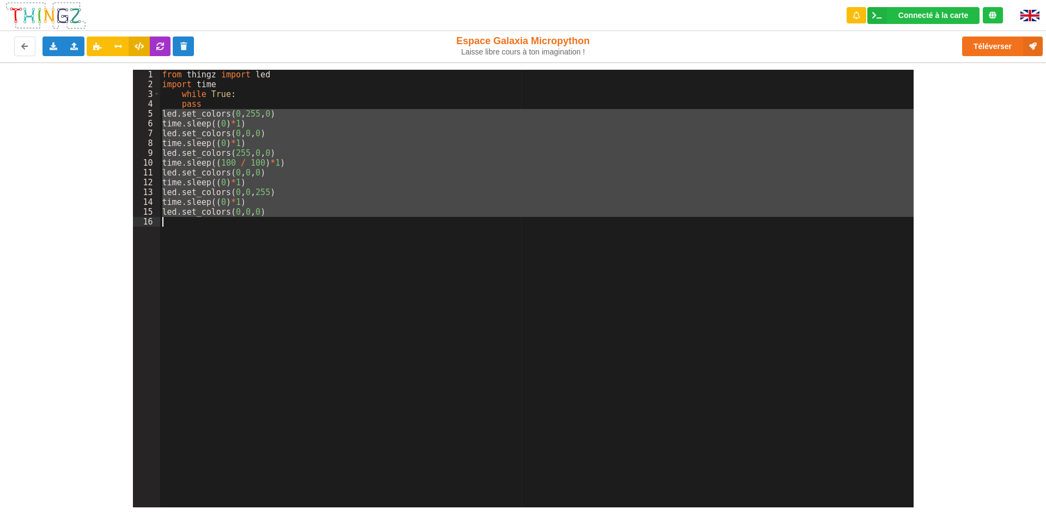
drag, startPoint x: 161, startPoint y: 111, endPoint x: 276, endPoint y: 230, distance: 165.0
click at [276, 230] on div "from thingz import led import time while True : pass led . set_colors ( 0 , 255…" at bounding box center [537, 298] width 754 height 457
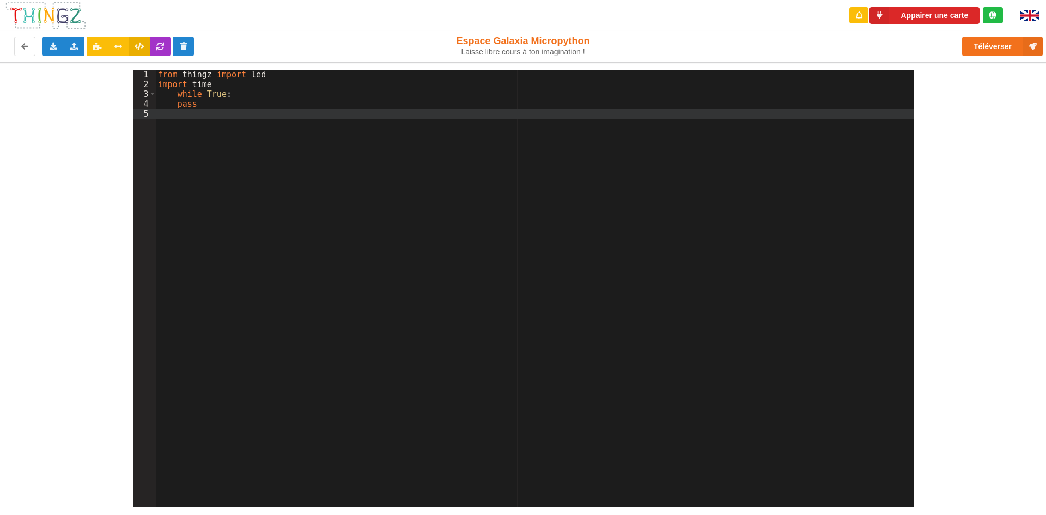
click at [227, 106] on div "from thingz import led import time while True : pass" at bounding box center [535, 298] width 758 height 457
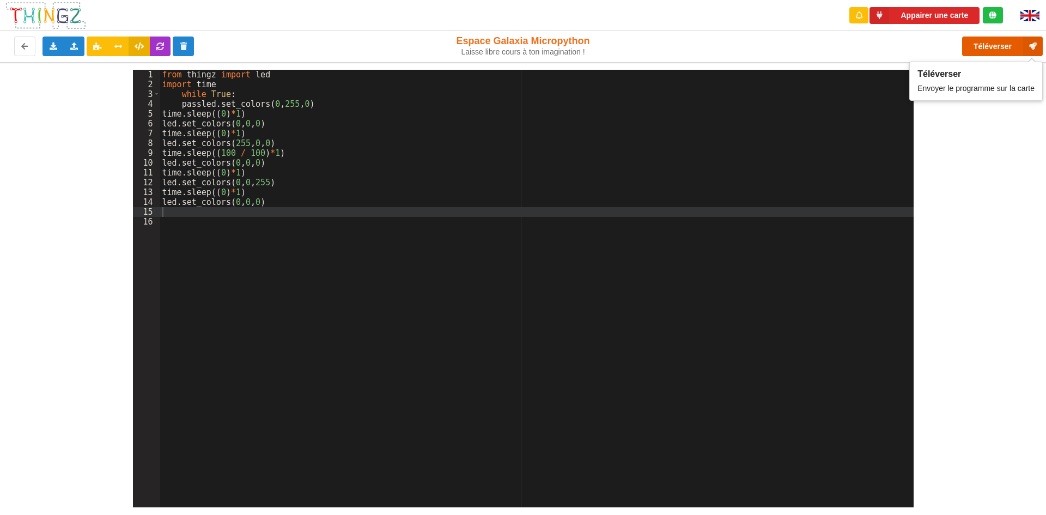
click at [1014, 50] on button "Téléverser" at bounding box center [1002, 47] width 81 height 20
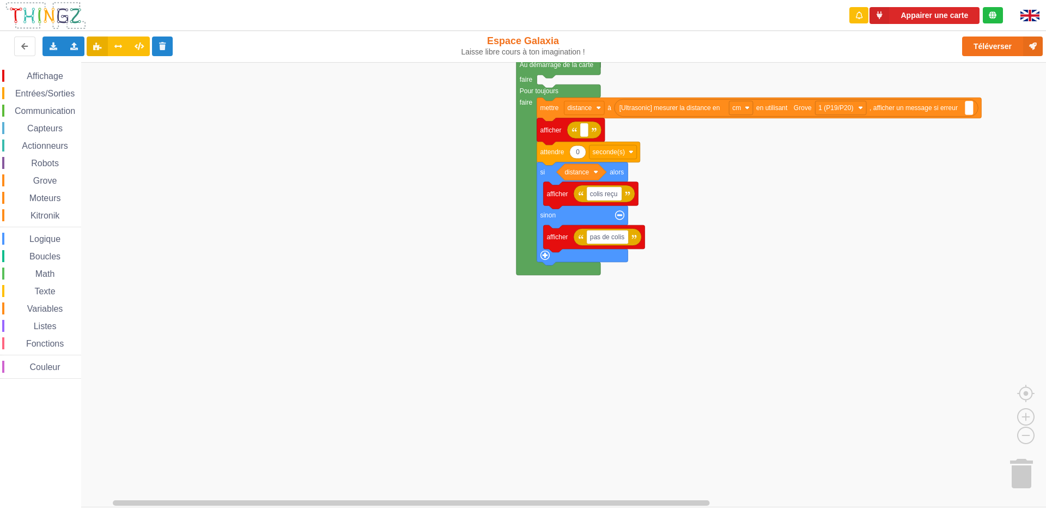
click at [512, 203] on div "Affichage Entrées/Sorties Communication Capteurs Actionneurs Robots Grove Moteu…" at bounding box center [527, 284] width 1054 height 445
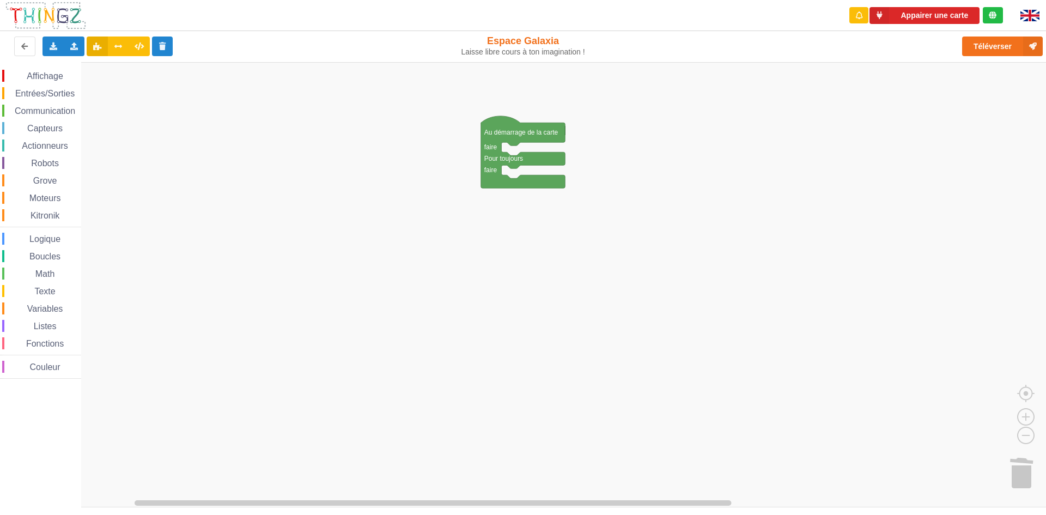
click at [452, 343] on div "Affichage Entrées/Sorties Communication Capteurs Actionneurs Robots Grove Moteu…" at bounding box center [527, 284] width 1054 height 445
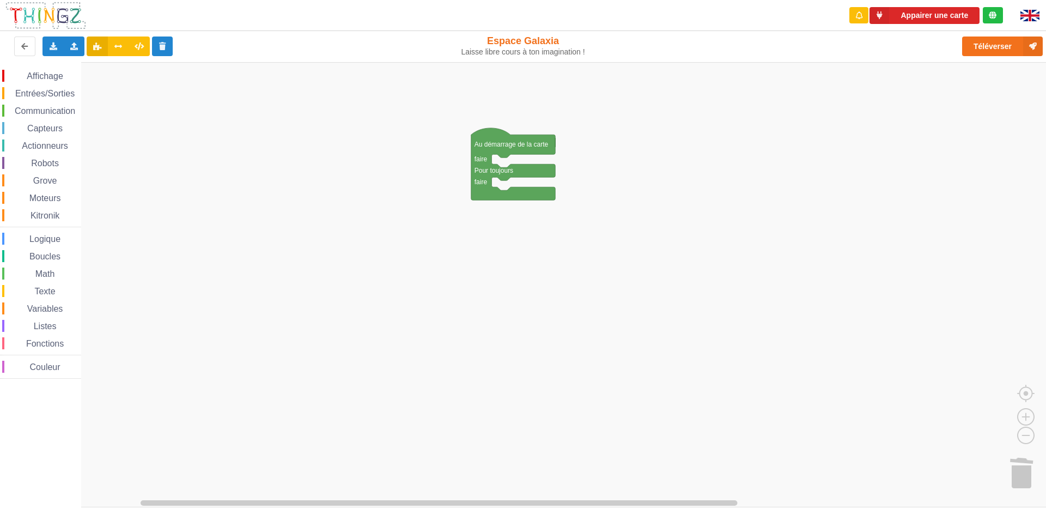
click at [429, 369] on div "Affichage Entrées/Sorties Communication Capteurs Actionneurs Robots Grove Moteu…" at bounding box center [527, 284] width 1054 height 445
click at [434, 338] on div "Affichage Entrées/Sorties Communication Capteurs Actionneurs Robots Grove Moteu…" at bounding box center [527, 284] width 1054 height 445
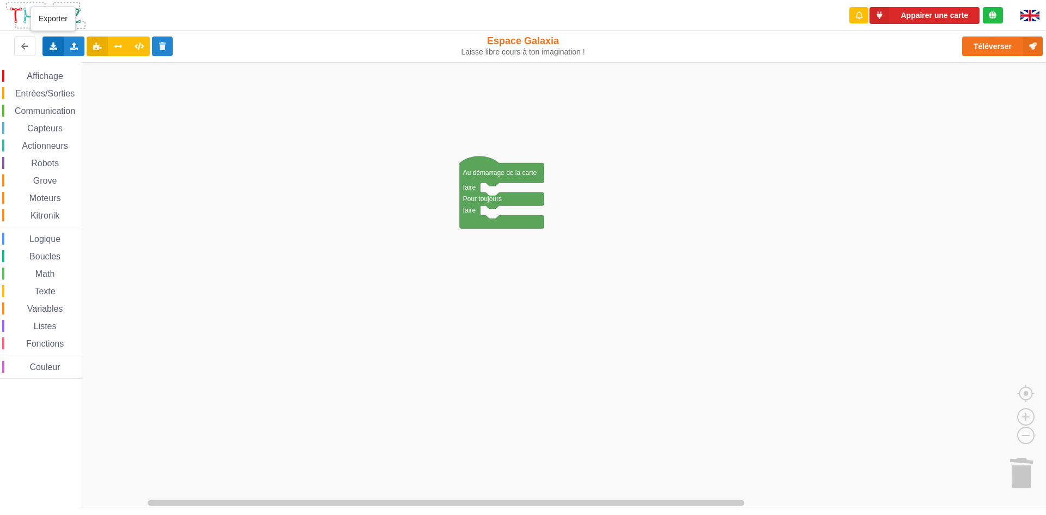
click at [53, 48] on icon at bounding box center [53, 46] width 9 height 7
click at [71, 45] on icon at bounding box center [74, 46] width 9 height 7
click at [99, 84] on span "Importer du code Python" at bounding box center [135, 86] width 83 height 9
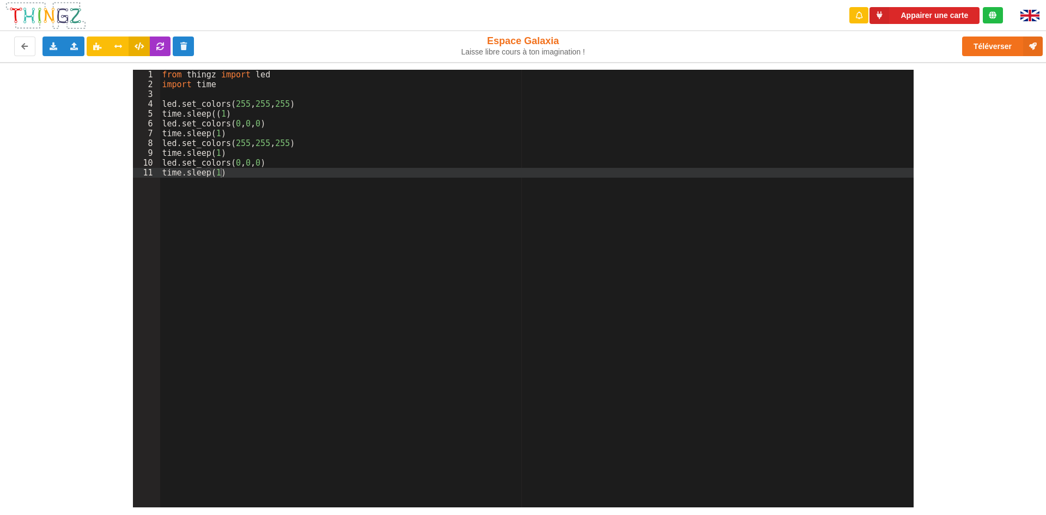
click at [1007, 206] on div "1 2 3 4 5 6 7 8 9 10 11 from thingz import led import time led . set_colors ( 2…" at bounding box center [523, 284] width 1062 height 445
click at [117, 46] on icon at bounding box center [118, 46] width 9 height 7
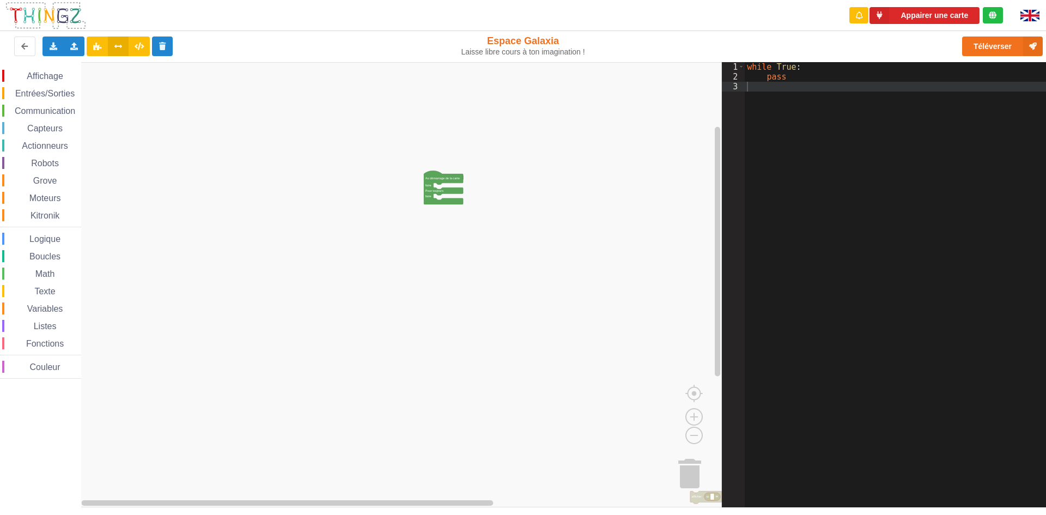
click at [699, 479] on div "Affichage Entrées/Sorties Communication Capteurs Actionneurs Robots Grove Moteu…" at bounding box center [361, 284] width 722 height 445
click at [690, 468] on div "Affichage Entrées/Sorties Communication Capteurs Actionneurs Robots Grove Moteu…" at bounding box center [361, 284] width 722 height 445
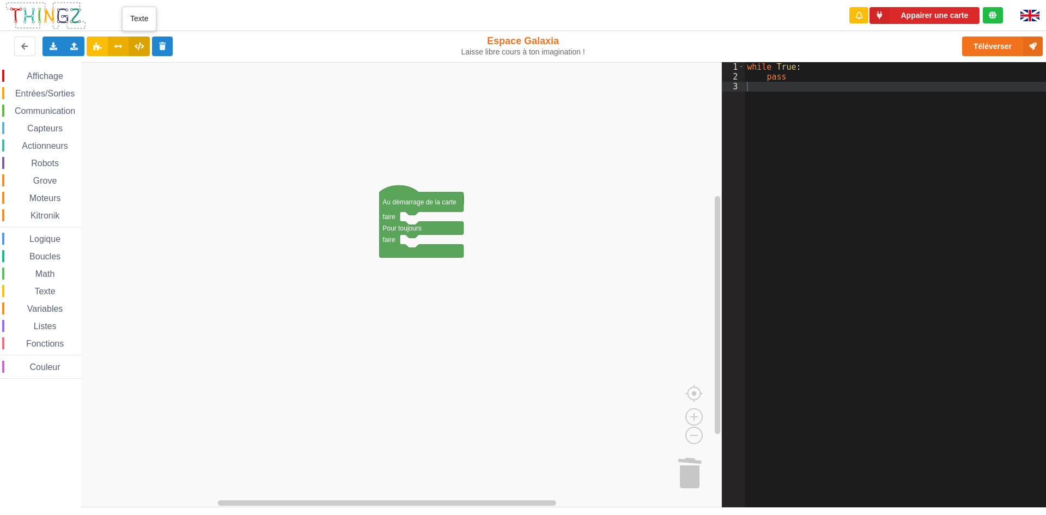
click at [141, 54] on button at bounding box center [139, 47] width 21 height 20
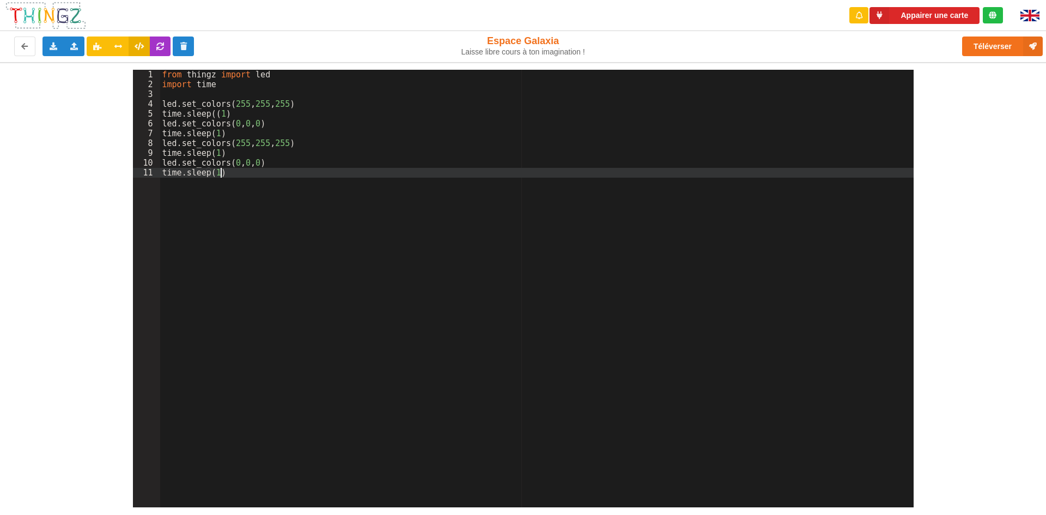
click at [333, 170] on div "from thingz import led import time led . set_colors ( 255 , 255 , 255 ) time . …" at bounding box center [537, 298] width 754 height 457
click at [155, 46] on button at bounding box center [160, 47] width 21 height 20
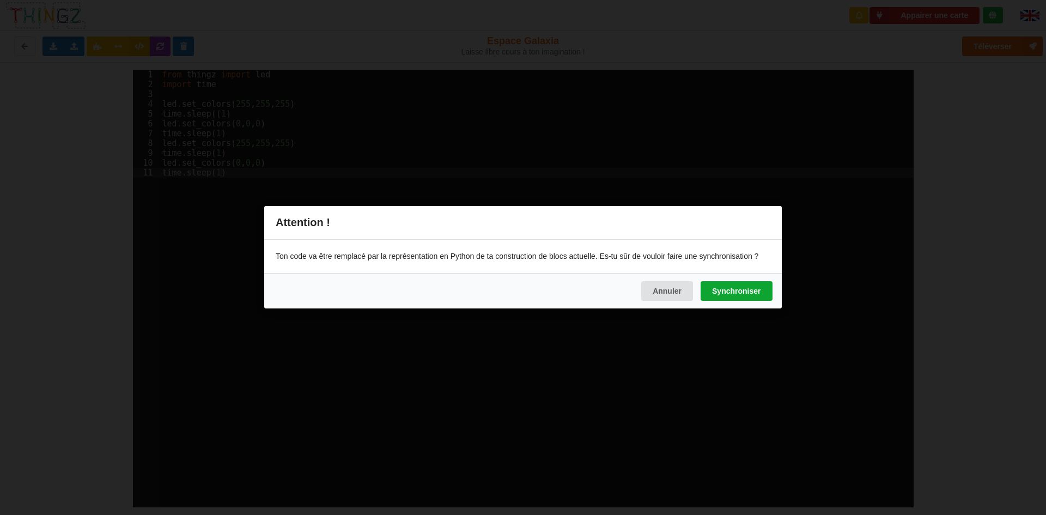
click at [735, 289] on button "Synchroniser" at bounding box center [736, 292] width 71 height 20
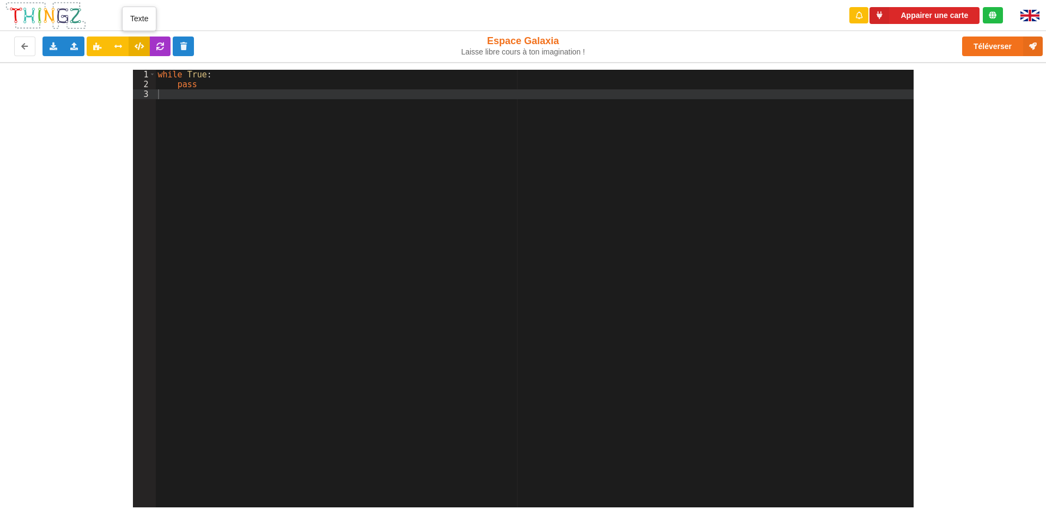
click at [142, 48] on icon at bounding box center [139, 46] width 9 height 7
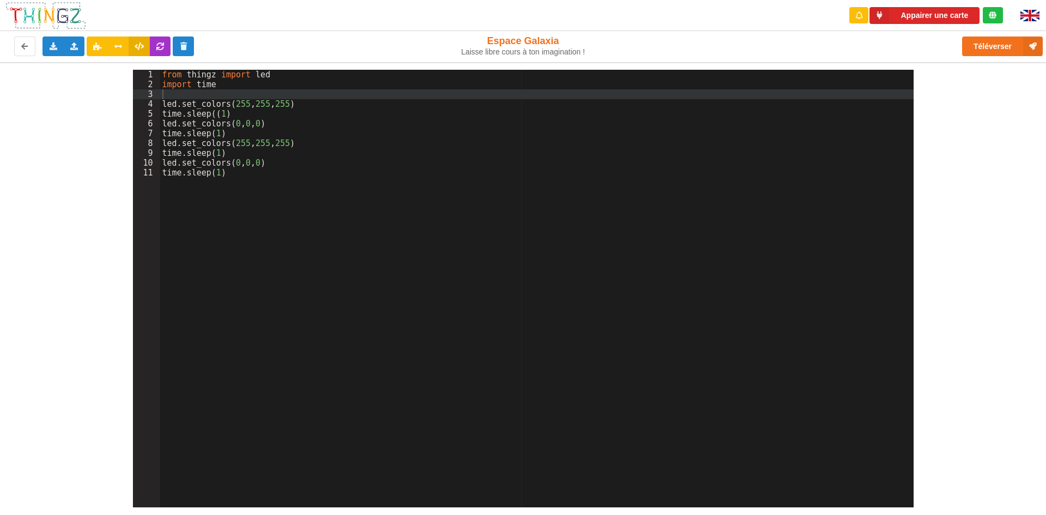
click at [142, 48] on icon at bounding box center [139, 46] width 9 height 7
click at [122, 45] on icon at bounding box center [118, 46] width 9 height 7
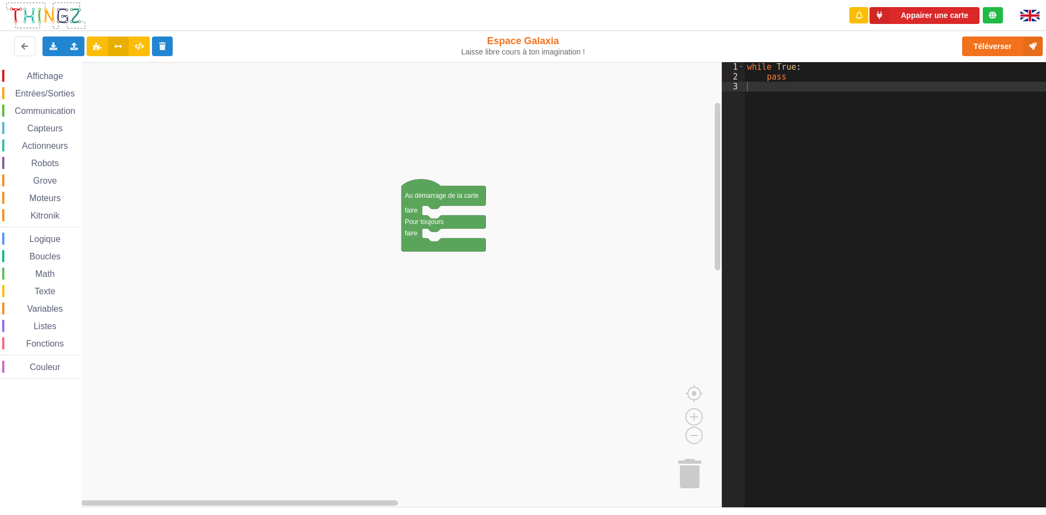
click at [759, 78] on div "while True : pass" at bounding box center [899, 294] width 309 height 465
click at [759, 83] on div "while True : pass" at bounding box center [899, 294] width 309 height 465
click at [306, 84] on rect "Espace de travail de Blocky" at bounding box center [361, 284] width 722 height 445
click at [32, 65] on div "Affichage Entrées/Sorties Communication Capteurs Actionneurs Robots Grove Moteu…" at bounding box center [40, 223] width 81 height 322
click at [29, 68] on div "Affichage Entrées/Sorties Communication Capteurs Actionneurs Robots Grove Moteu…" at bounding box center [40, 223] width 81 height 322
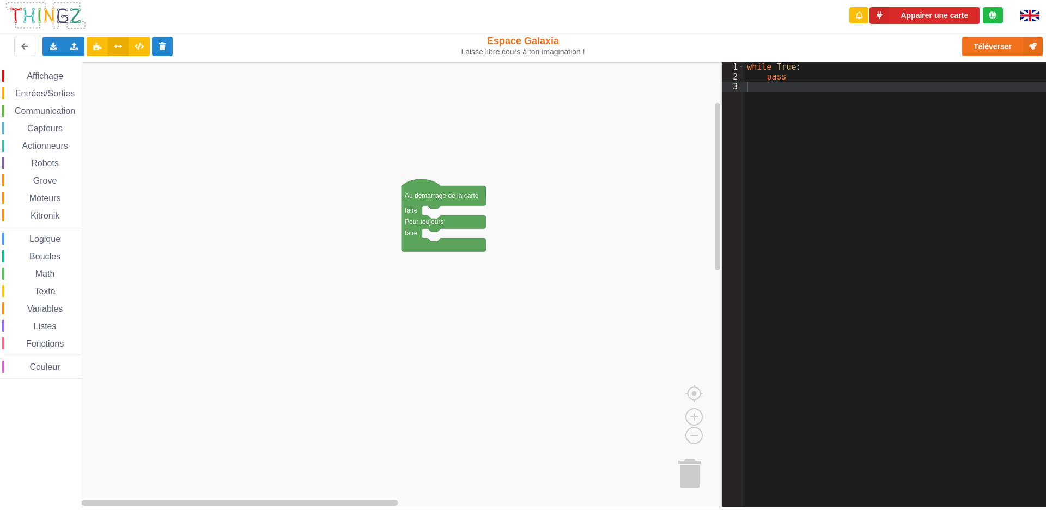
click at [35, 74] on span "Affichage" at bounding box center [44, 75] width 39 height 9
click at [539, 244] on div "Affichage Entrées/Sorties Communication Capteurs Actionneurs Robots Grove Moteu…" at bounding box center [361, 284] width 722 height 445
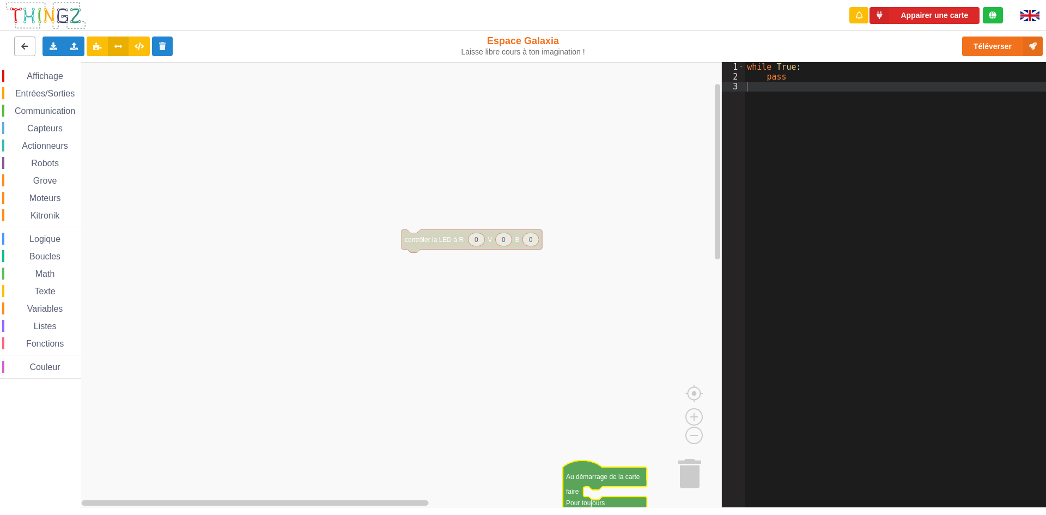
click at [30, 44] on button at bounding box center [24, 47] width 21 height 20
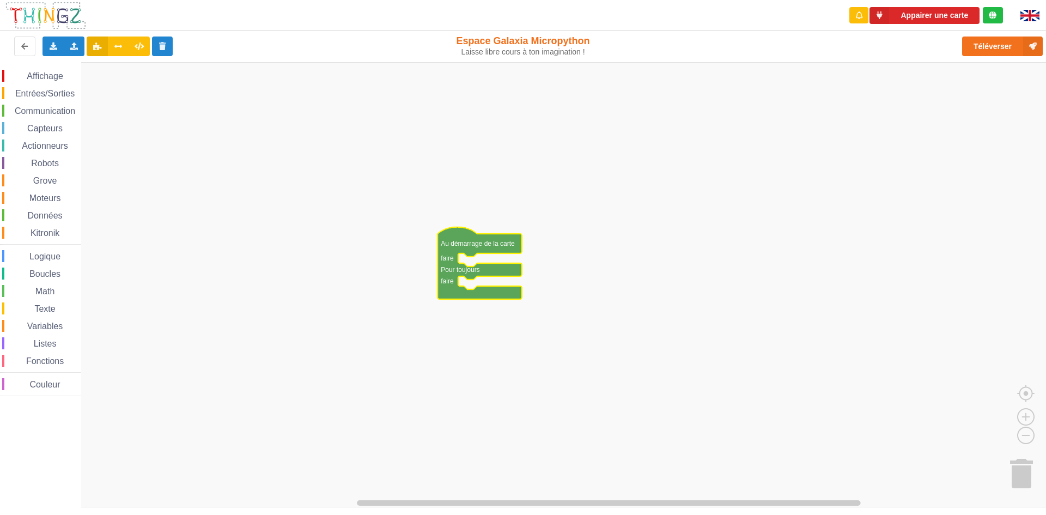
click at [52, 107] on span "Communication" at bounding box center [45, 110] width 64 height 9
click at [665, 192] on rect "Espace de travail de Blocky" at bounding box center [527, 284] width 1054 height 445
click at [41, 273] on span "Boucles" at bounding box center [45, 273] width 34 height 9
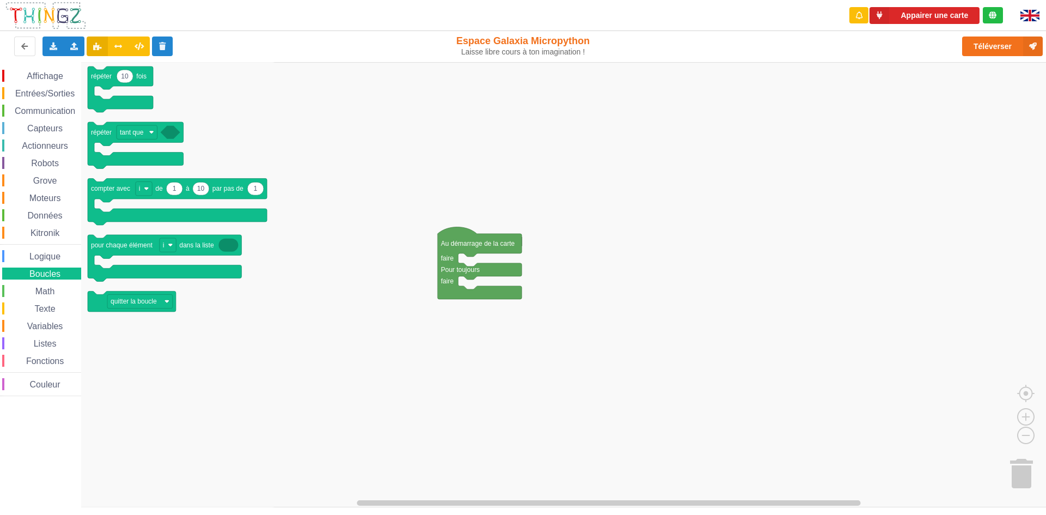
click at [58, 292] on div "Math" at bounding box center [41, 291] width 79 height 12
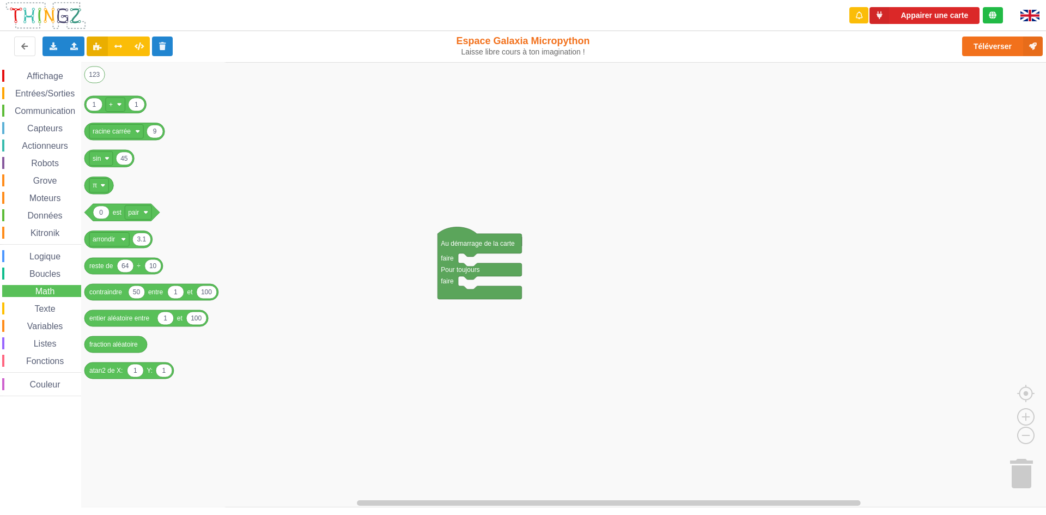
click at [66, 222] on div "Affichage Entrées/Sorties Communication Capteurs Actionneurs Robots Grove Moteu…" at bounding box center [40, 233] width 81 height 326
click at [49, 236] on span "Kitronik" at bounding box center [45, 232] width 32 height 9
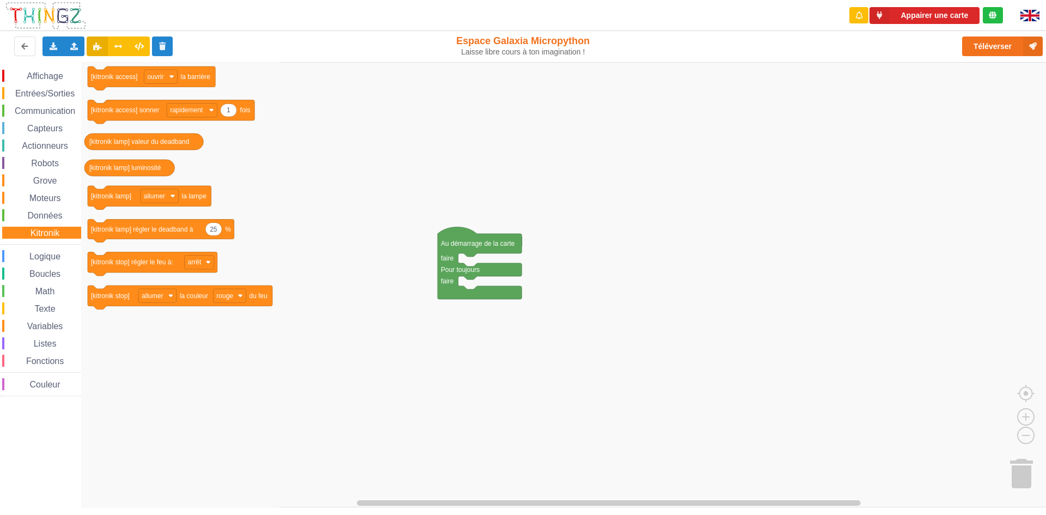
click at [54, 213] on span "Données" at bounding box center [45, 215] width 38 height 9
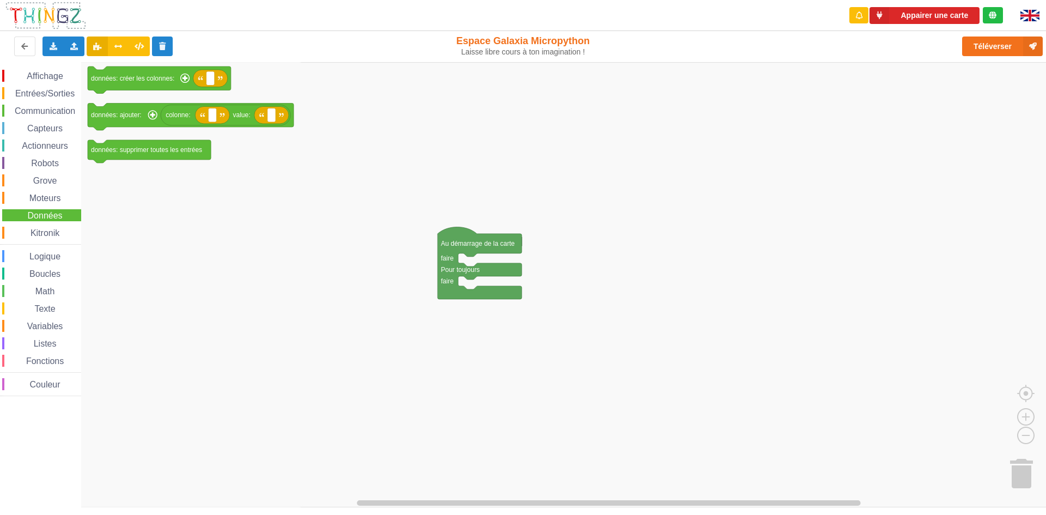
click at [46, 227] on div "Kitronik" at bounding box center [41, 233] width 79 height 12
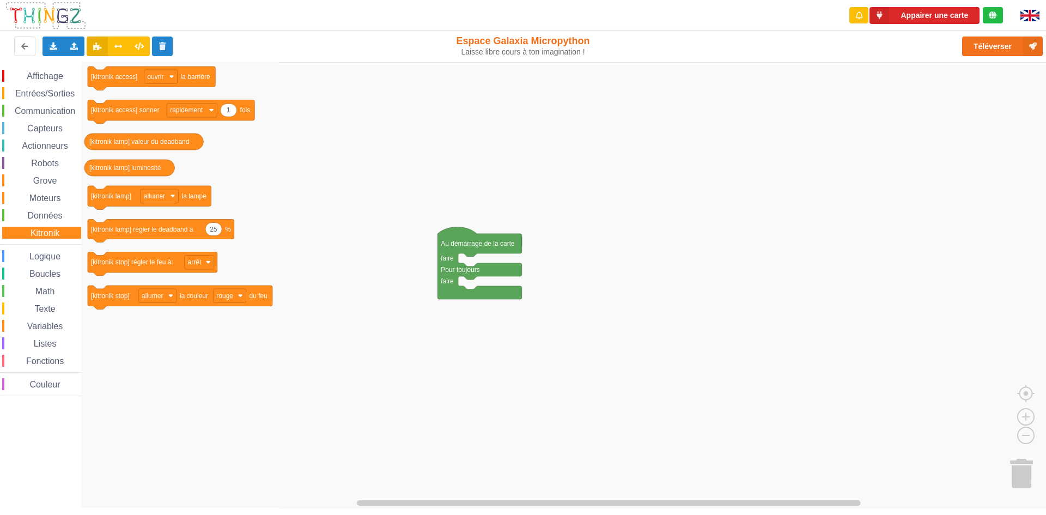
click at [38, 136] on div "Affichage Entrées/Sorties Communication Capteurs Actionneurs Robots Grove Moteu…" at bounding box center [40, 233] width 81 height 326
click at [40, 111] on span "Communication" at bounding box center [45, 110] width 64 height 9
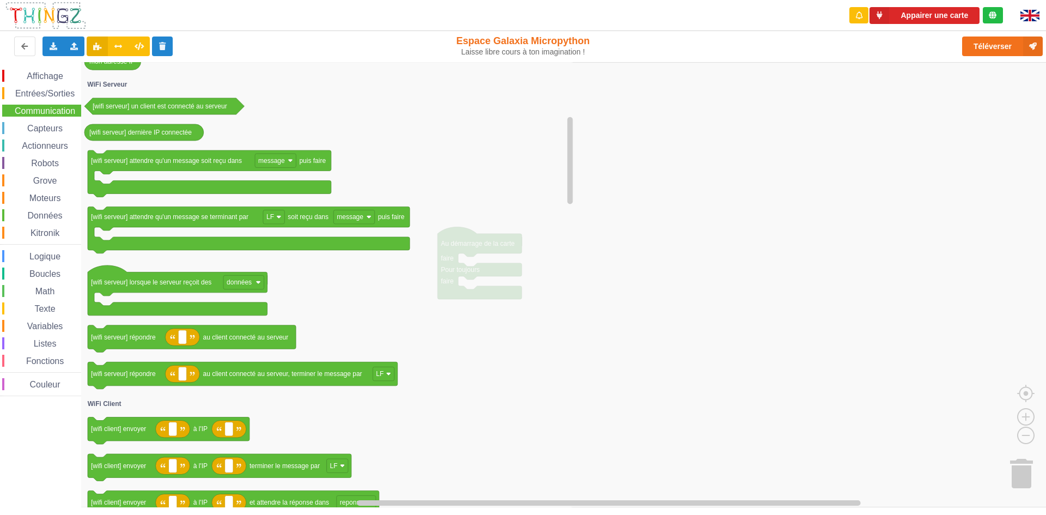
click at [601, 322] on rect "Espace de travail de Blocky" at bounding box center [527, 284] width 1054 height 445
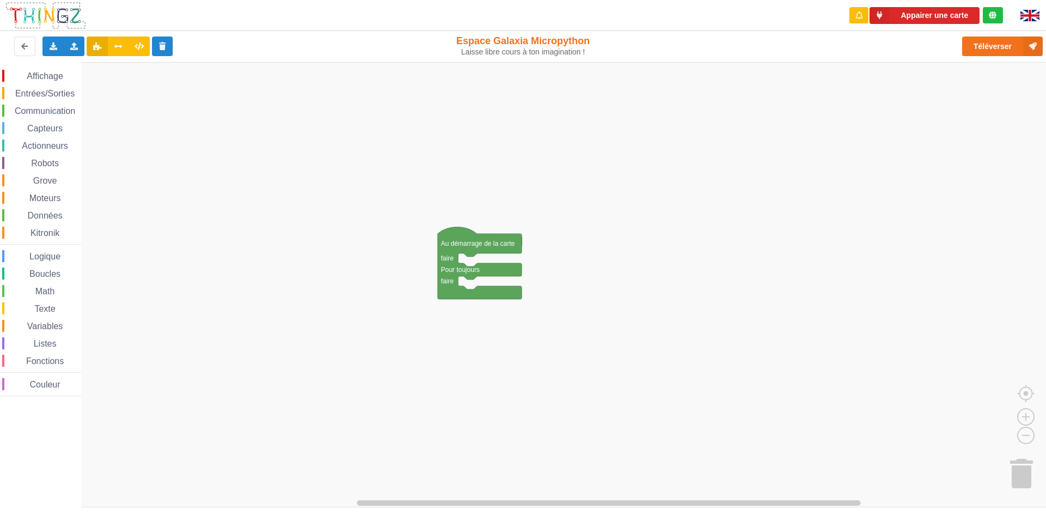
click at [452, 231] on div "Affichage Entrées/Sorties Communication Capteurs Actionneurs Robots Grove Moteu…" at bounding box center [527, 284] width 1054 height 445
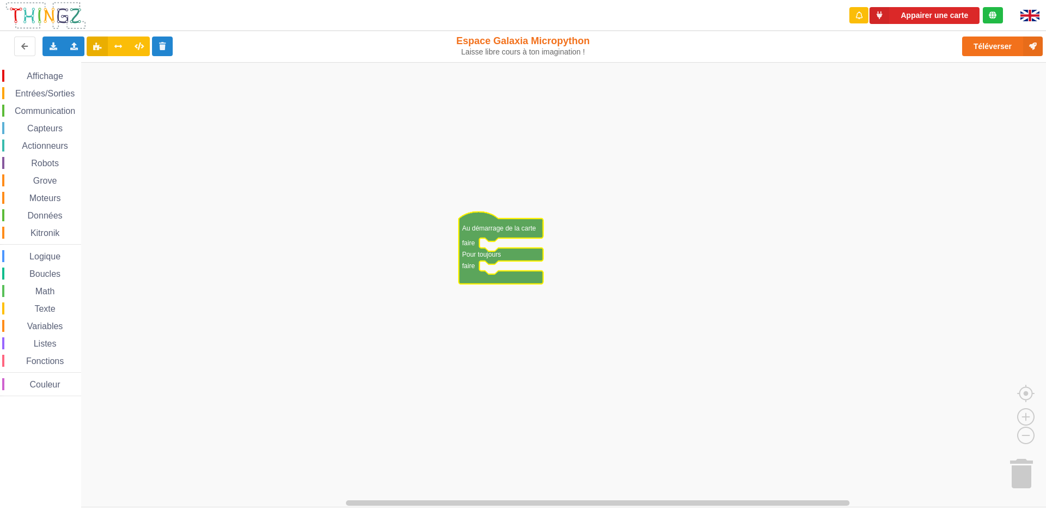
click at [494, 236] on icon "Espace de travail de Blocky" at bounding box center [501, 247] width 84 height 72
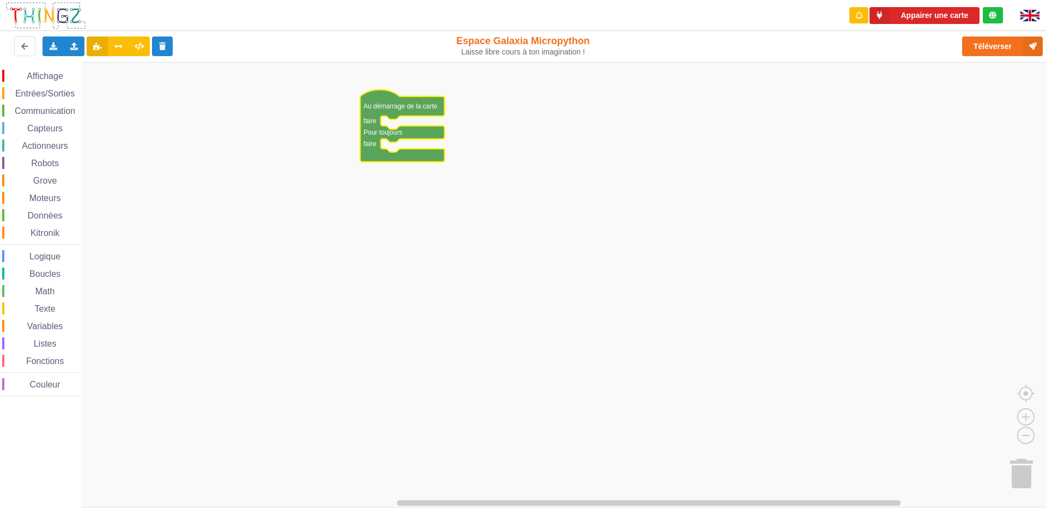
click at [373, 104] on text "Au démarrage de la carte" at bounding box center [400, 106] width 74 height 8
click at [116, 48] on icon at bounding box center [118, 46] width 9 height 7
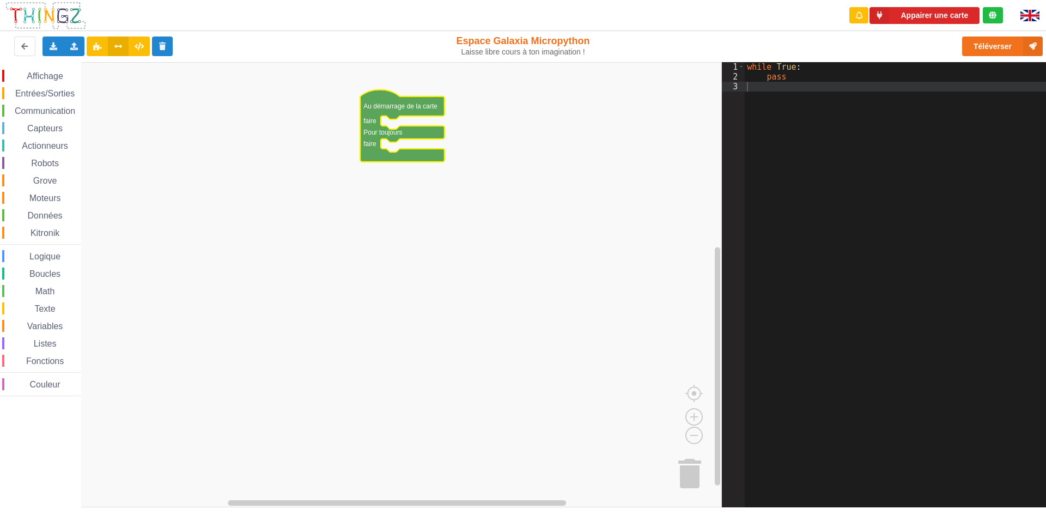
click at [44, 84] on div "Affichage Entrées/Sorties Communication Capteurs Actionneurs Robots Grove Moteu…" at bounding box center [40, 233] width 81 height 326
click at [47, 95] on span "Entrées/Sorties" at bounding box center [45, 93] width 63 height 9
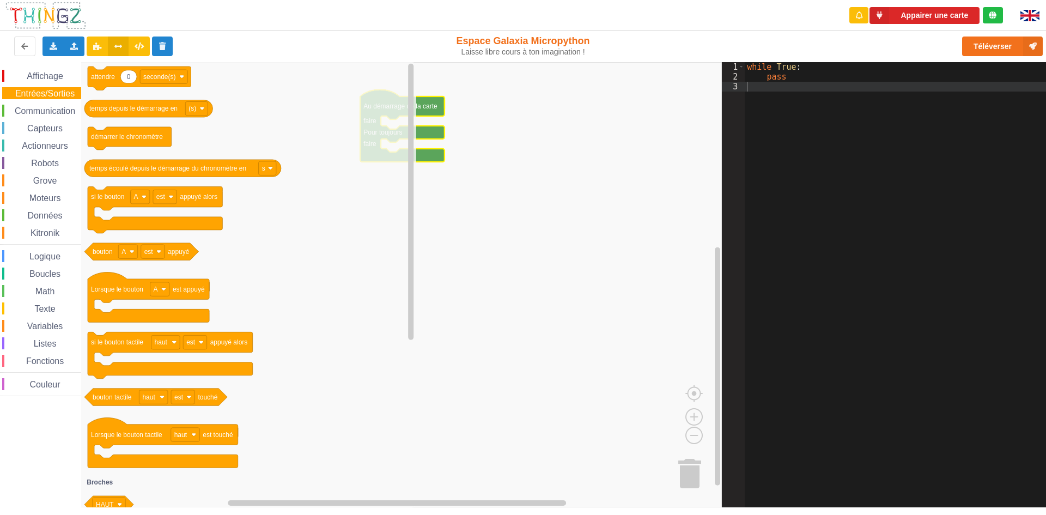
click at [51, 112] on span "Communication" at bounding box center [45, 110] width 64 height 9
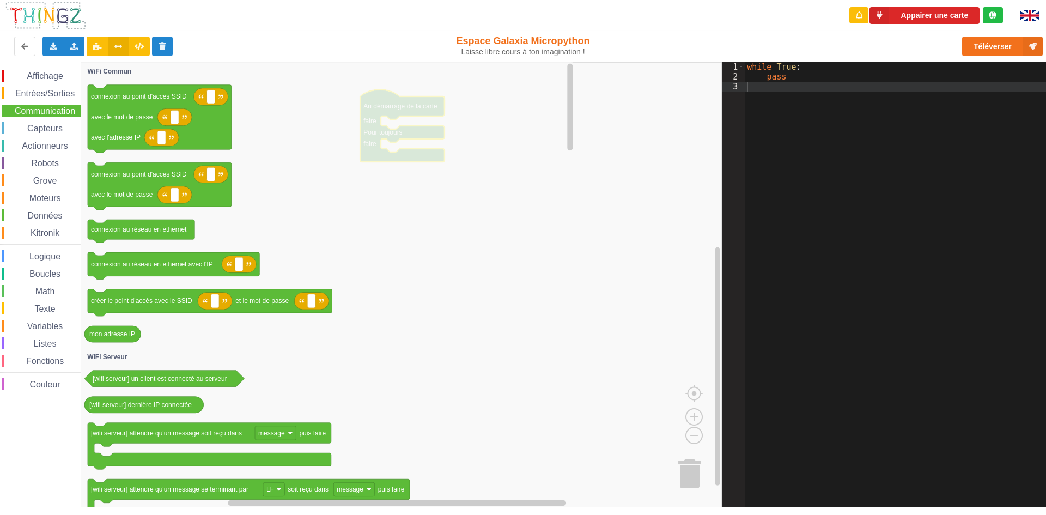
click at [45, 70] on div "Affichage" at bounding box center [41, 76] width 79 height 12
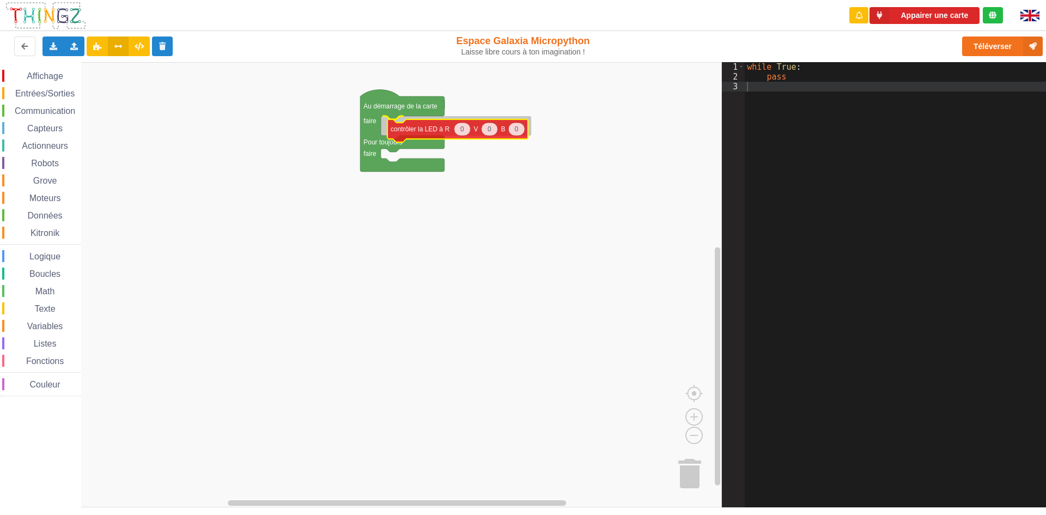
click at [427, 136] on div "Affichage Entrées/Sorties Communication Capteurs Actionneurs Robots Grove Moteu…" at bounding box center [361, 284] width 722 height 445
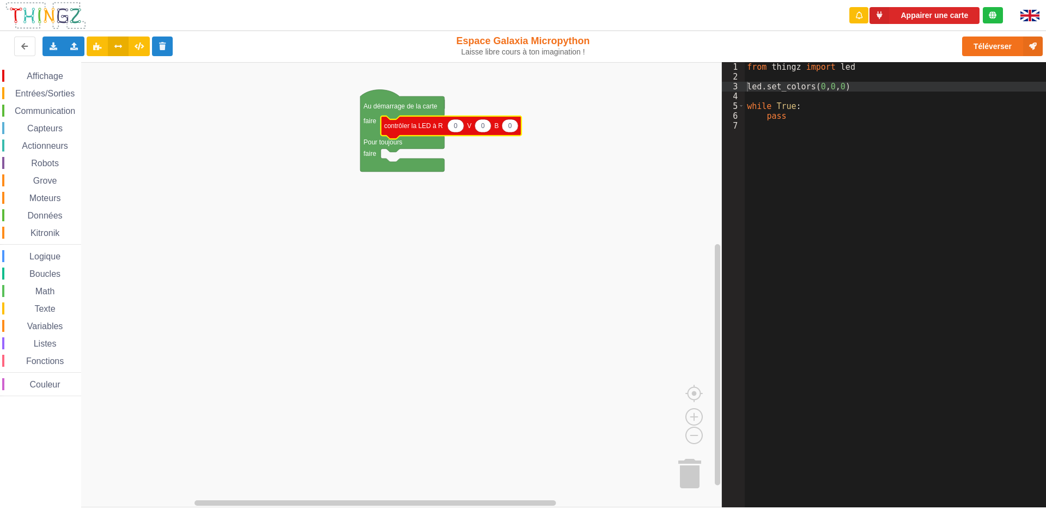
click at [458, 128] on icon "Espace de travail de Blocky" at bounding box center [455, 125] width 16 height 13
type input "255"
click at [487, 125] on text "0" at bounding box center [487, 126] width 4 height 8
type input "255"
click at [519, 129] on text "0" at bounding box center [518, 126] width 4 height 8
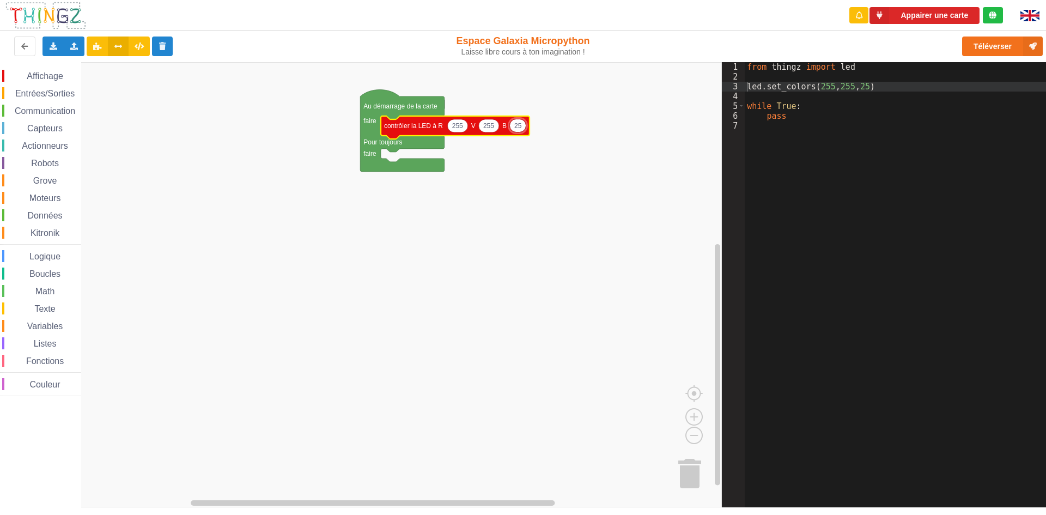
type input "255"
click at [567, 325] on rect "Espace de travail de Blocky" at bounding box center [361, 284] width 722 height 445
click at [48, 97] on span "Entrées/Sorties" at bounding box center [45, 93] width 63 height 9
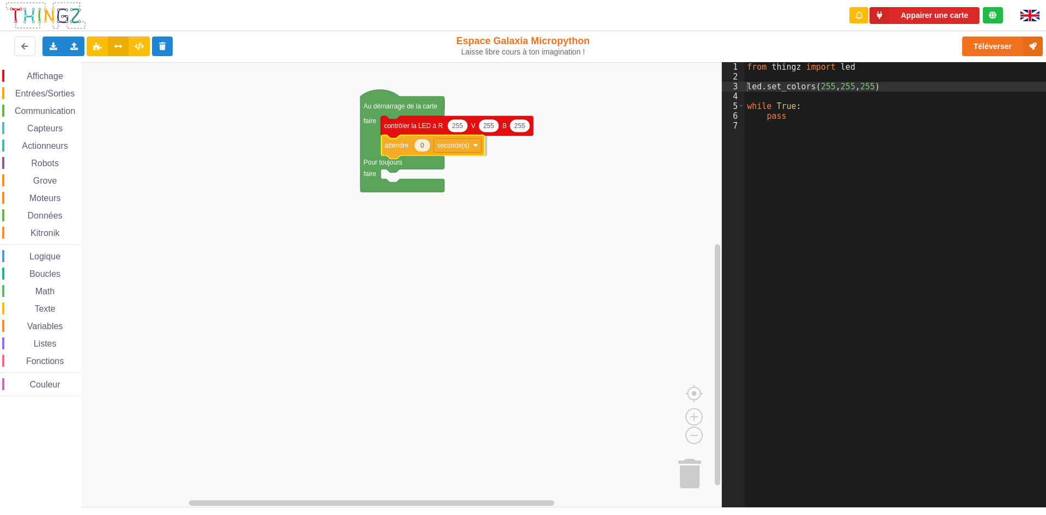
click at [397, 154] on div "Affichage Entrées/Sorties Communication Capteurs Actionneurs Robots Grove Moteu…" at bounding box center [361, 284] width 722 height 445
click at [420, 148] on text "0" at bounding box center [422, 146] width 4 height 8
type input "1"
click at [501, 224] on rect "Espace de travail de Blocky" at bounding box center [361, 284] width 722 height 445
click at [573, 148] on rect "Espace de travail de Blocky" at bounding box center [361, 284] width 722 height 445
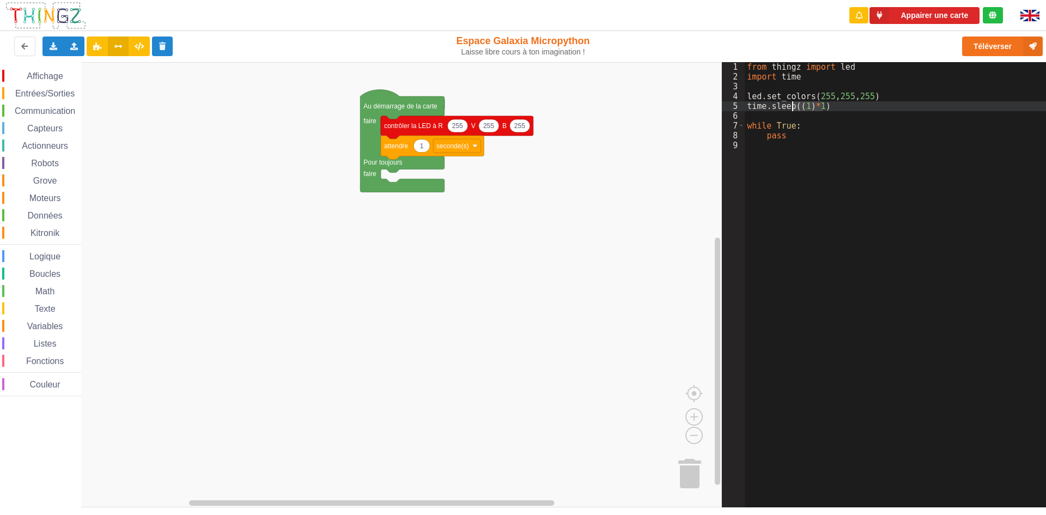
drag, startPoint x: 837, startPoint y: 110, endPoint x: 790, endPoint y: 107, distance: 47.0
click at [790, 107] on div "from thingz import led import time led . set_colors ( 255 , 255 , 255 ) time . …" at bounding box center [899, 294] width 309 height 465
click at [639, 168] on rect "Espace de travail de Blocky" at bounding box center [361, 284] width 722 height 445
click at [50, 87] on div "Entrées/Sorties" at bounding box center [41, 93] width 79 height 12
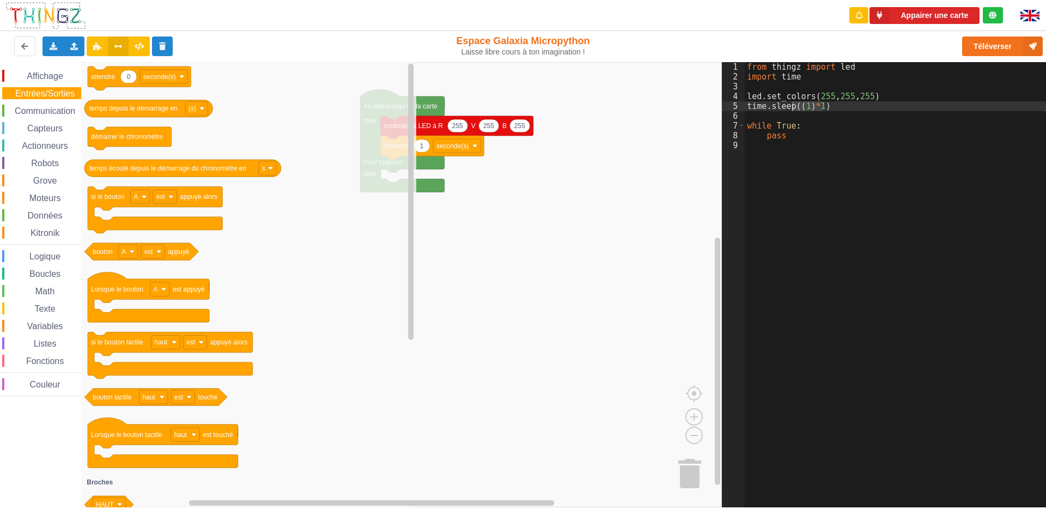
click at [50, 77] on span "Affichage" at bounding box center [44, 75] width 39 height 9
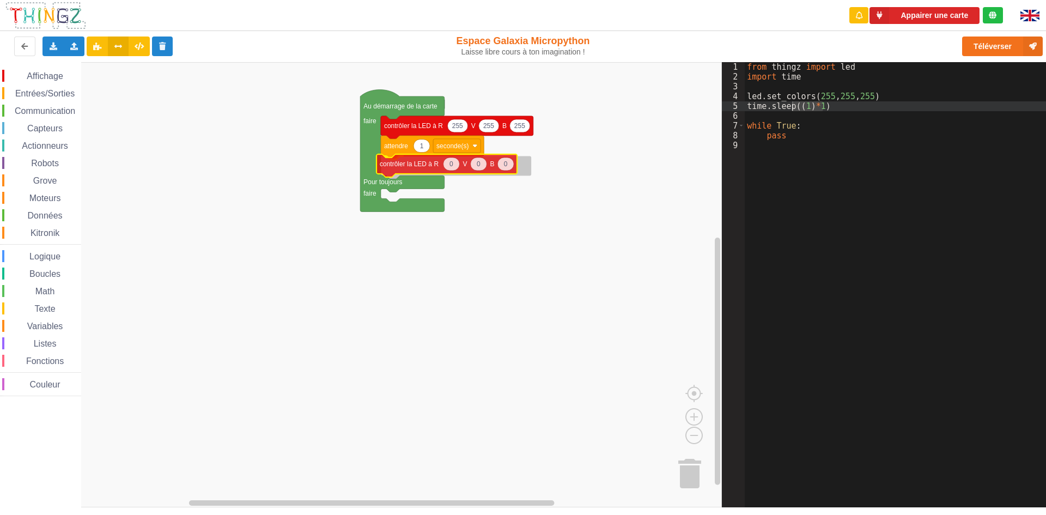
click at [414, 165] on div "Affichage Entrées/Sorties Communication Capteurs Actionneurs Robots Grove Moteu…" at bounding box center [361, 284] width 722 height 445
click at [543, 220] on rect "Espace de travail de Blocky" at bounding box center [361, 284] width 722 height 445
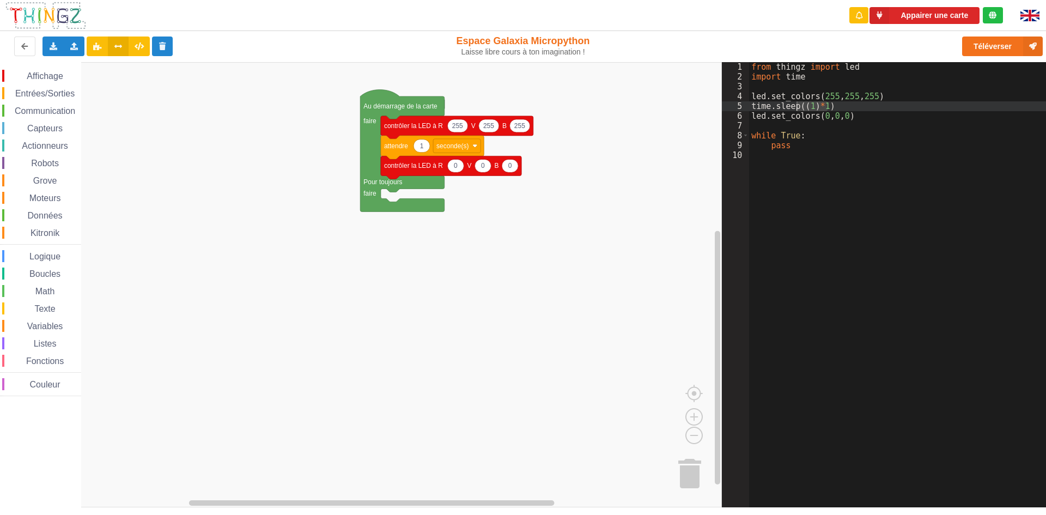
click at [53, 92] on span "Entrées/Sorties" at bounding box center [45, 93] width 63 height 9
click at [402, 183] on div "Affichage Entrées/Sorties Communication Capteurs Actionneurs Robots Grove Moteu…" at bounding box center [361, 284] width 722 height 445
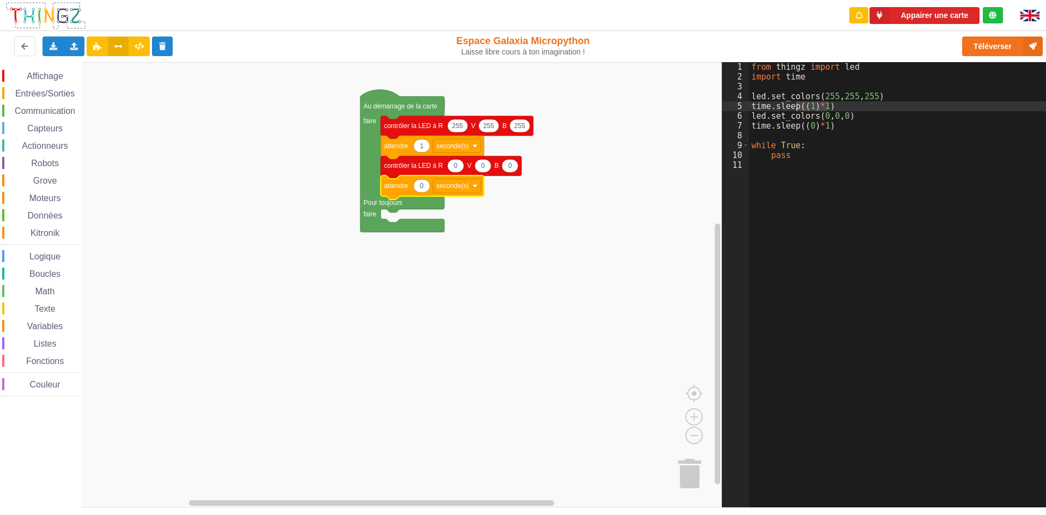
click at [423, 186] on text "0" at bounding box center [422, 186] width 4 height 8
type input "1"
click at [483, 231] on rect "Espace de travail de Blocky" at bounding box center [361, 284] width 722 height 445
click at [49, 71] on span "Affichage" at bounding box center [44, 75] width 39 height 9
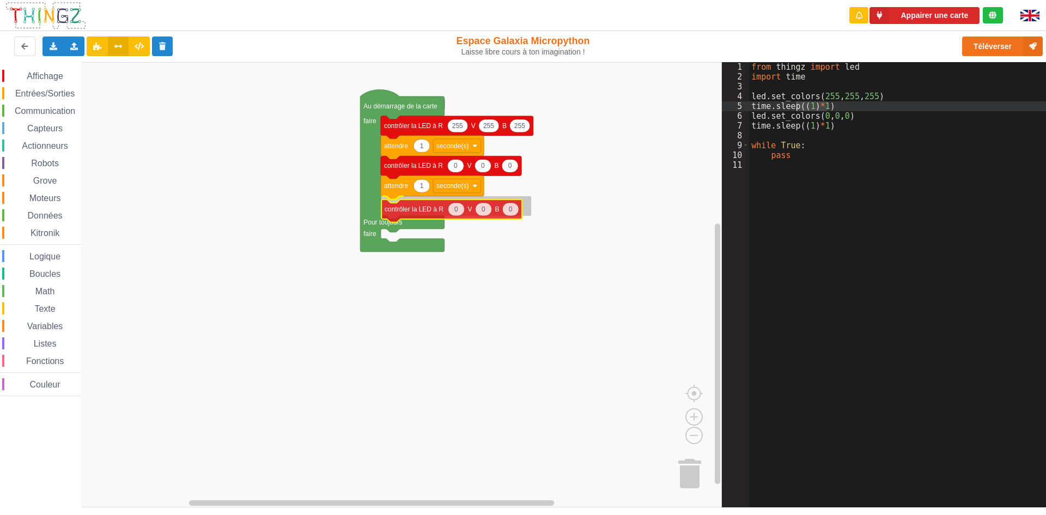
click at [428, 214] on div "Affichage Entrées/Sorties Communication Capteurs Actionneurs Robots Grove Moteu…" at bounding box center [361, 284] width 722 height 445
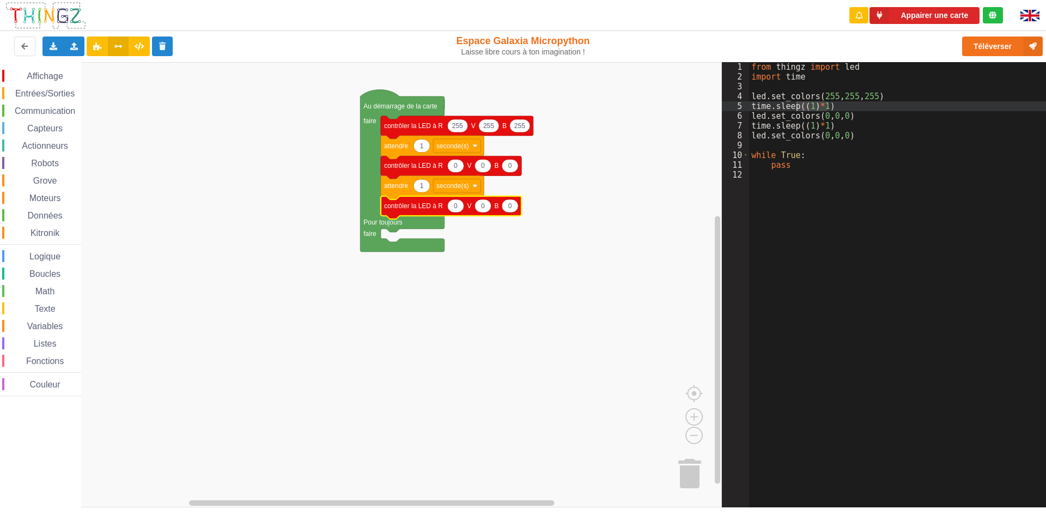
click at [460, 208] on icon "Espace de travail de Blocky" at bounding box center [455, 205] width 16 height 13
type input "255"
click at [488, 209] on text "0" at bounding box center [487, 206] width 4 height 8
type input "255"
click at [514, 206] on icon "Espace de travail de Blocky" at bounding box center [518, 205] width 16 height 13
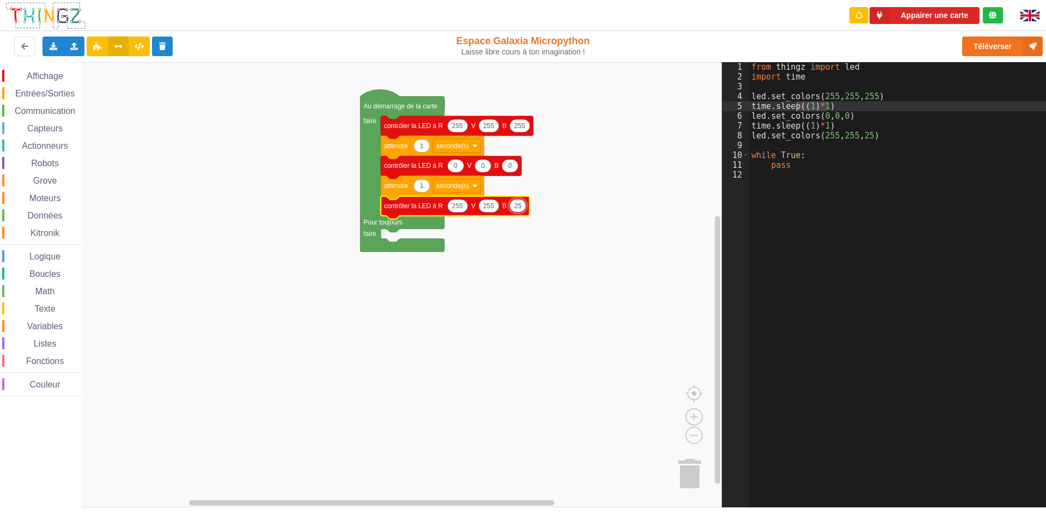
type input "255"
click at [589, 208] on rect "Espace de travail de Blocky" at bounding box center [361, 284] width 722 height 445
click at [46, 101] on div "Affichage Entrées/Sorties Communication Capteurs Actionneurs Robots Grove Moteu…" at bounding box center [40, 233] width 81 height 326
click at [48, 96] on span "Entrées/Sorties" at bounding box center [45, 93] width 63 height 9
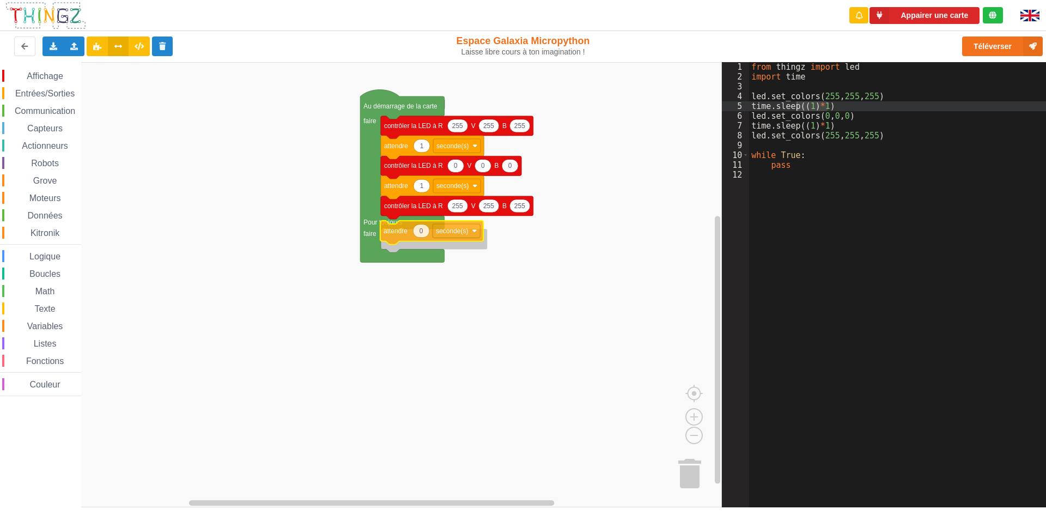
click at [405, 229] on div "Affichage Entrées/Sorties Communication Capteurs Actionneurs Robots Grove Moteu…" at bounding box center [361, 284] width 722 height 445
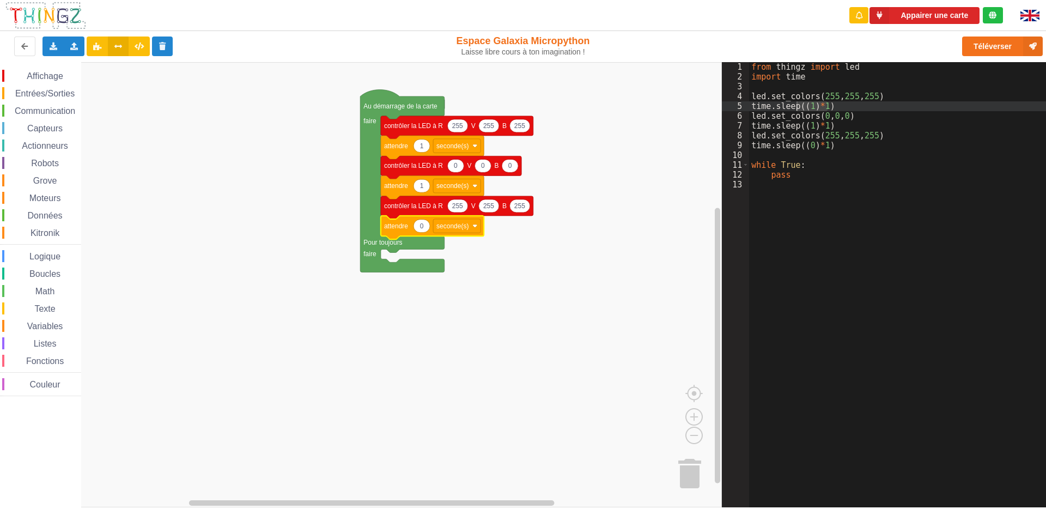
click at [419, 226] on icon "Espace de travail de Blocky" at bounding box center [422, 226] width 16 height 13
click at [421, 226] on input "0" at bounding box center [422, 226] width 17 height 14
click at [426, 226] on input "0" at bounding box center [422, 226] width 17 height 14
type input "1"
click at [514, 318] on rect "Espace de travail de Blocky" at bounding box center [361, 284] width 722 height 445
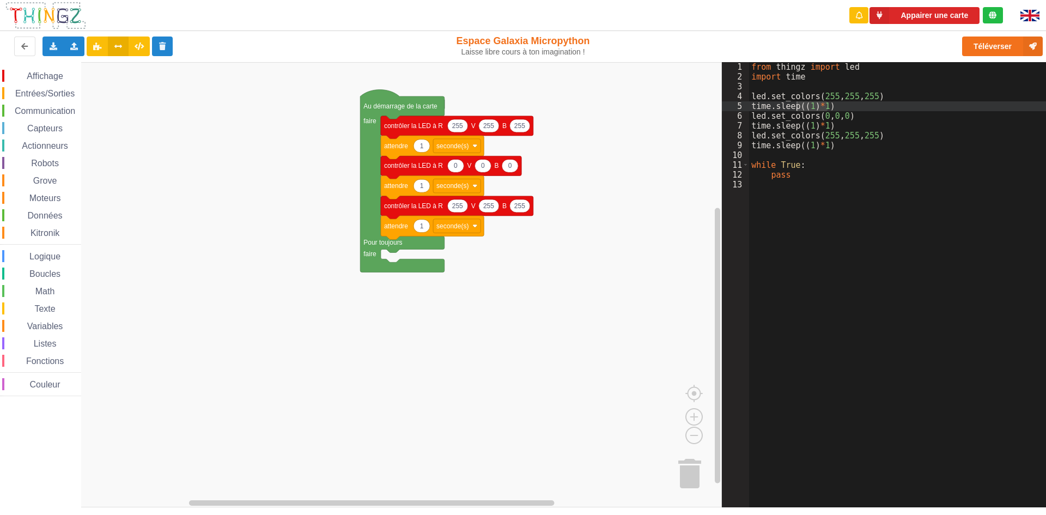
click at [32, 86] on div "Affichage Entrées/Sorties Communication Capteurs Actionneurs Robots Grove Moteu…" at bounding box center [40, 233] width 81 height 326
click at [34, 75] on span "Affichage" at bounding box center [44, 75] width 39 height 9
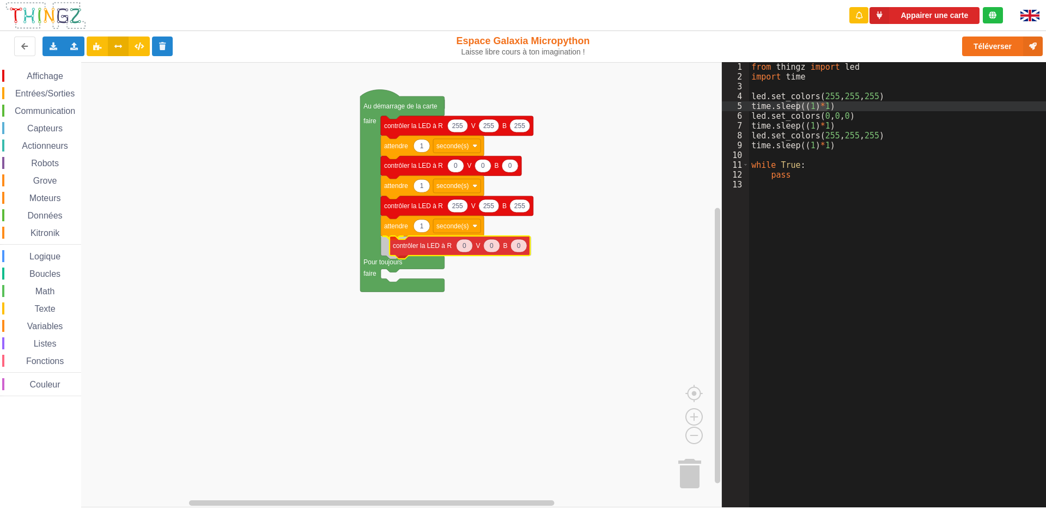
click at [438, 246] on div "Affichage Entrées/Sorties Communication Capteurs Actionneurs Robots Grove Moteu…" at bounding box center [361, 284] width 722 height 445
click at [578, 211] on rect "Espace de travail de Blocky" at bounding box center [361, 284] width 722 height 445
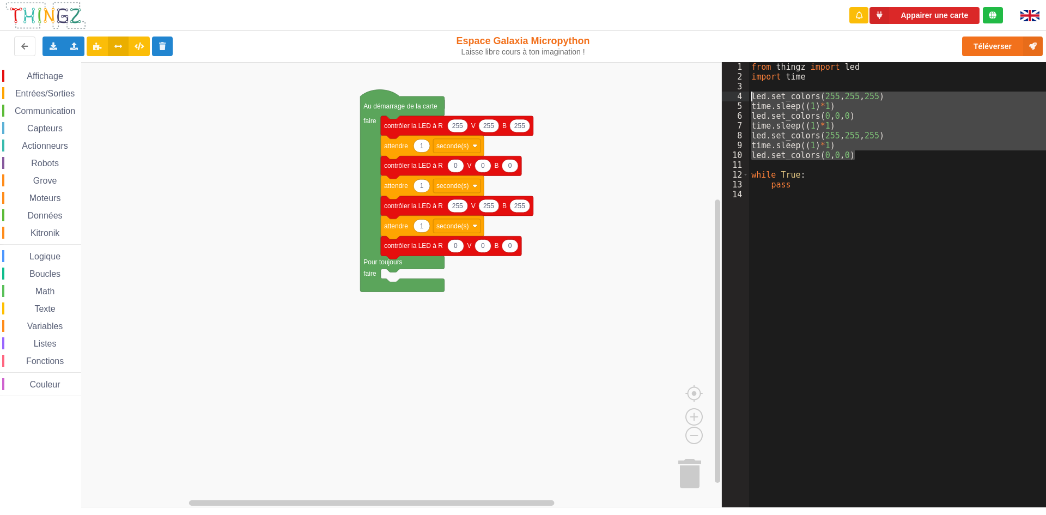
drag, startPoint x: 799, startPoint y: 140, endPoint x: 741, endPoint y: 98, distance: 71.1
click at [741, 98] on div "1 2 3 4 5 6 7 8 9 10 11 12 13 14 from thingz import led import time led . set_c…" at bounding box center [888, 284] width 332 height 445
click at [45, 90] on span "Entrées/Sorties" at bounding box center [45, 93] width 63 height 9
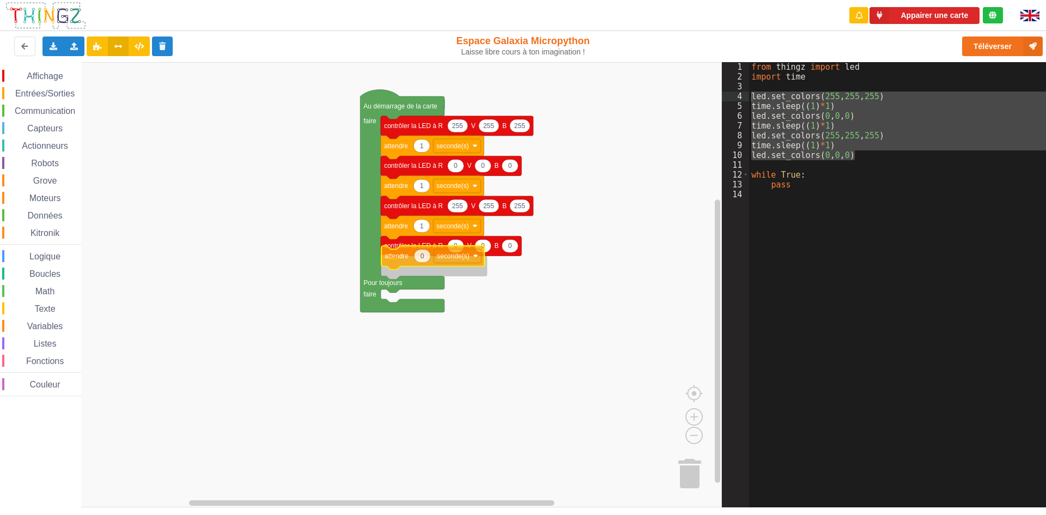
click at [395, 258] on div "Affichage Entrées/Sorties Communication Capteurs Actionneurs Robots Grove Moteu…" at bounding box center [361, 284] width 722 height 445
click at [422, 266] on text "0" at bounding box center [422, 266] width 4 height 8
type input "1"
click at [536, 308] on rect "Espace de travail de Blocky" at bounding box center [361, 284] width 722 height 445
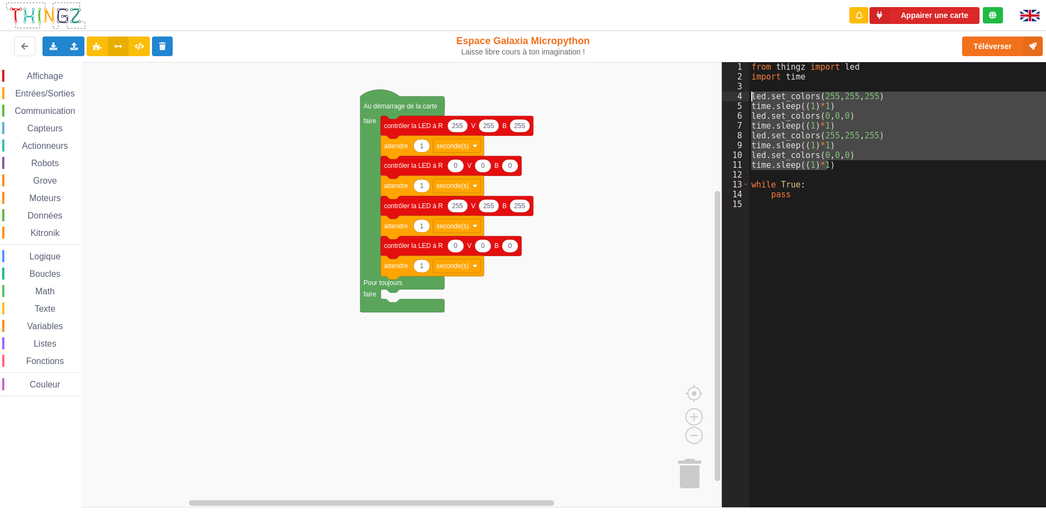
drag, startPoint x: 848, startPoint y: 169, endPoint x: 739, endPoint y: 99, distance: 130.0
click at [739, 99] on div "1 2 3 4 5 6 7 8 9 10 11 12 13 14 15 from thingz import led import time led . se…" at bounding box center [888, 284] width 332 height 445
click at [839, 162] on div "from thingz import led import time led . set_colors ( 255 , 255 , 255 ) time . …" at bounding box center [901, 284] width 305 height 445
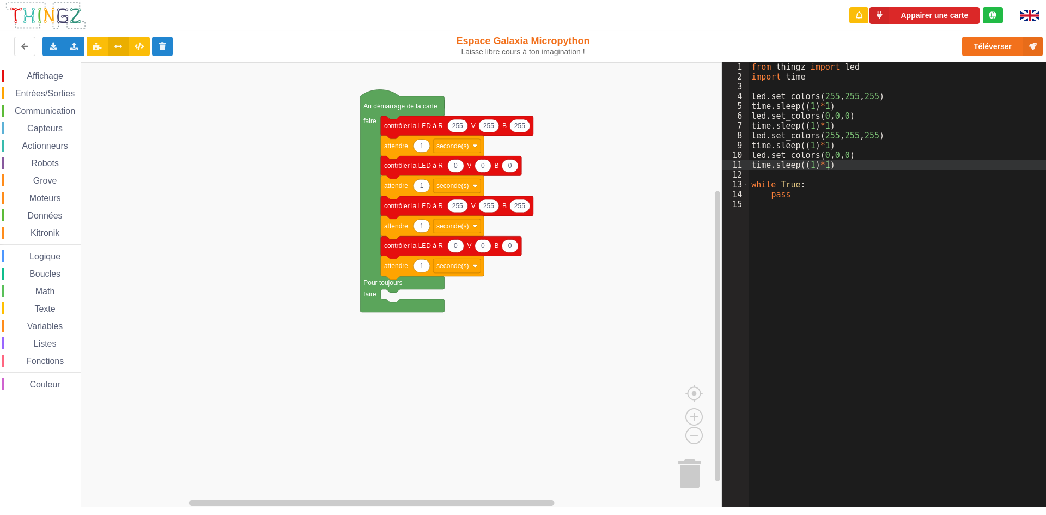
click at [608, 185] on rect "Espace de travail de Blocky" at bounding box center [361, 284] width 722 height 445
click at [1028, 12] on img at bounding box center [1030, 15] width 19 height 11
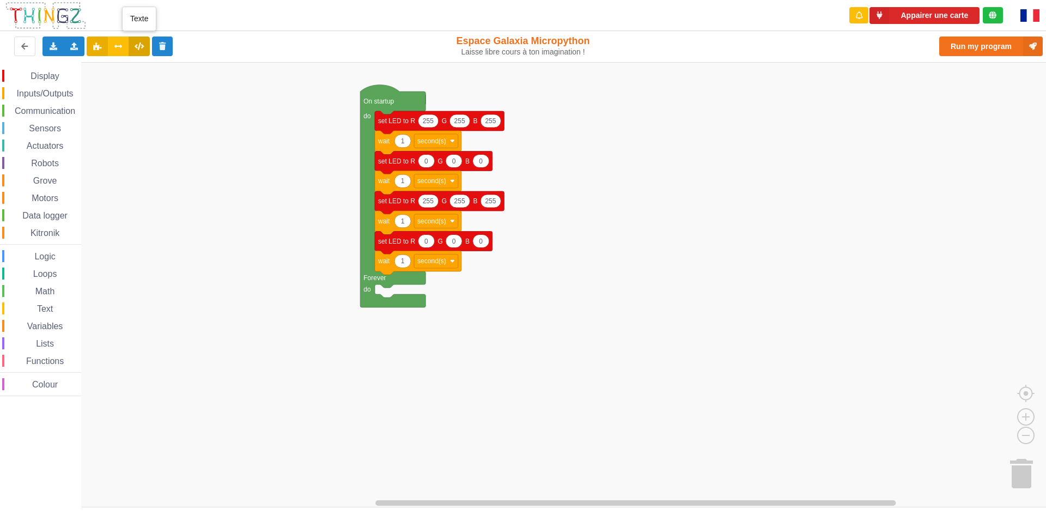
click at [133, 43] on button at bounding box center [139, 47] width 21 height 20
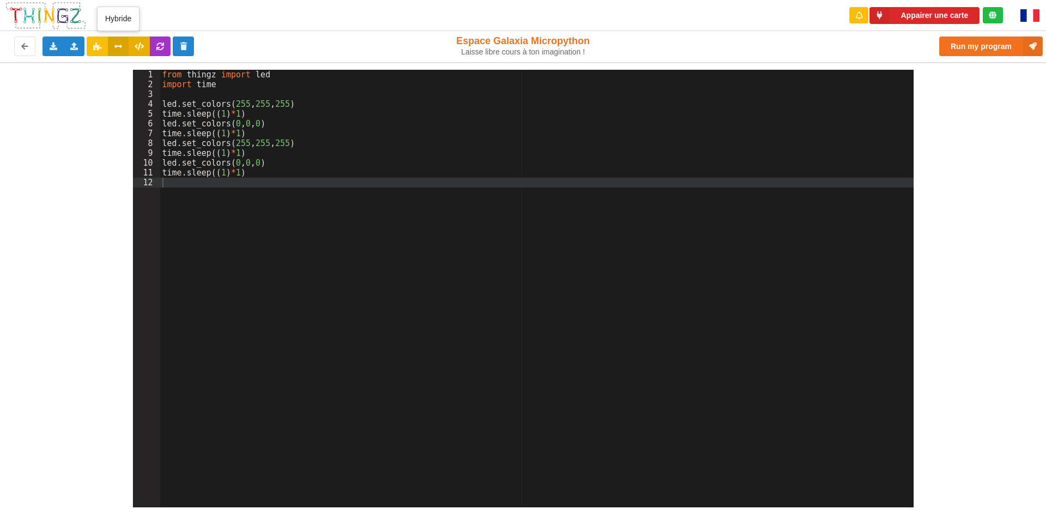
click at [117, 48] on icon at bounding box center [118, 46] width 9 height 7
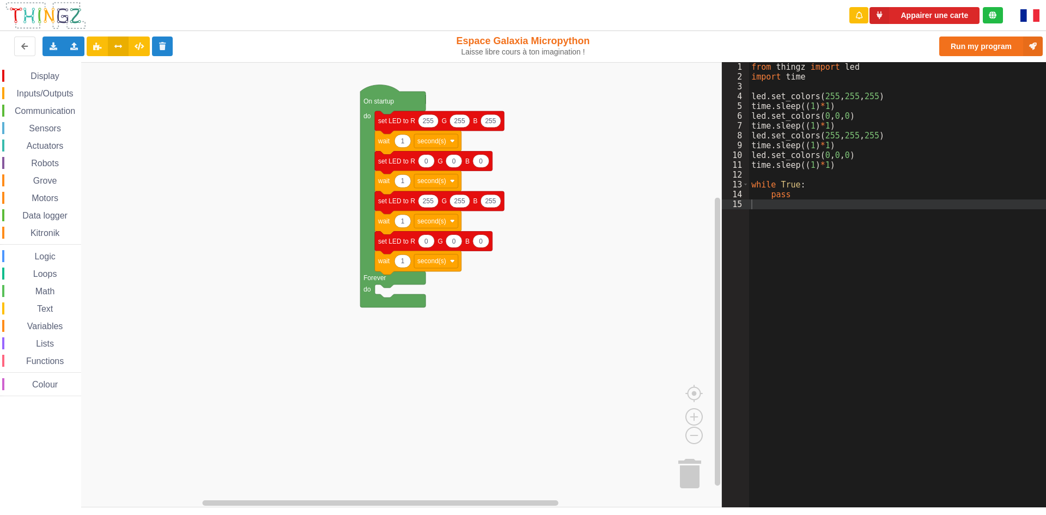
click at [815, 163] on div "from thingz import led import time led . set_colors ( 255 , 255 , 255 ) time . …" at bounding box center [901, 294] width 305 height 465
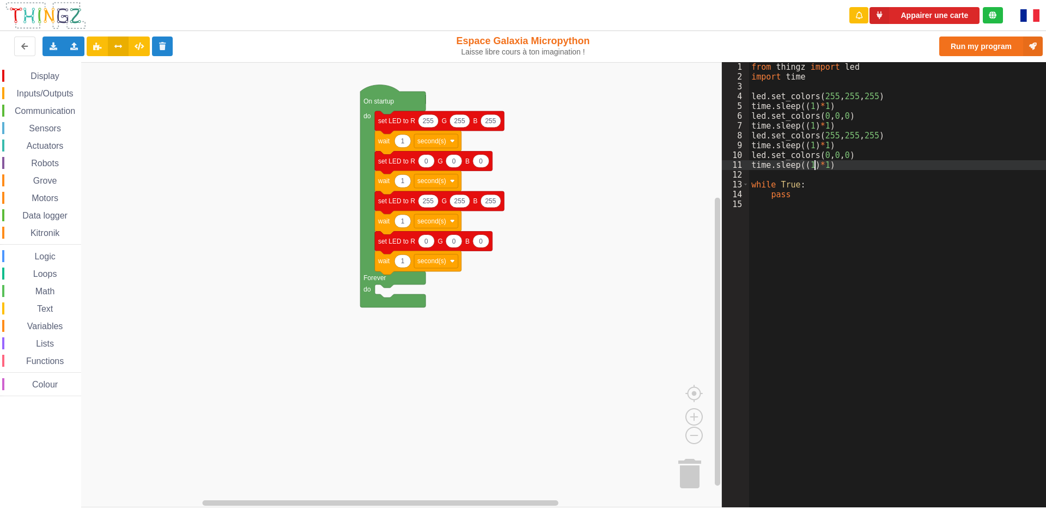
click at [816, 164] on div "from thingz import led import time led . set_colors ( 255 , 255 , 255 ) time . …" at bounding box center [901, 294] width 305 height 465
click at [818, 163] on div "from thingz import led import time led . set_colors ( 255 , 255 , 255 ) time . …" at bounding box center [901, 294] width 305 height 465
click at [816, 163] on div "from thingz import led import time led . set_colors ( 255 , 255 , 255 ) time . …" at bounding box center [901, 294] width 305 height 465
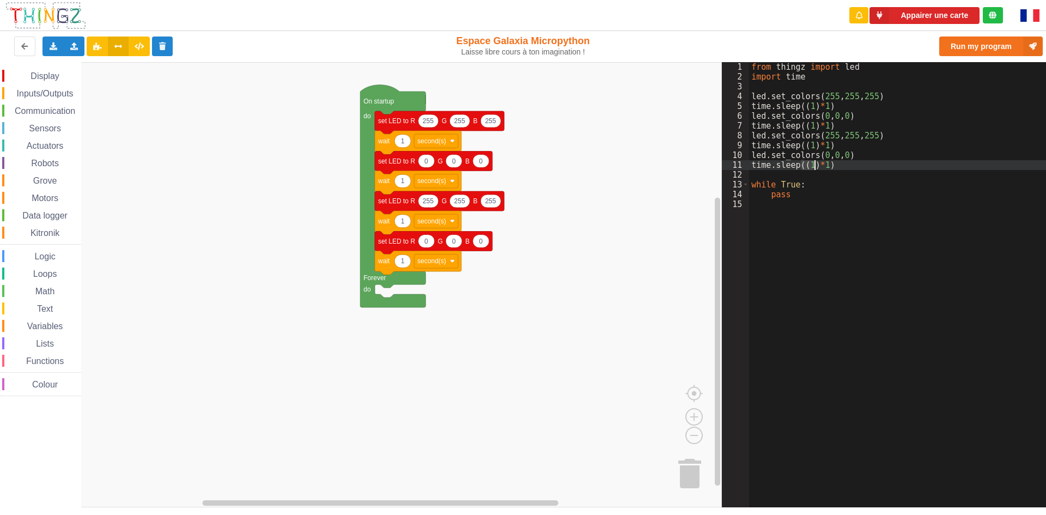
click at [825, 162] on div "from thingz import led import time led . set_colors ( 255 , 255 , 255 ) time . …" at bounding box center [901, 294] width 305 height 465
click at [826, 162] on div "from thingz import led import time led . set_colors ( 255 , 255 , 255 ) time . …" at bounding box center [901, 294] width 305 height 465
click at [769, 148] on div "from thingz import led import time led . set_colors ( 255 , 255 , 255 ) time . …" at bounding box center [901, 294] width 305 height 465
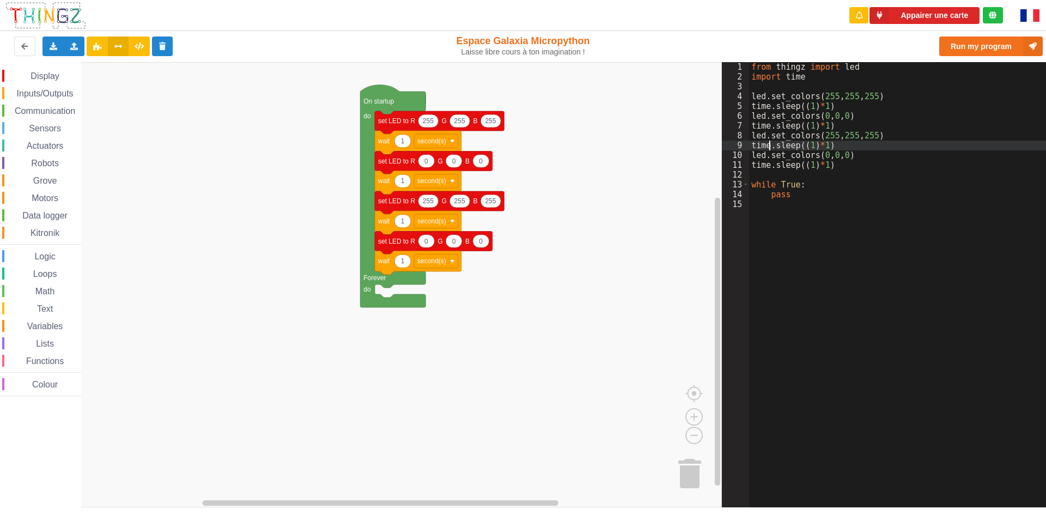
click at [751, 131] on div "from thingz import led import time led . set_colors ( 255 , 255 , 255 ) time . …" at bounding box center [901, 294] width 305 height 465
click at [750, 120] on div "from thingz import led import time led . set_colors ( 255 , 255 , 255 ) time . …" at bounding box center [901, 294] width 305 height 465
click at [750, 102] on div "from thingz import led import time led . set_colors ( 255 , 255 , 255 ) time . …" at bounding box center [901, 294] width 305 height 465
click at [751, 95] on div "from thingz import led import time led . set_colors ( 255 , 255 , 255 ) time . …" at bounding box center [901, 294] width 305 height 465
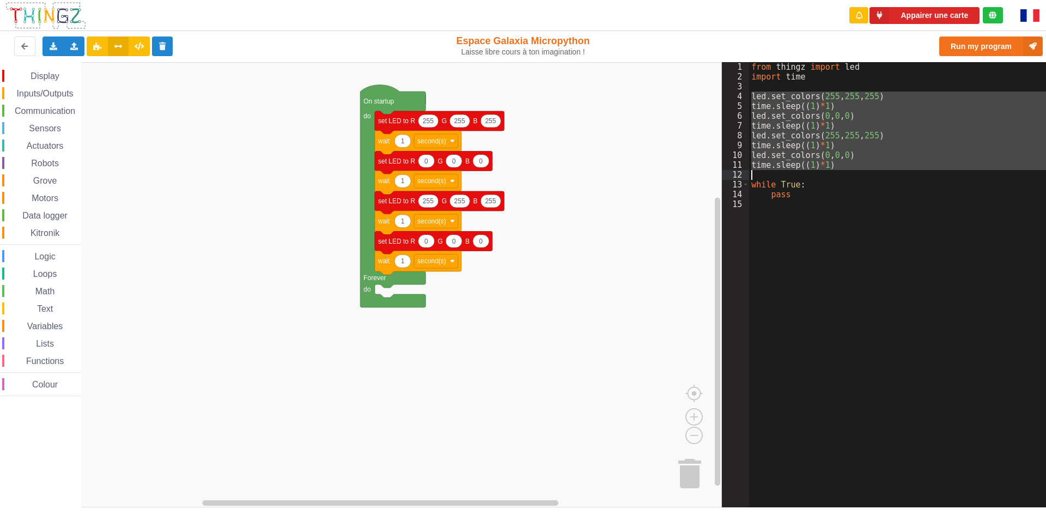
drag, startPoint x: 751, startPoint y: 98, endPoint x: 750, endPoint y: 172, distance: 73.6
click at [750, 172] on div "from thingz import led import time led . set_colors ( 255 , 255 , 255 ) time . …" at bounding box center [901, 294] width 305 height 465
click at [761, 150] on div "from thingz import led import time led . set_colors ( 255 , 255 , 255 ) time . …" at bounding box center [901, 284] width 305 height 445
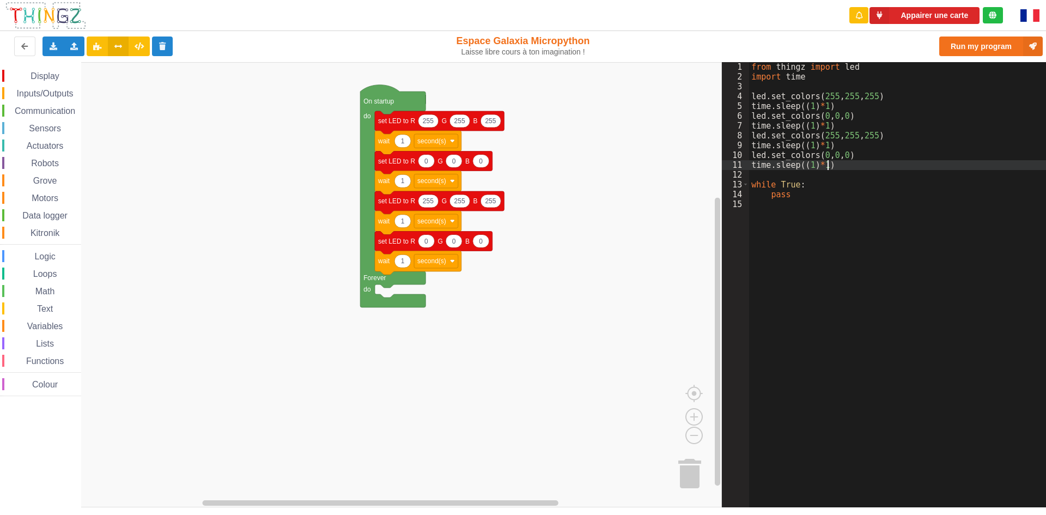
click at [828, 163] on div "from thingz import led import time led . set_colors ( 255 , 255 , 255 ) time . …" at bounding box center [901, 294] width 305 height 465
click at [1032, 15] on img at bounding box center [1030, 15] width 19 height 13
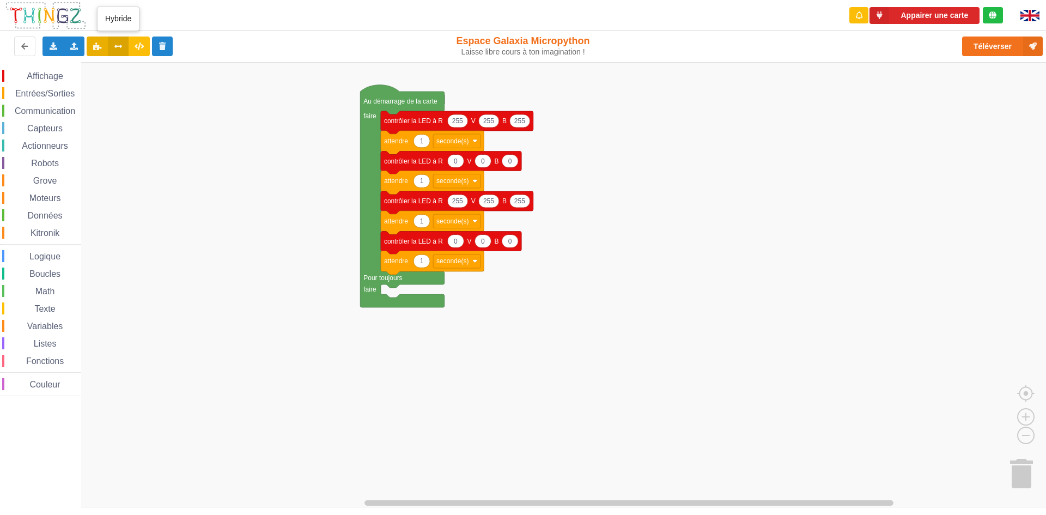
click at [117, 43] on icon at bounding box center [118, 46] width 9 height 7
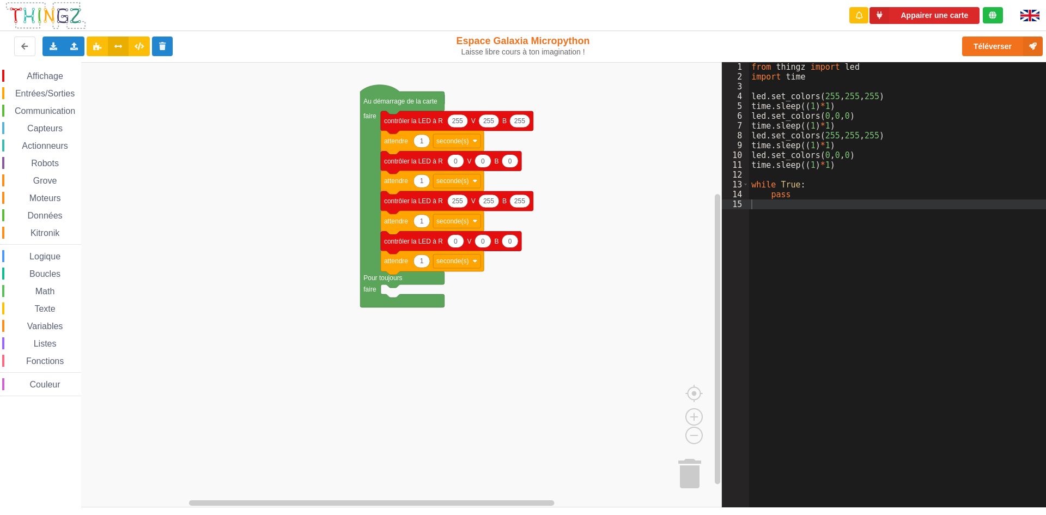
click at [783, 226] on div "from thingz import led import time led . set_colors ( 255 , 255 , 255 ) time . …" at bounding box center [901, 294] width 305 height 465
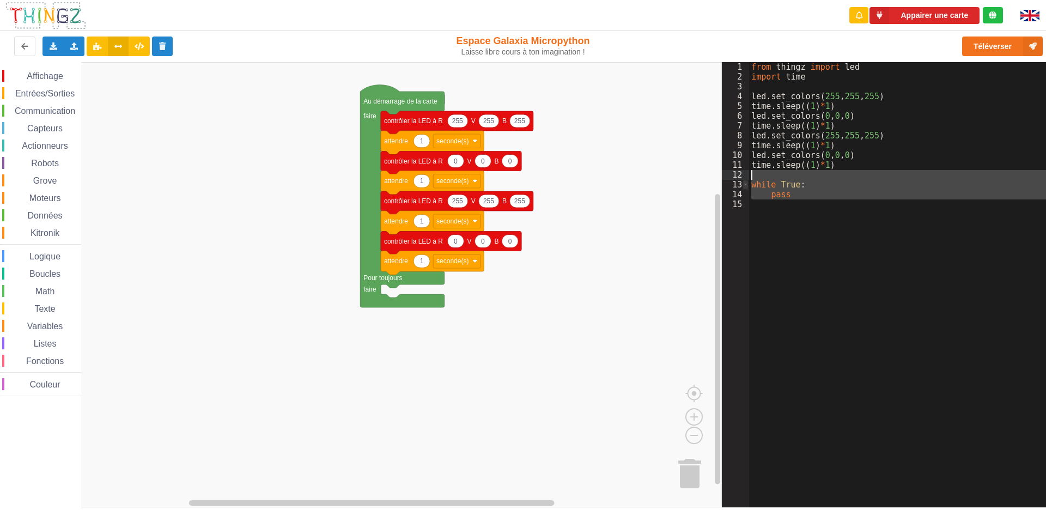
drag, startPoint x: 785, startPoint y: 208, endPoint x: 747, endPoint y: 179, distance: 47.5
click at [747, 179] on div "1 2 3 4 5 6 7 8 9 10 11 12 13 14 15 from thingz import led import time led . se…" at bounding box center [888, 284] width 332 height 445
click at [799, 204] on div "from thingz import led import time led . set_colors ( 255 , 255 , 255 ) time . …" at bounding box center [901, 284] width 305 height 445
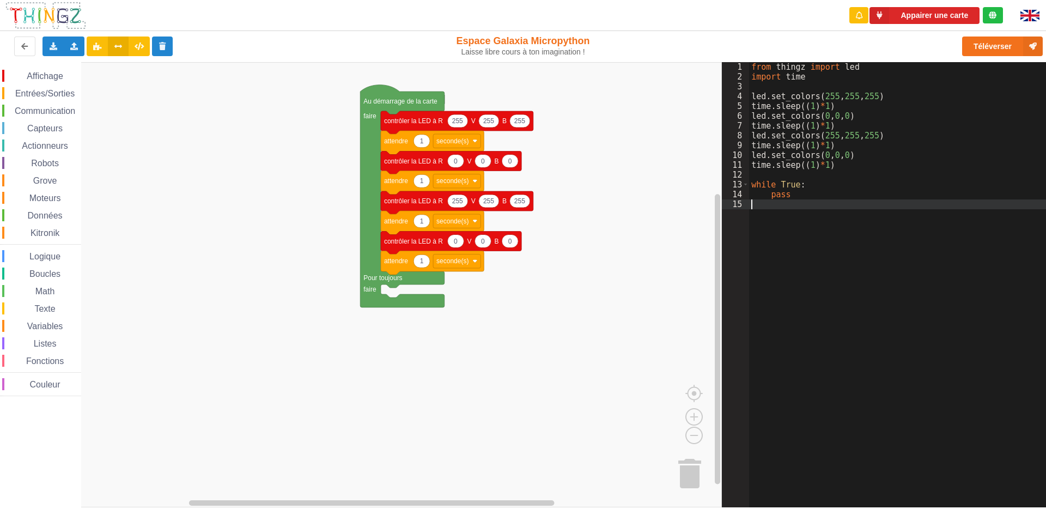
click at [796, 193] on div "from thingz import led import time led . set_colors ( 255 , 255 , 255 ) time . …" at bounding box center [901, 294] width 305 height 465
click at [142, 43] on icon at bounding box center [139, 46] width 9 height 7
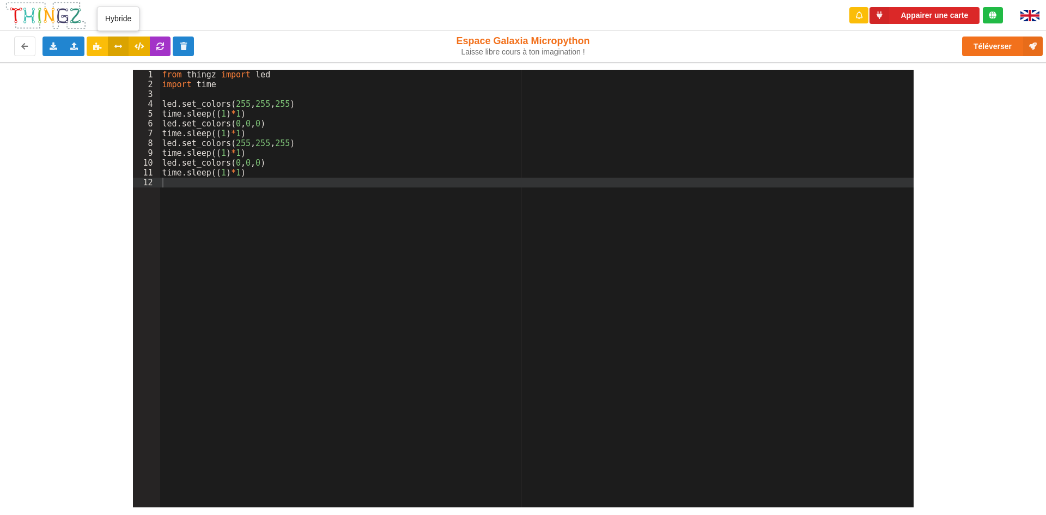
click at [122, 46] on icon at bounding box center [118, 46] width 9 height 7
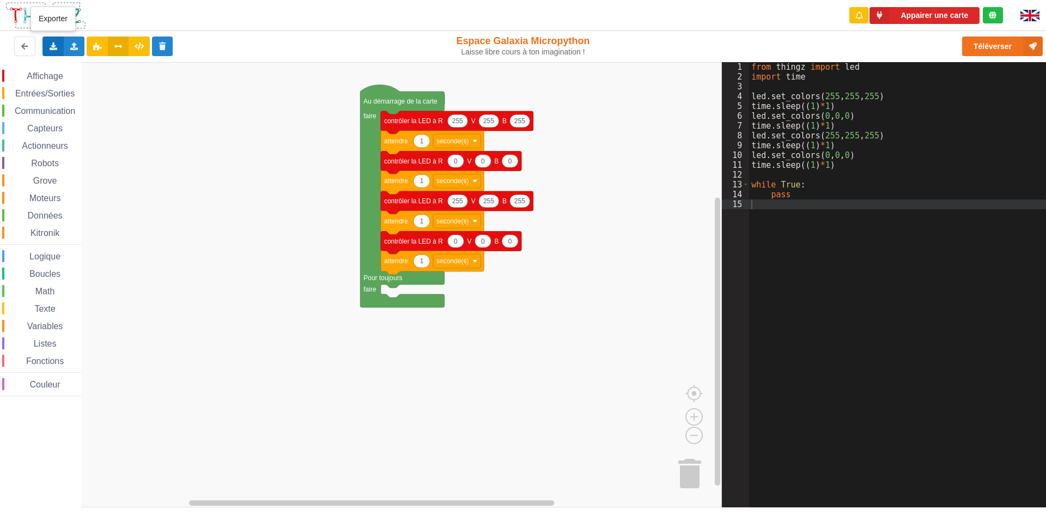
click at [56, 38] on div "Exporter l'assemblage de blocs Exporter l'assemblage de blocs au format Python" at bounding box center [53, 47] width 21 height 20
click at [324, 86] on rect "Espace de travail de Blocky" at bounding box center [361, 284] width 722 height 445
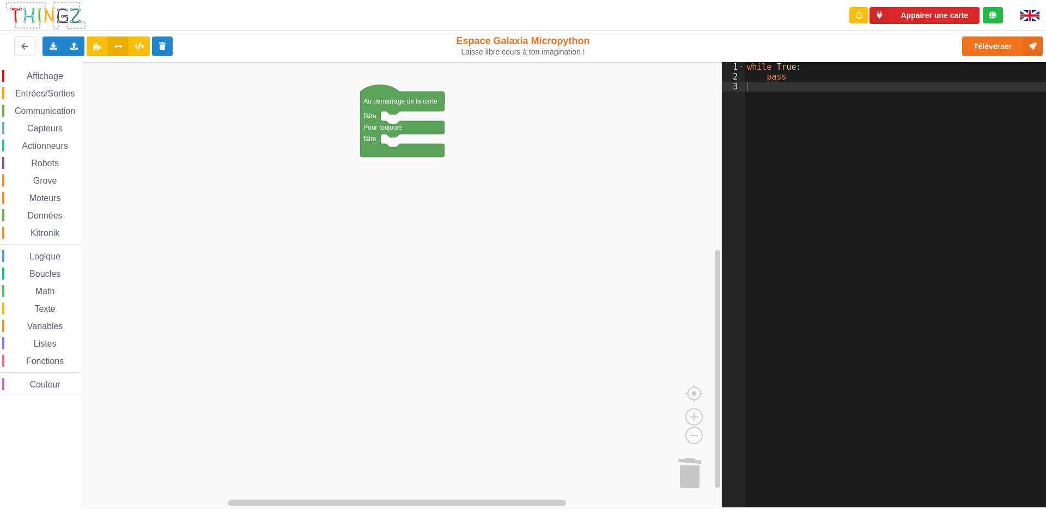
click at [53, 82] on div "Affichage" at bounding box center [41, 76] width 79 height 12
click at [410, 122] on div "Affichage Entrées/Sorties Communication Capteurs Actionneurs Robots Grove Moteu…" at bounding box center [361, 284] width 722 height 445
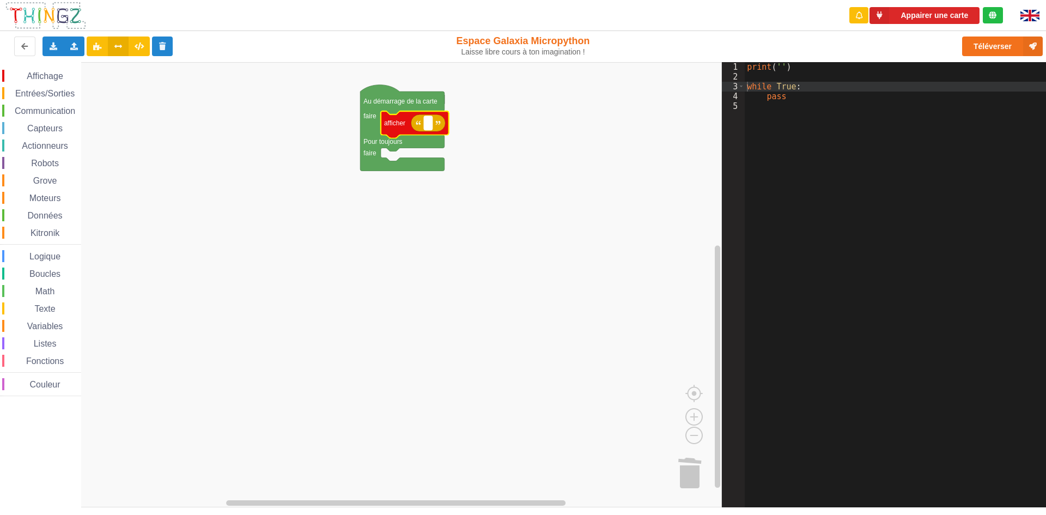
click at [425, 125] on rect "Espace de travail de Blocky" at bounding box center [428, 123] width 8 height 14
type input "bonjour"
click at [612, 266] on rect "Espace de travail de Blocky" at bounding box center [361, 284] width 722 height 445
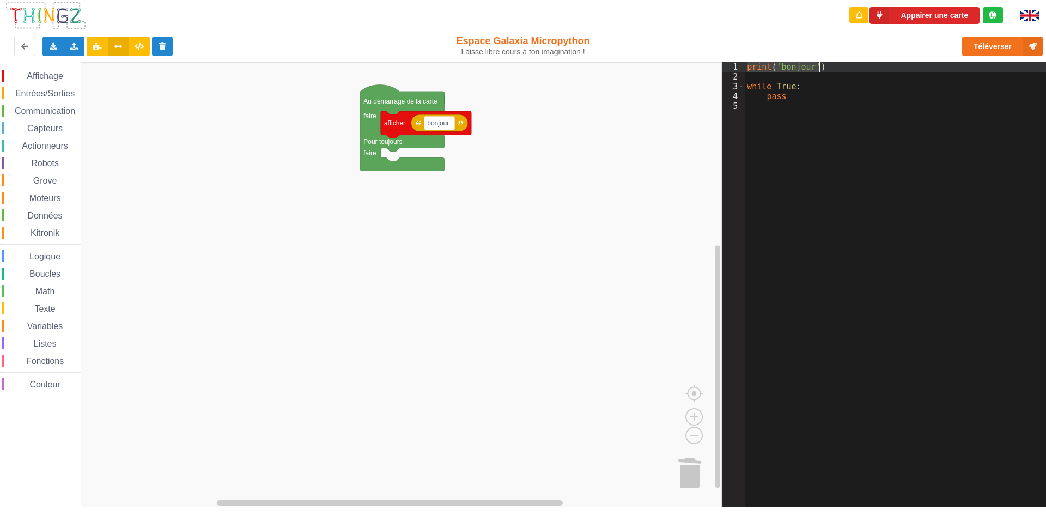
drag, startPoint x: 747, startPoint y: 67, endPoint x: 824, endPoint y: 70, distance: 76.9
click at [824, 70] on div "print ( 'bonjour' ) while True : pass" at bounding box center [899, 294] width 309 height 465
click at [43, 75] on span "Affichage" at bounding box center [44, 75] width 39 height 9
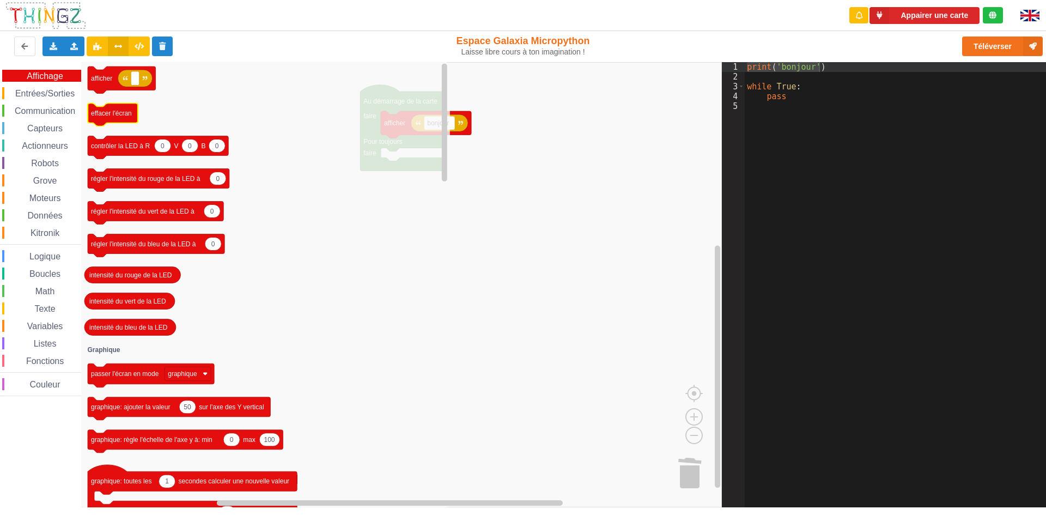
click at [110, 122] on icon "Espace de travail de Blocky" at bounding box center [113, 114] width 50 height 23
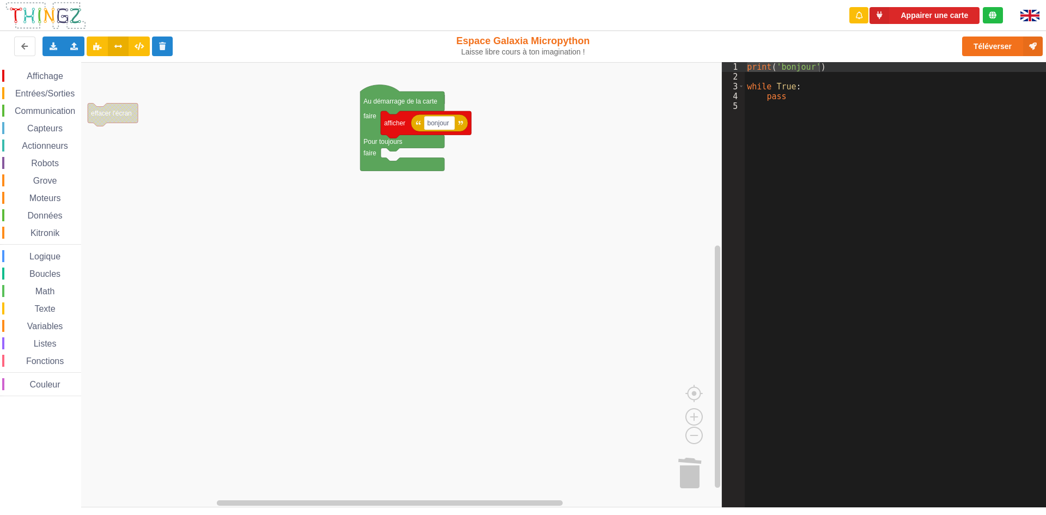
click at [48, 94] on span "Entrées/Sorties" at bounding box center [45, 93] width 63 height 9
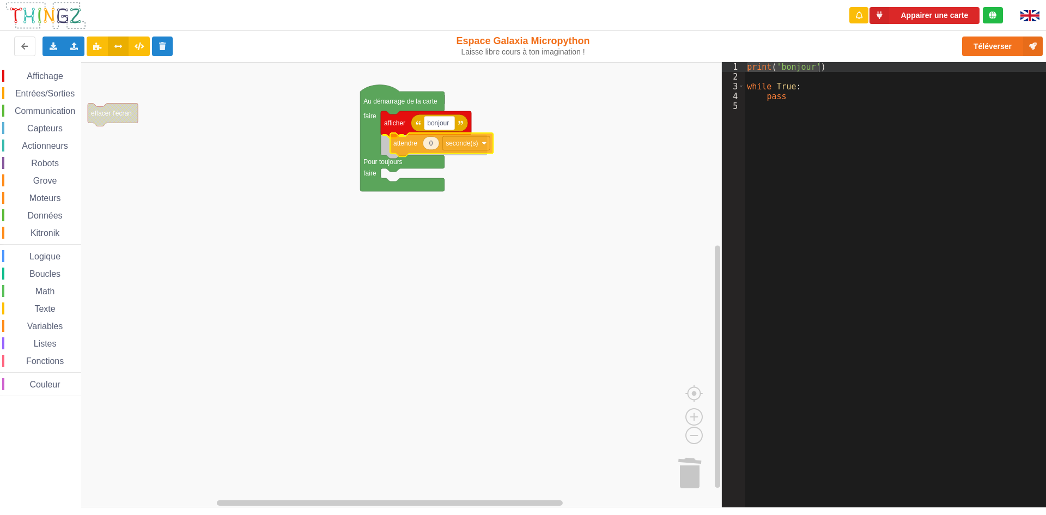
click at [394, 142] on div "Affichage Entrées/Sorties Communication Capteurs Actionneurs Robots Grove Moteu…" at bounding box center [361, 284] width 722 height 445
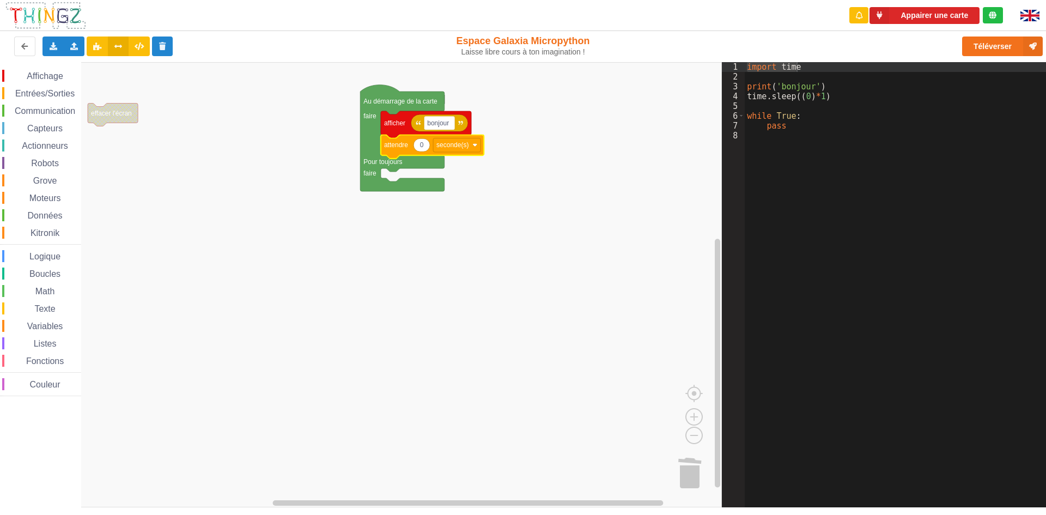
click at [428, 144] on icon "Espace de travail de Blocky" at bounding box center [422, 144] width 16 height 13
type input "2"
type input "5"
click at [545, 176] on rect "Espace de travail de Blocky" at bounding box center [361, 284] width 722 height 445
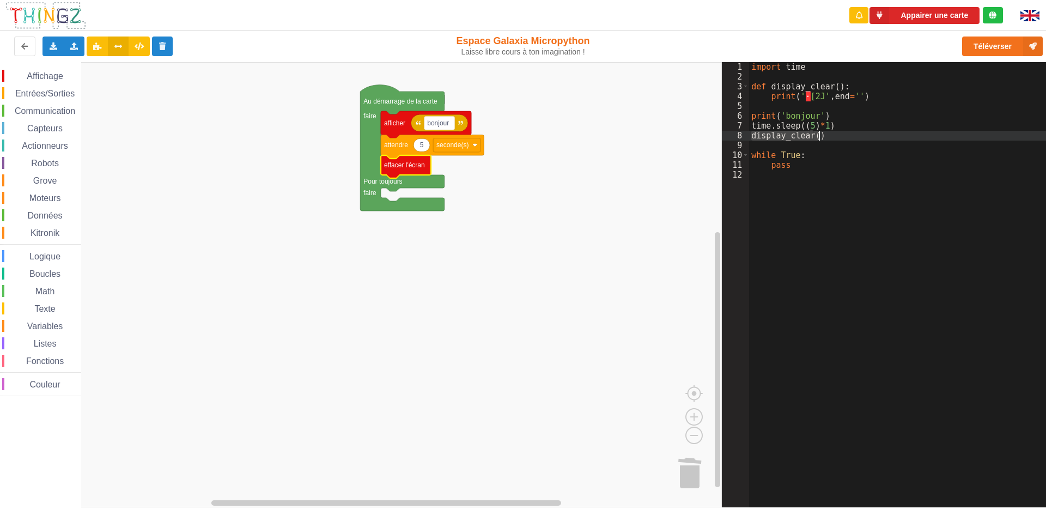
drag, startPoint x: 751, startPoint y: 134, endPoint x: 819, endPoint y: 136, distance: 68.2
click at [819, 136] on div "import time def display_clear ( ) : print ( ' · [2J' , end = '' ) print ( 'bonj…" at bounding box center [901, 294] width 305 height 465
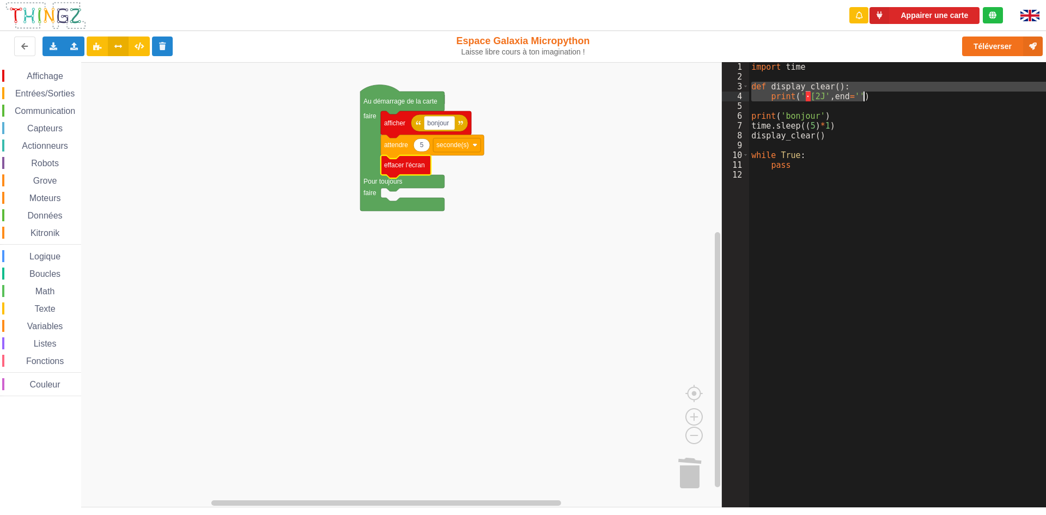
drag, startPoint x: 751, startPoint y: 87, endPoint x: 864, endPoint y: 100, distance: 113.6
click at [864, 100] on div "import time def display_clear ( ) : print ( ' · [2J' , end = '' ) print ( 'bonj…" at bounding box center [901, 294] width 305 height 465
click at [57, 75] on span "Affichage" at bounding box center [44, 75] width 39 height 9
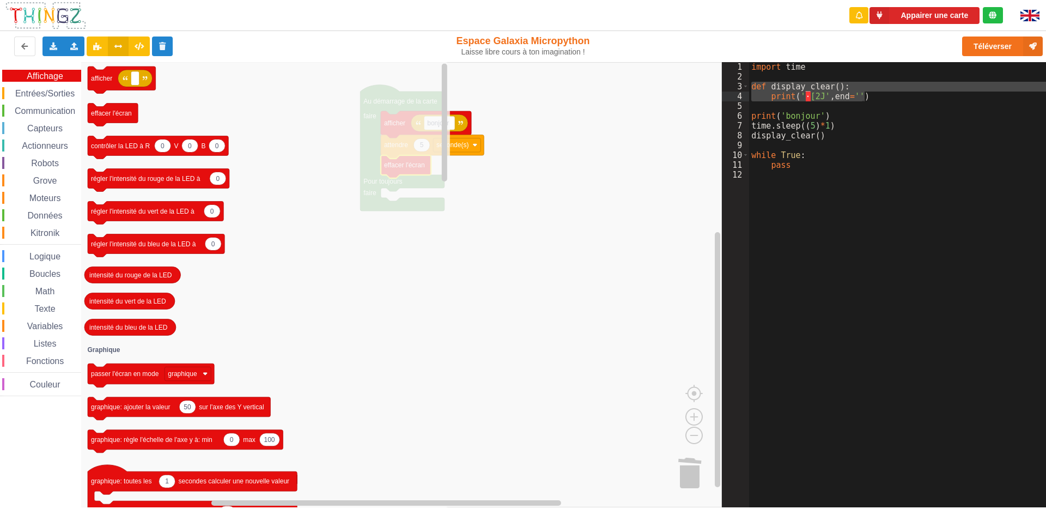
click at [617, 314] on rect "Espace de travail de Blocky" at bounding box center [361, 284] width 722 height 445
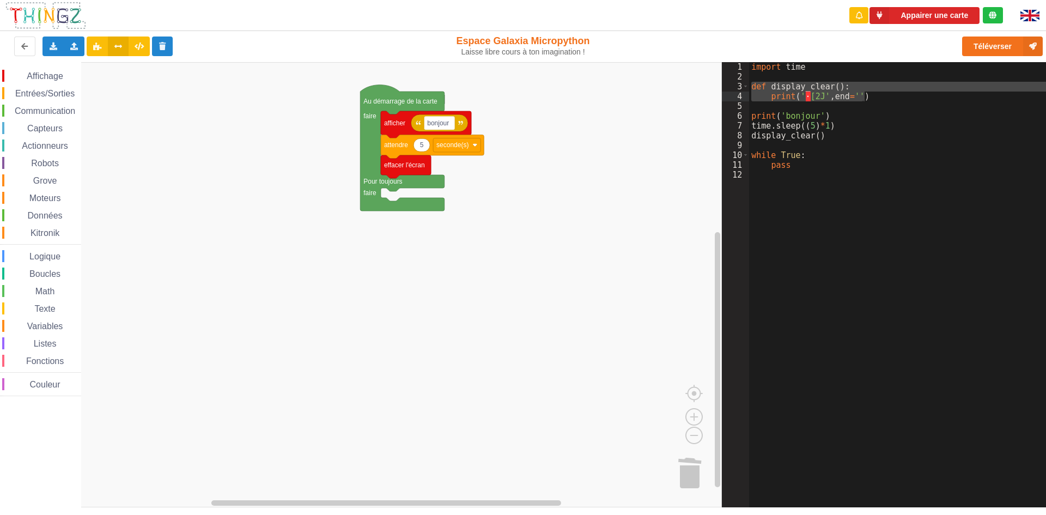
click at [35, 87] on div "Entrées/Sorties" at bounding box center [41, 93] width 79 height 12
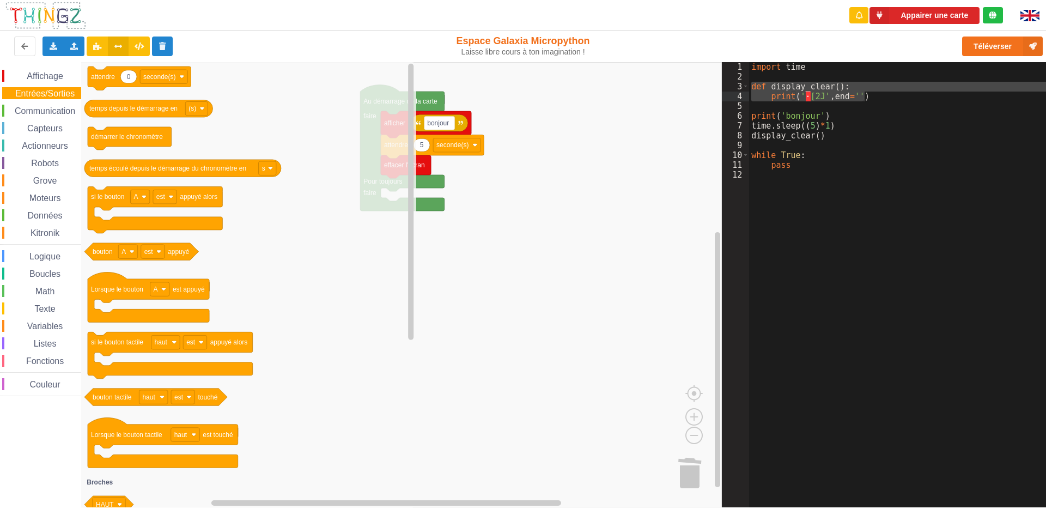
click at [50, 76] on span "Affichage" at bounding box center [44, 75] width 39 height 9
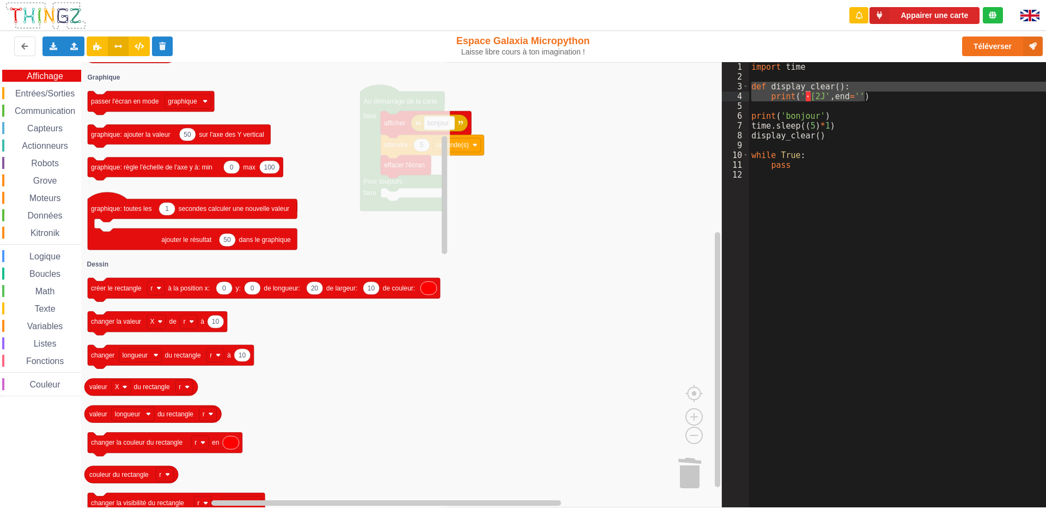
click at [59, 237] on span "Kitronik" at bounding box center [45, 232] width 32 height 9
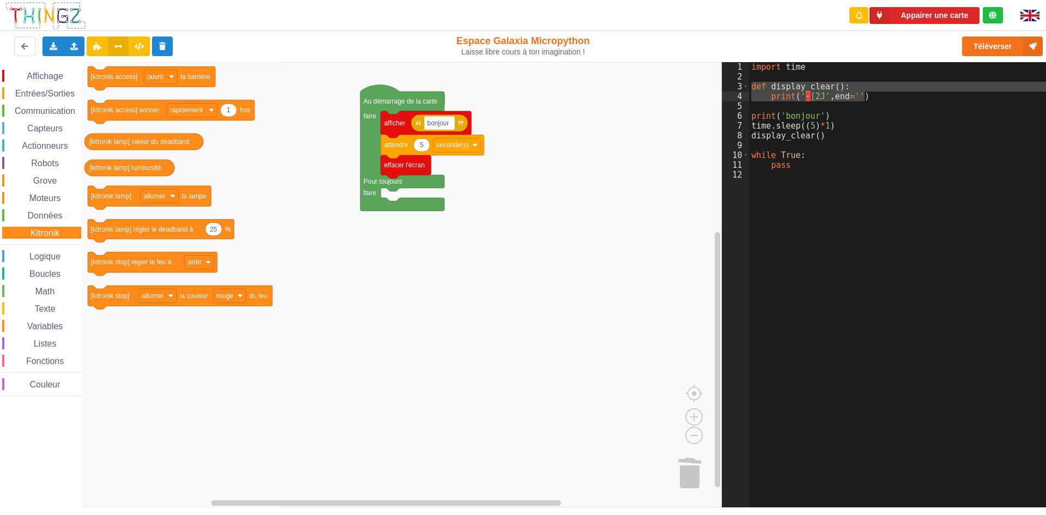
click at [44, 289] on span "Math" at bounding box center [45, 291] width 23 height 9
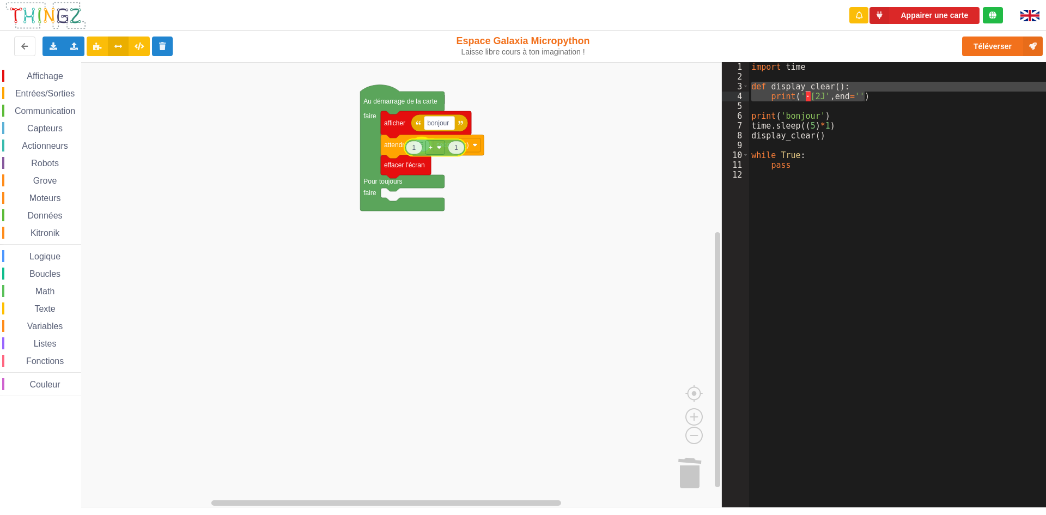
click at [421, 146] on div "Affichage Entrées/Sorties Communication Capteurs Actionneurs Robots Grove Moteu…" at bounding box center [361, 284] width 722 height 445
click at [420, 147] on icon "Espace de travail de Blocky" at bounding box center [423, 144] width 16 height 13
type input "0.5"
click at [468, 149] on text "1" at bounding box center [468, 145] width 4 height 8
type input "0.5"
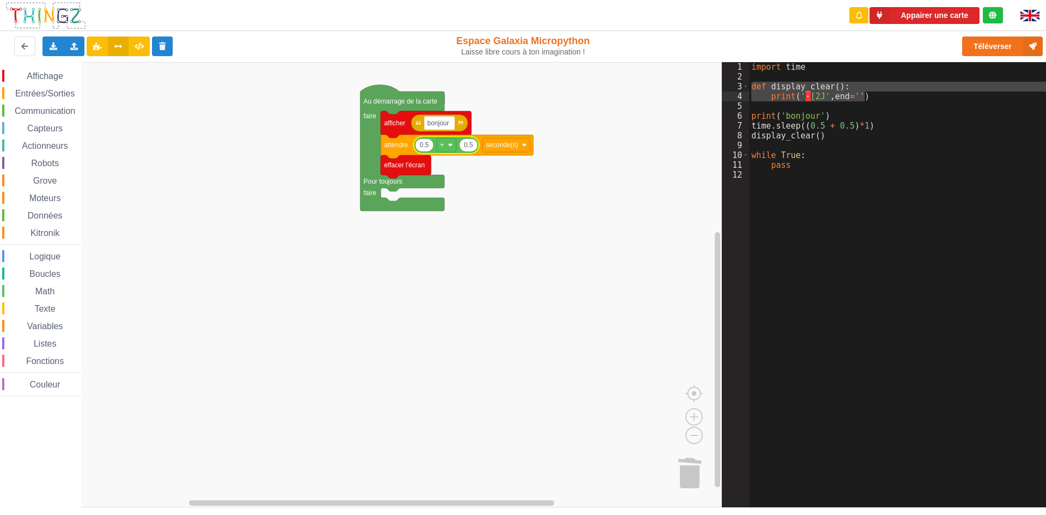
click at [542, 205] on rect "Espace de travail de Blocky" at bounding box center [361, 284] width 722 height 445
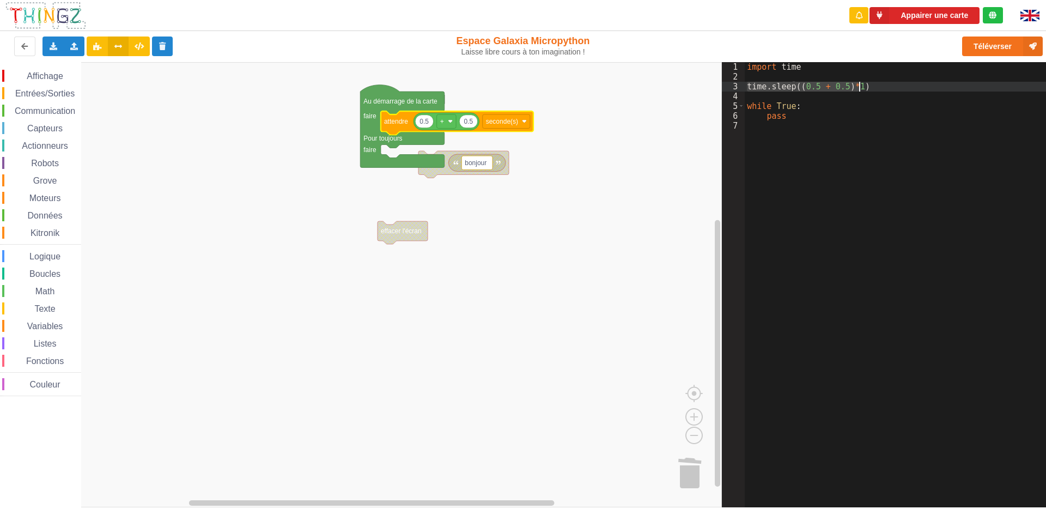
drag, startPoint x: 747, startPoint y: 86, endPoint x: 861, endPoint y: 90, distance: 114.0
click at [861, 90] on div "import time time . sleep (( 0.5 + 0.5 ) * 1 ) while True : pass" at bounding box center [899, 294] width 309 height 465
click at [423, 122] on text "0.5" at bounding box center [424, 122] width 9 height 8
type input "100"
click at [447, 124] on g "+" at bounding box center [448, 121] width 19 height 14
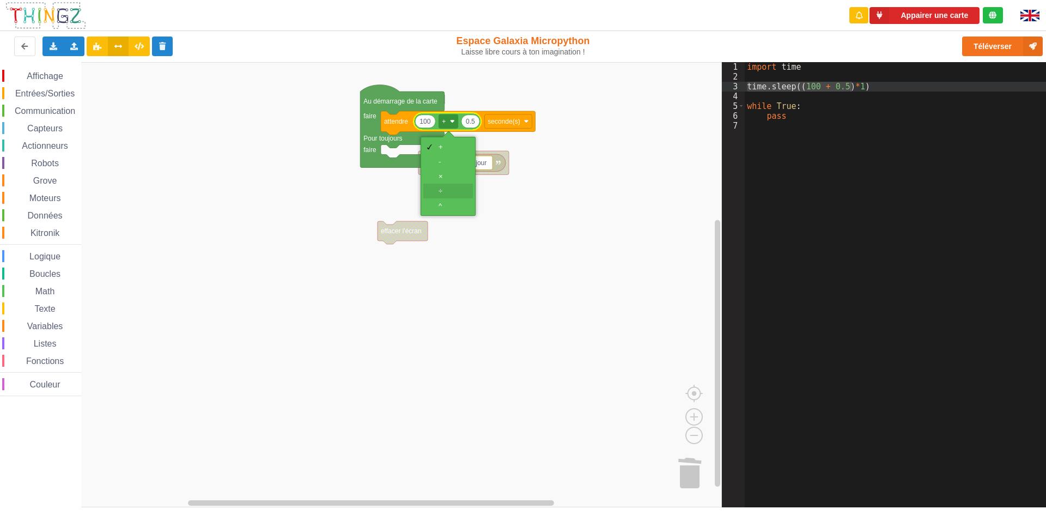
click at [460, 188] on div "÷" at bounding box center [452, 191] width 26 height 8
click at [470, 119] on text "0.5" at bounding box center [470, 122] width 9 height 8
type input "100"
click at [582, 148] on rect "Espace de travail de Blocky" at bounding box center [361, 284] width 722 height 445
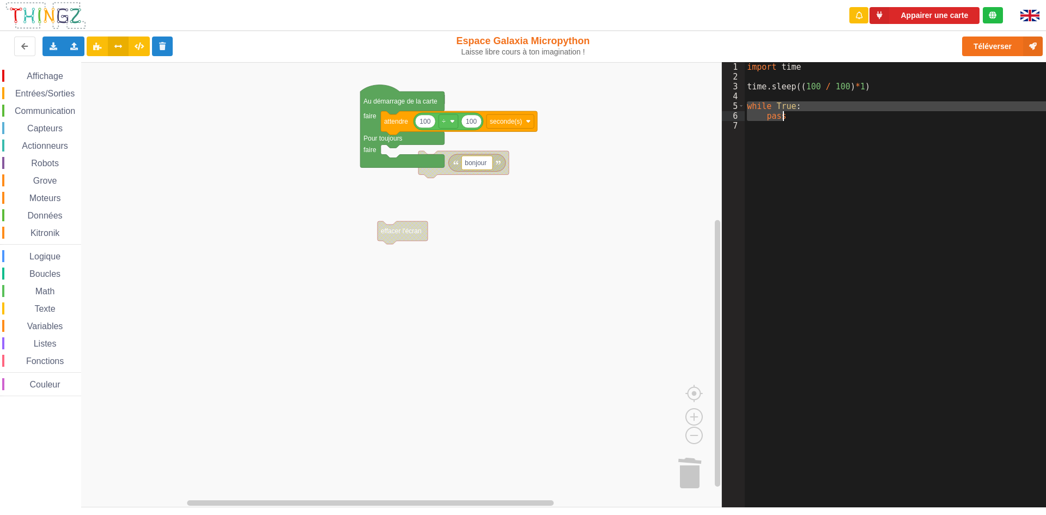
drag, startPoint x: 746, startPoint y: 105, endPoint x: 798, endPoint y: 114, distance: 53.2
click at [798, 114] on div "import time time . sleep (( 100 / 100 ) * 1 ) while True : pass" at bounding box center [899, 294] width 309 height 465
